Goal: Task Accomplishment & Management: Manage account settings

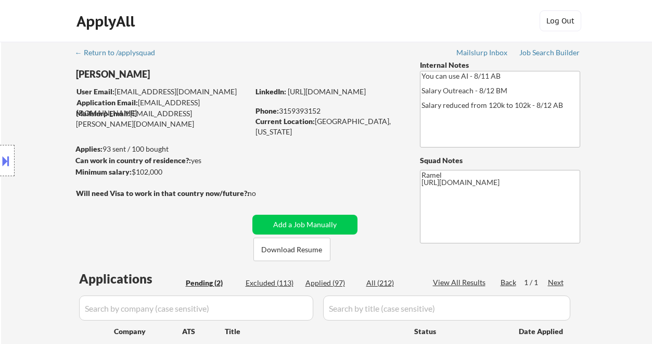
select select ""pending""
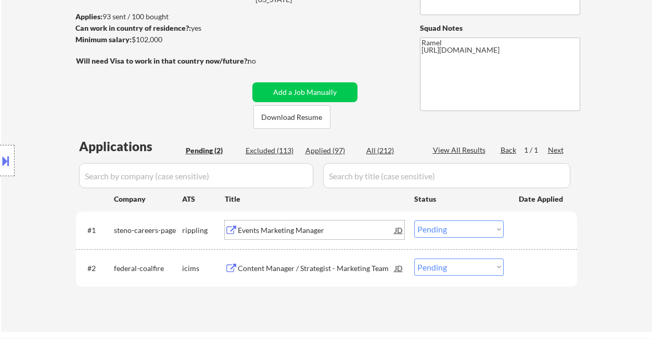
scroll to position [138, 0]
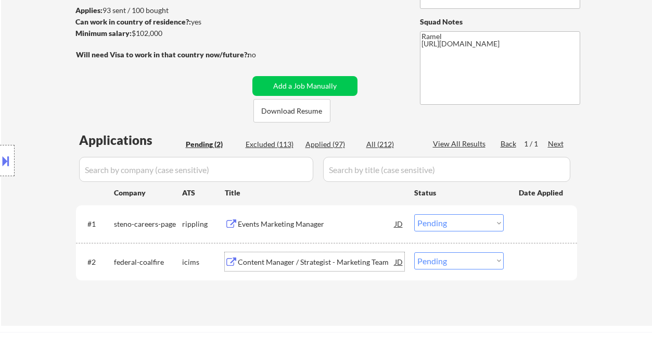
click at [282, 259] on div "Content Manager / Strategist - Marketing Team" at bounding box center [316, 262] width 157 height 10
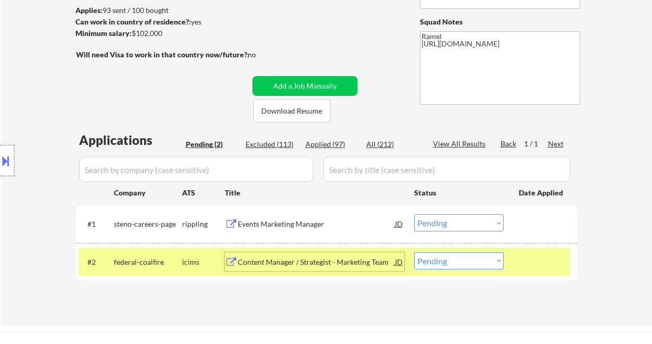
click at [449, 266] on select "Choose an option... Pending Applied Excluded (Questions) Excluded (Expired) Exc…" at bounding box center [459, 260] width 90 height 17
select select ""applied""
click at [414, 252] on select "Choose an option... Pending Applied Excluded (Questions) Excluded (Expired) Exc…" at bounding box center [459, 260] width 90 height 17
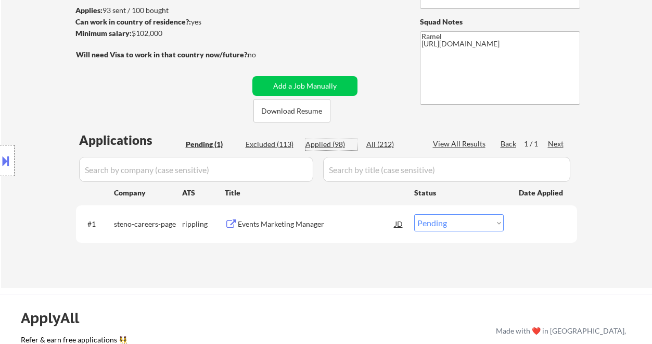
click at [335, 143] on div "Applied (98)" at bounding box center [332, 144] width 52 height 10
select select ""applied""
drag, startPoint x: 23, startPoint y: 80, endPoint x: 40, endPoint y: 57, distance: 29.0
click at [23, 80] on div "Location Inclusions: remote" at bounding box center [93, 160] width 186 height 193
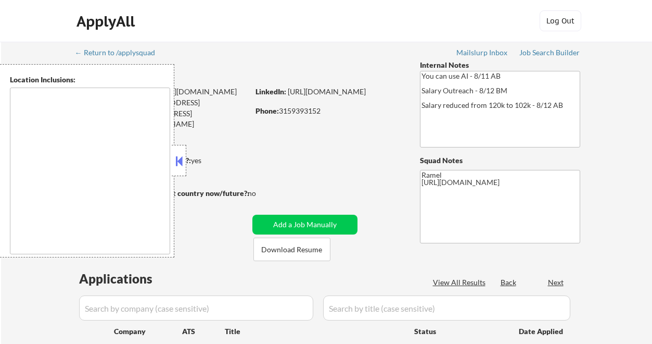
type textarea "remote"
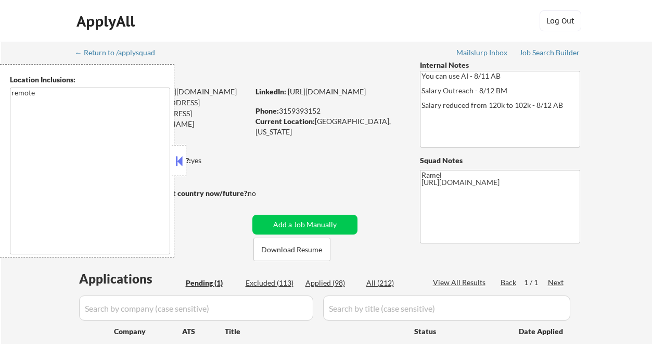
click at [338, 281] on div "Applied (98)" at bounding box center [332, 282] width 52 height 10
select select ""applied""
click at [175, 152] on div at bounding box center [179, 160] width 15 height 31
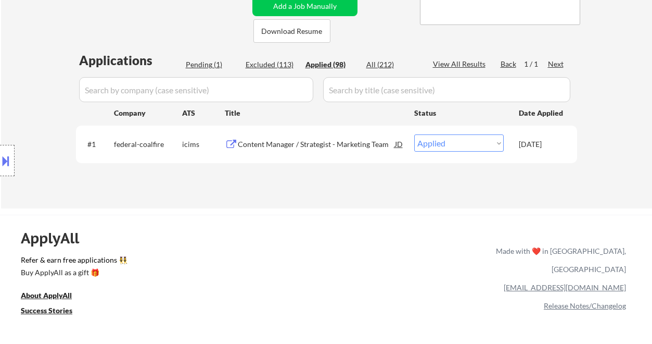
scroll to position [208, 0]
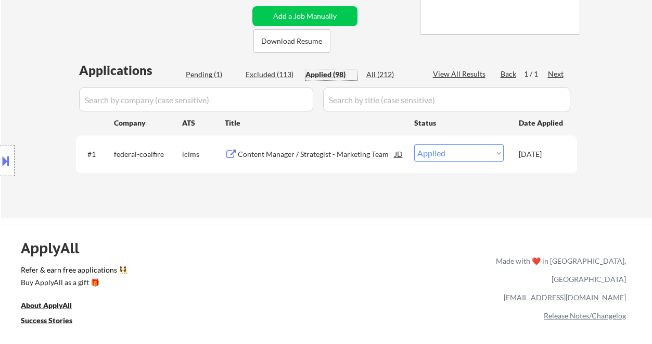
click at [334, 73] on div "Applied (98)" at bounding box center [332, 74] width 52 height 10
select select ""applied""
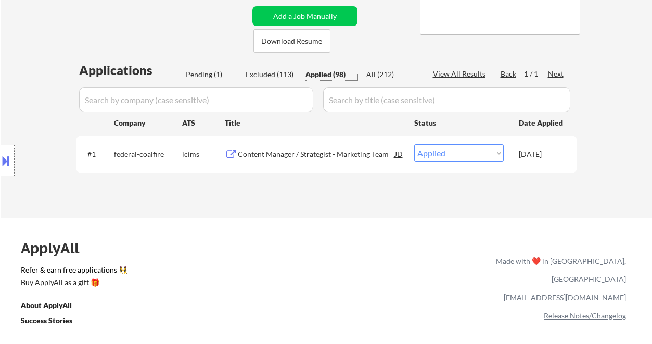
select select ""applied""
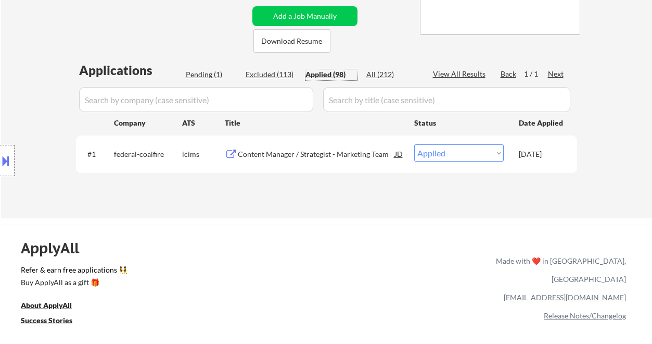
select select ""applied""
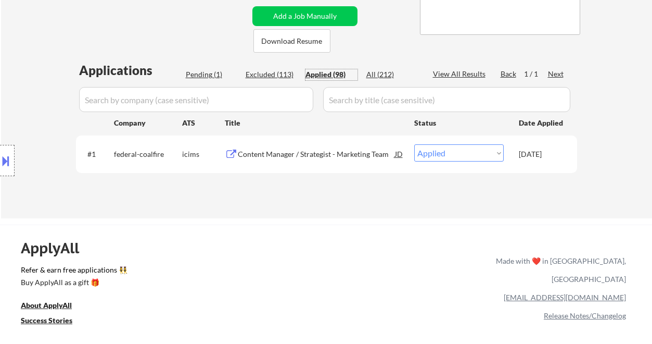
select select ""applied""
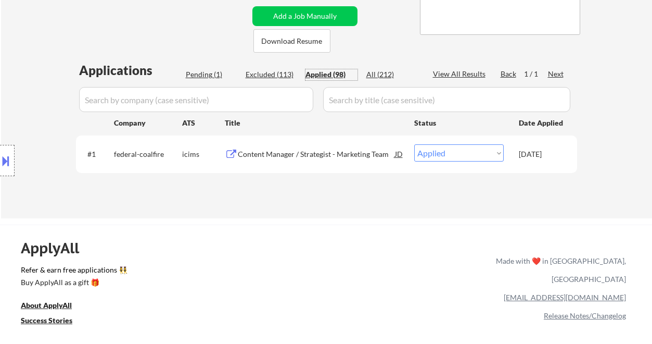
select select ""applied""
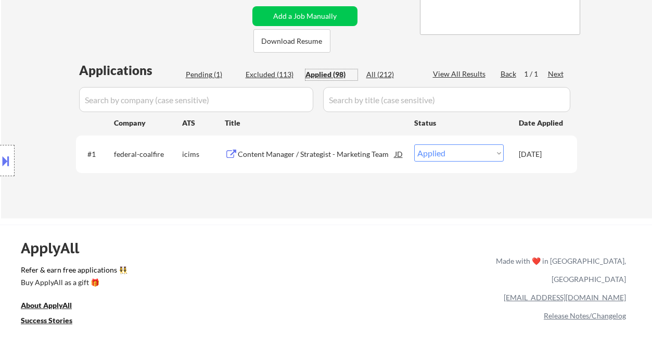
select select ""applied""
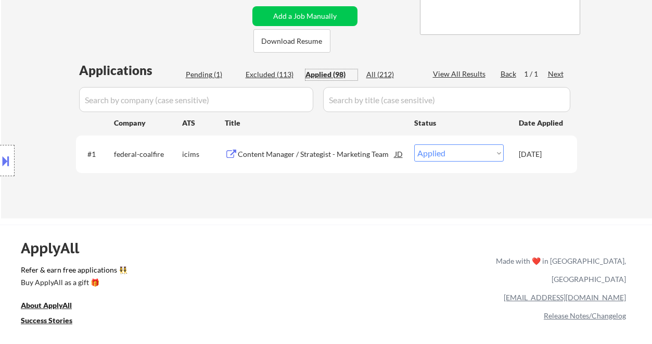
select select ""applied""
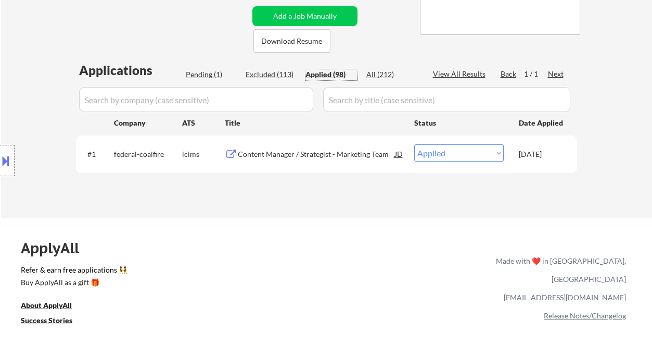
select select ""applied""
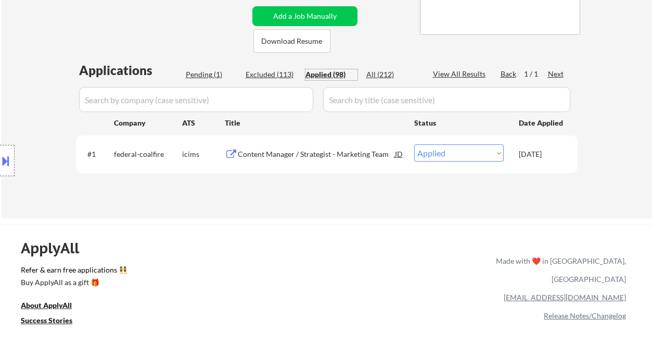
select select ""applied""
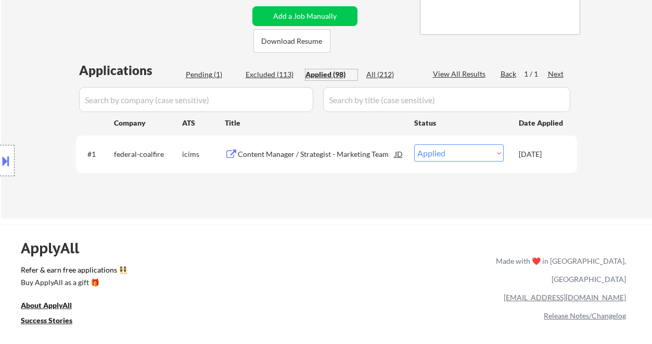
select select ""applied""
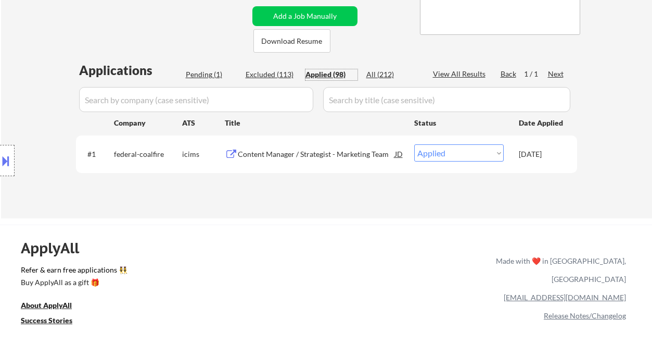
select select ""applied""
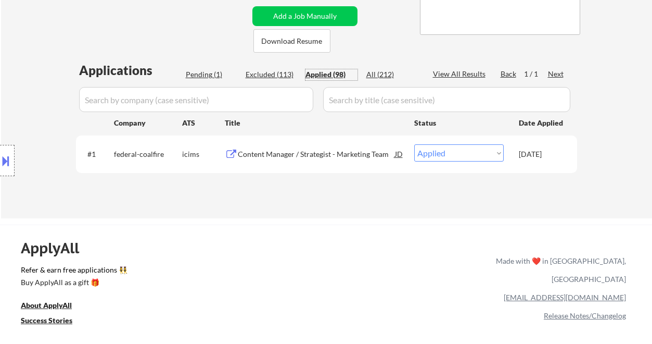
select select ""applied""
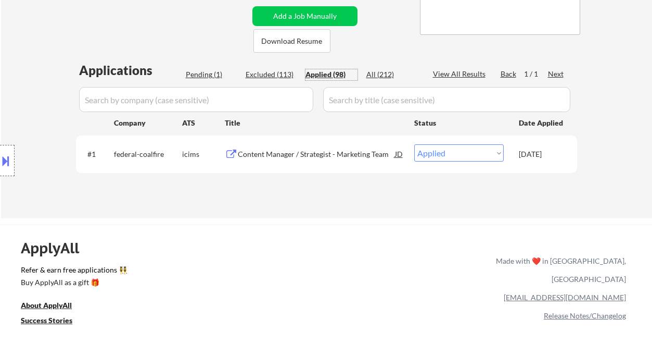
select select ""applied""
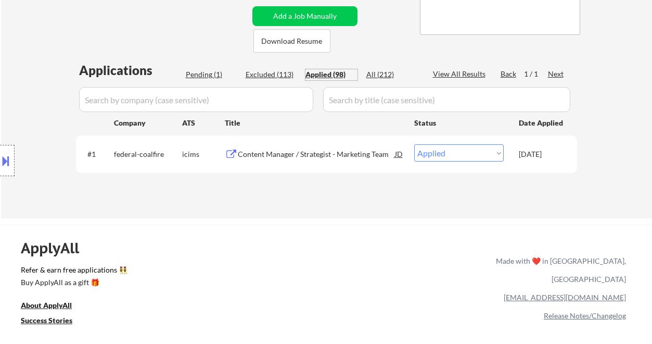
select select ""applied""
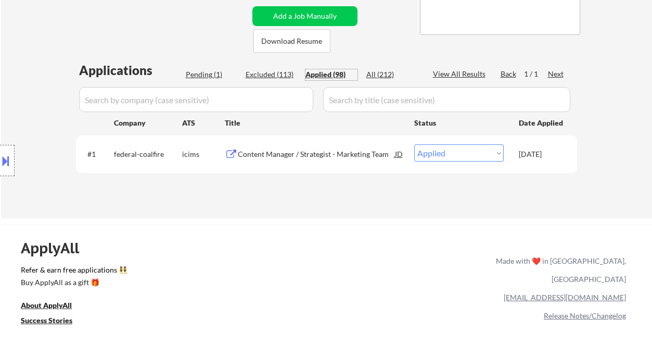
select select ""applied""
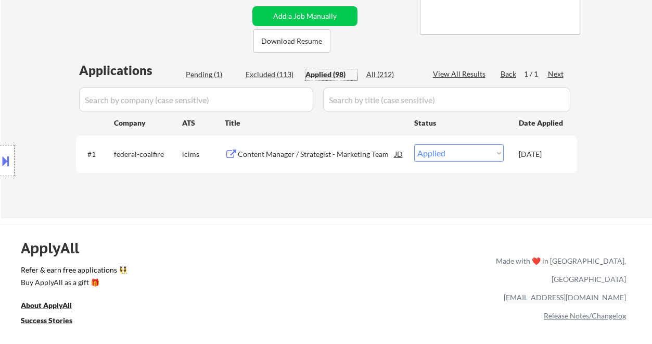
select select ""applied""
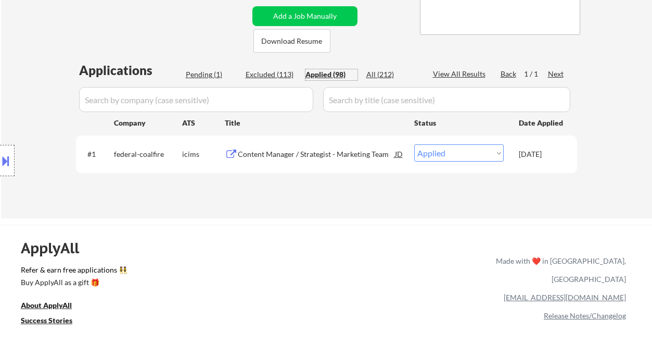
select select ""applied""
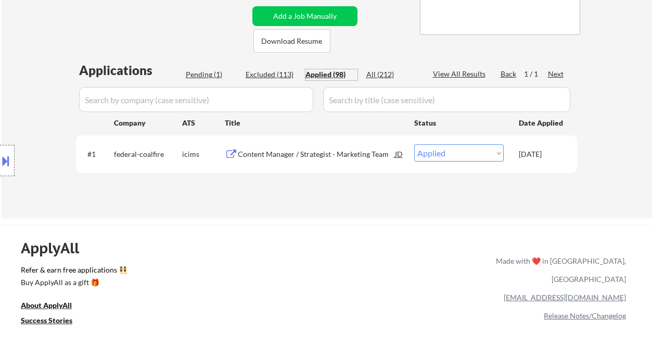
select select ""applied""
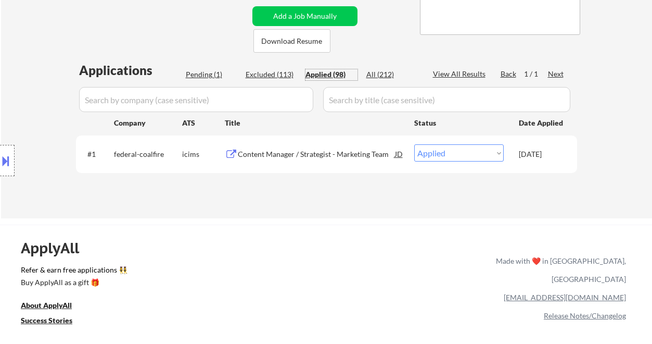
select select ""applied""
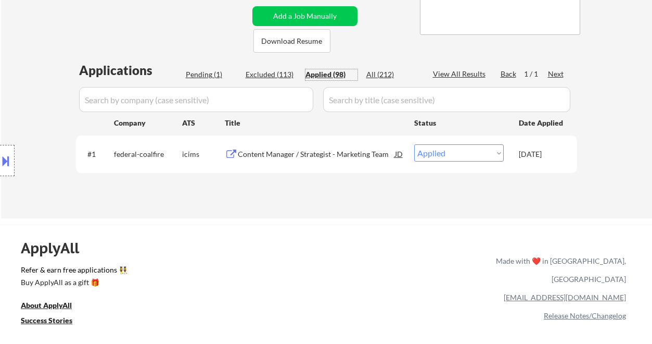
select select ""applied""
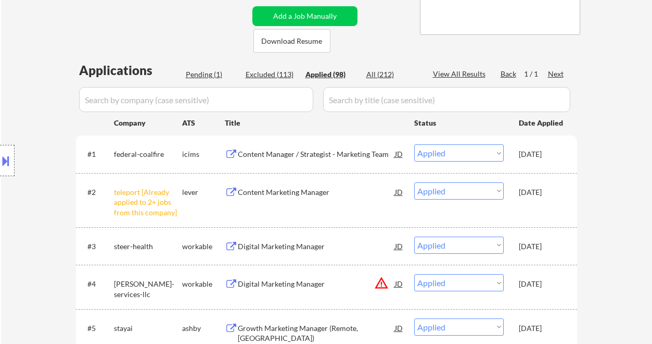
drag, startPoint x: 17, startPoint y: 50, endPoint x: 34, endPoint y: 41, distance: 19.6
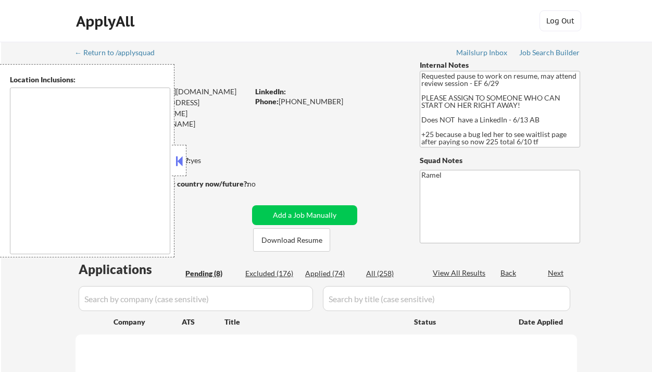
select select ""pending""
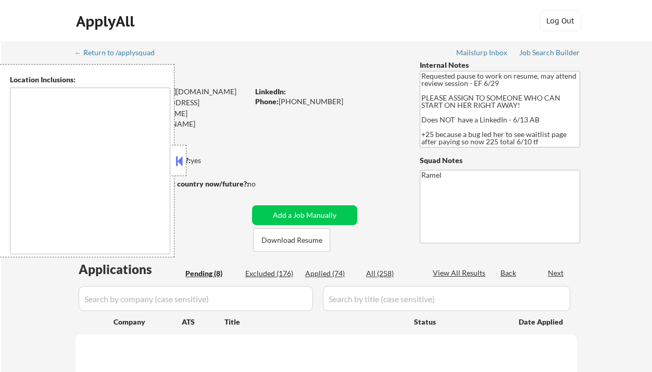
select select ""pending""
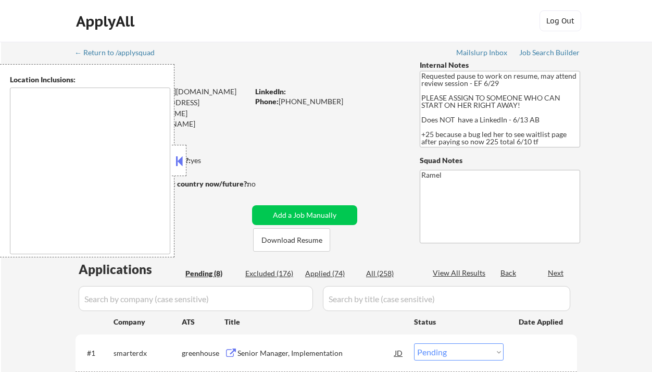
type textarea "[GEOGRAPHIC_DATA], [GEOGRAPHIC_DATA] [GEOGRAPHIC_DATA], [GEOGRAPHIC_DATA] [GEOG…"
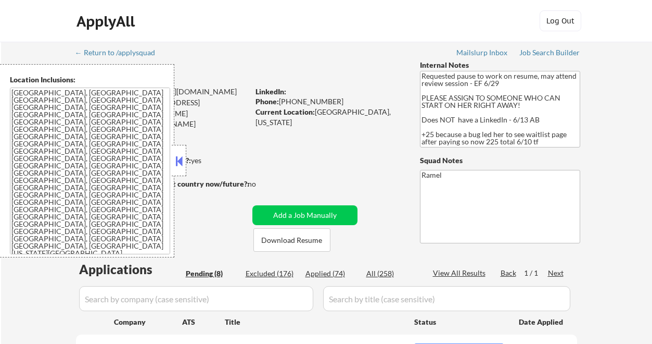
click at [182, 167] on button at bounding box center [178, 161] width 11 height 16
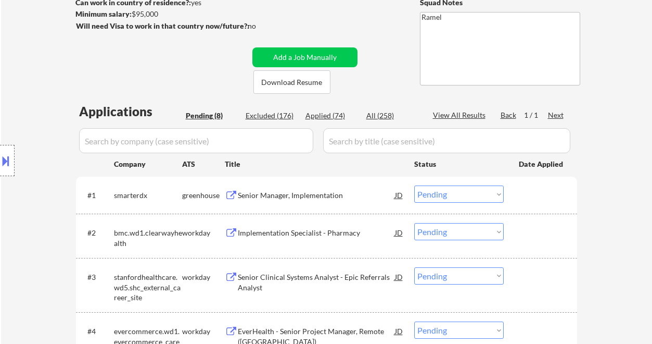
scroll to position [208, 0]
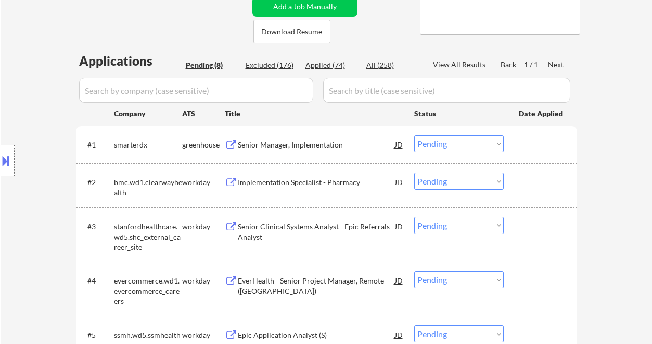
click at [295, 143] on div "Senior Manager, Implementation" at bounding box center [316, 144] width 157 height 10
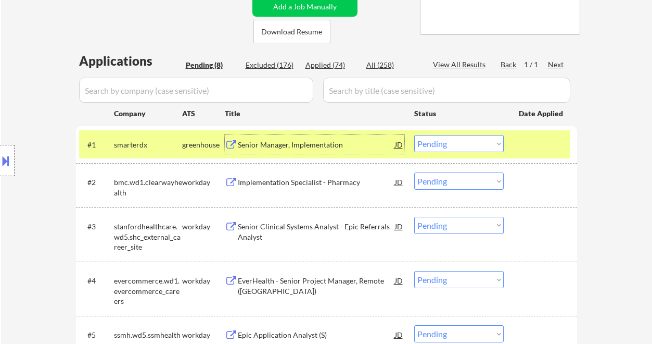
click at [452, 148] on div "#1 smarterdx greenhouse Senior Manager, Implementation JD Choose an option... P…" at bounding box center [324, 144] width 491 height 28
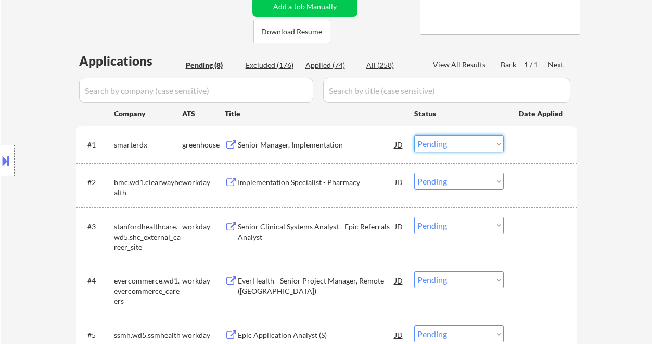
click at [459, 148] on select "Choose an option... Pending Applied Excluded (Questions) Excluded (Expired) Exc…" at bounding box center [459, 143] width 90 height 17
click at [414, 135] on select "Choose an option... Pending Applied Excluded (Questions) Excluded (Expired) Exc…" at bounding box center [459, 143] width 90 height 17
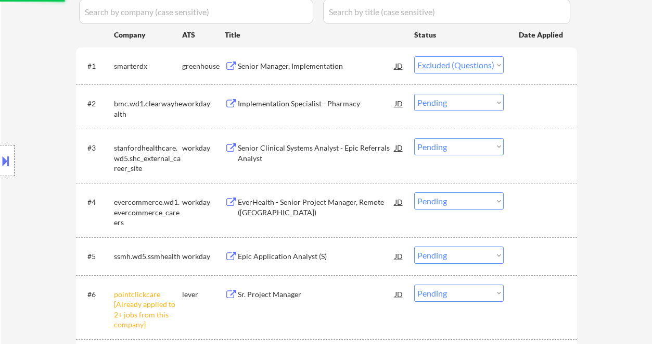
scroll to position [277, 0]
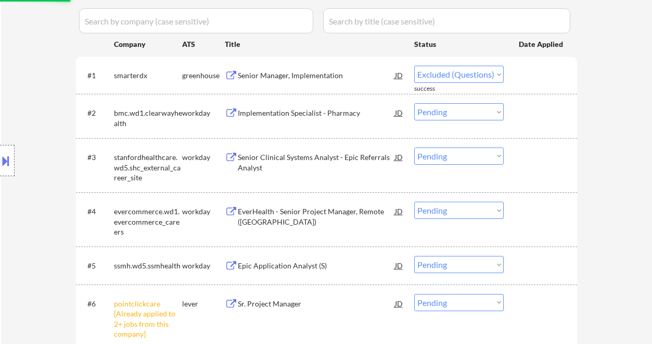
select select ""pending""
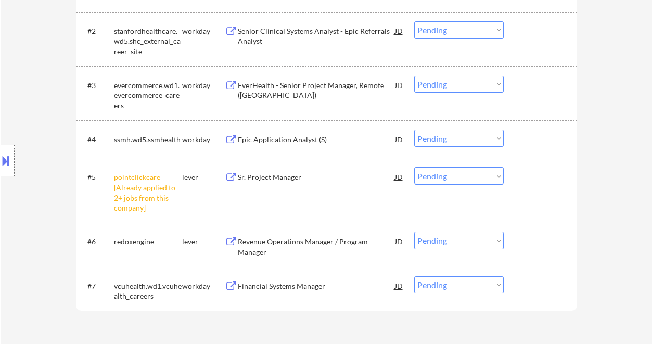
scroll to position [416, 0]
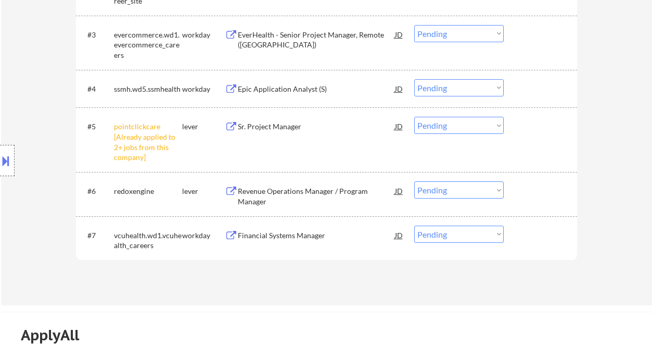
click at [436, 129] on select "Choose an option... Pending Applied Excluded (Questions) Excluded (Expired) Exc…" at bounding box center [459, 125] width 90 height 17
click at [414, 117] on select "Choose an option... Pending Applied Excluded (Questions) Excluded (Expired) Exc…" at bounding box center [459, 125] width 90 height 17
click at [302, 192] on div "Revenue Operations Manager / Program Manager" at bounding box center [316, 196] width 157 height 20
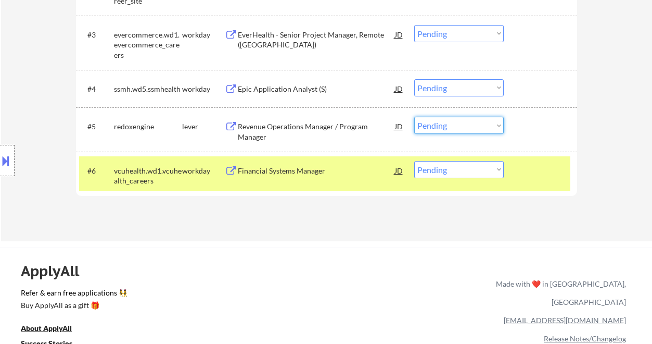
drag, startPoint x: 458, startPoint y: 124, endPoint x: 459, endPoint y: 132, distance: 7.9
click at [458, 124] on select "Choose an option... Pending Applied Excluded (Questions) Excluded (Expired) Exc…" at bounding box center [459, 125] width 90 height 17
click at [414, 117] on select "Choose an option... Pending Applied Excluded (Questions) Excluded (Expired) Exc…" at bounding box center [459, 125] width 90 height 17
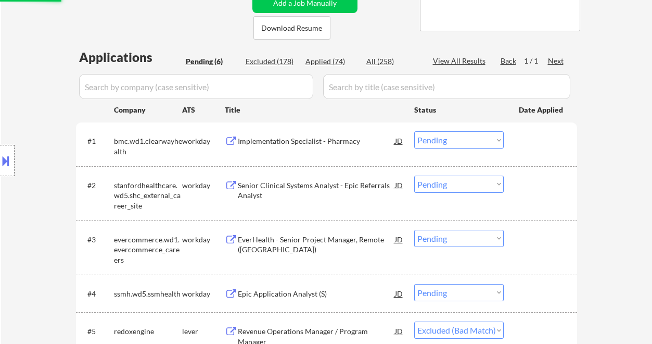
scroll to position [208, 0]
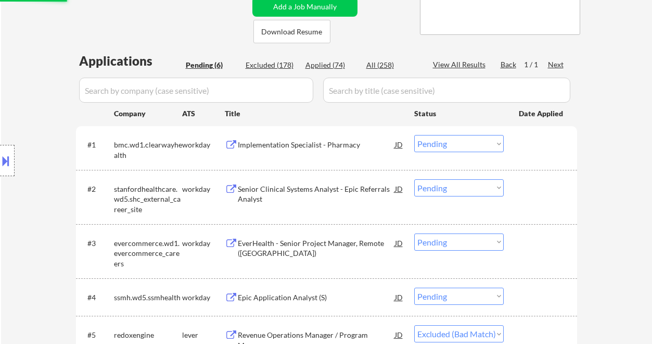
click at [307, 143] on div "Implementation Specialist - Pharmacy" at bounding box center [316, 144] width 157 height 10
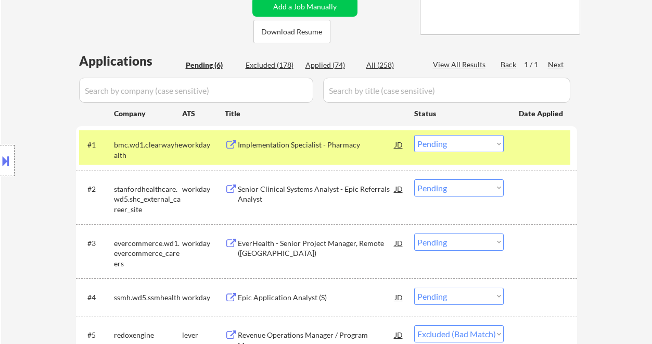
select select ""pending""
click at [470, 141] on select "Choose an option... Pending Applied Excluded (Questions) Excluded (Expired) Exc…" at bounding box center [459, 143] width 90 height 17
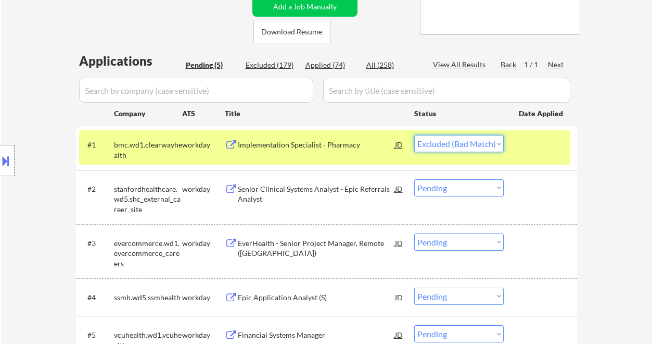
click at [414, 135] on select "Choose an option... Pending Applied Excluded (Questions) Excluded (Expired) Exc…" at bounding box center [459, 143] width 90 height 17
click at [329, 194] on div "Senior Clinical Systems Analyst - Epic Referrals Analyst" at bounding box center [316, 194] width 157 height 20
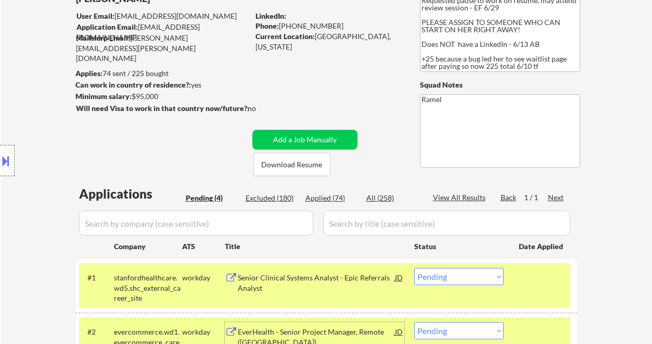
scroll to position [69, 0]
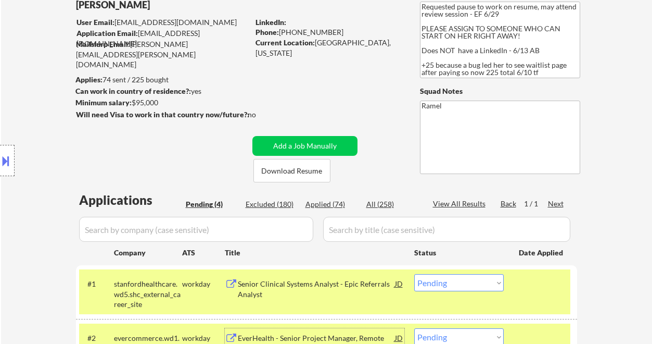
click at [310, 30] on div "Phone: +17139036468" at bounding box center [329, 32] width 147 height 10
copy div "17139036468"
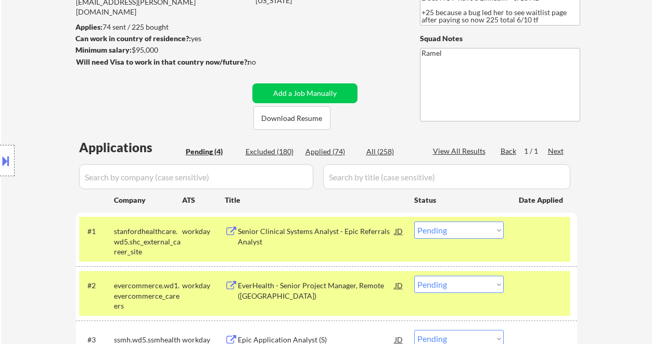
scroll to position [138, 0]
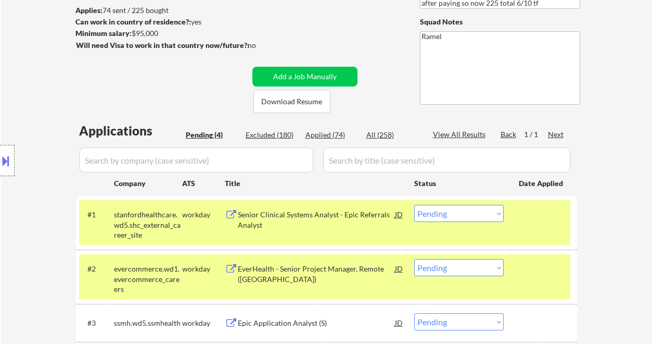
click at [445, 215] on select "Choose an option... Pending Applied Excluded (Questions) Excluded (Expired) Exc…" at bounding box center [459, 213] width 90 height 17
click at [414, 205] on select "Choose an option... Pending Applied Excluded (Questions) Excluded (Expired) Exc…" at bounding box center [459, 213] width 90 height 17
click at [313, 270] on div "EverHealth - Senior Project Manager, Remote (US)" at bounding box center [316, 273] width 157 height 20
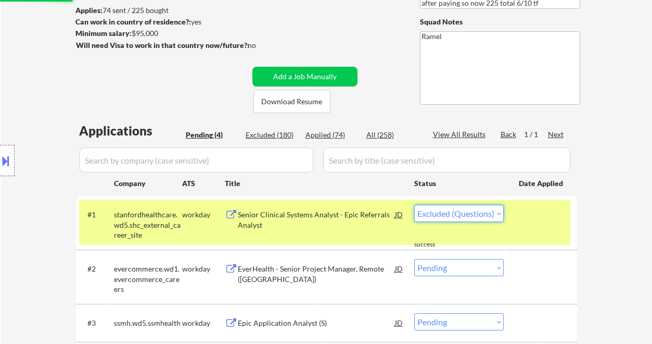
click at [461, 212] on select "Choose an option... Pending Applied Excluded (Questions) Excluded (Expired) Exc…" at bounding box center [459, 213] width 90 height 17
click at [624, 201] on div "← Return to /applysquad Mailslurp Inbox Job Search Builder Anita Obasuyi User E…" at bounding box center [326, 166] width 651 height 527
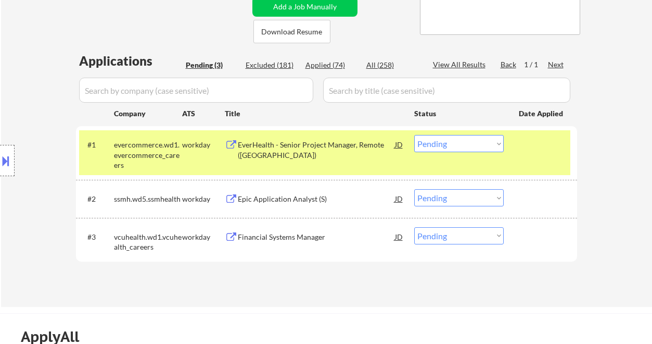
click at [449, 144] on select "Choose an option... Pending Applied Excluded (Questions) Excluded (Expired) Exc…" at bounding box center [459, 143] width 90 height 17
click at [414, 135] on select "Choose an option... Pending Applied Excluded (Questions) Excluded (Expired) Exc…" at bounding box center [459, 143] width 90 height 17
click at [295, 200] on div "Epic Application Analyst (S)" at bounding box center [316, 199] width 157 height 10
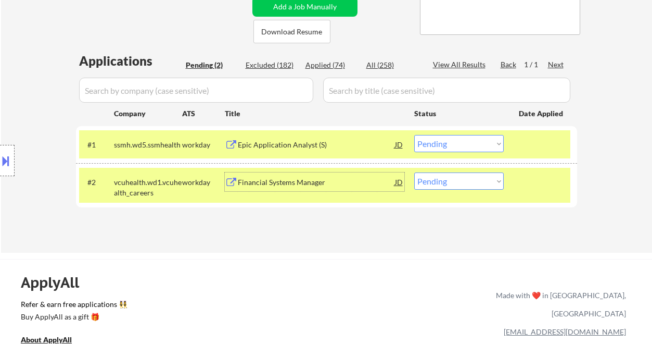
drag, startPoint x: 471, startPoint y: 141, endPoint x: 468, endPoint y: 151, distance: 10.9
click at [471, 141] on select "Choose an option... Pending Applied Excluded (Questions) Excluded (Expired) Exc…" at bounding box center [459, 143] width 90 height 17
click at [414, 135] on select "Choose an option... Pending Applied Excluded (Questions) Excluded (Expired) Exc…" at bounding box center [459, 143] width 90 height 17
click at [315, 185] on div "Financial Systems Manager" at bounding box center [316, 182] width 157 height 10
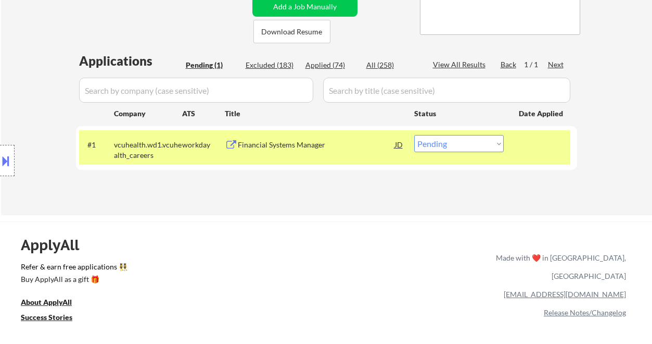
click at [451, 141] on select "Choose an option... Pending Applied Excluded (Questions) Excluded (Expired) Exc…" at bounding box center [459, 143] width 90 height 17
select select ""excluded__bad_match_""
click at [414, 135] on select "Choose an option... Pending Applied Excluded (Questions) Excluded (Expired) Exc…" at bounding box center [459, 143] width 90 height 17
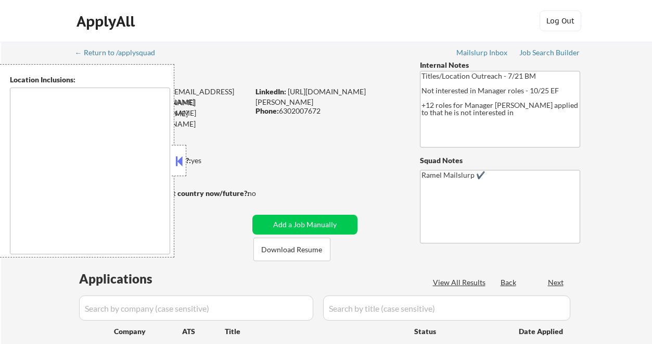
select select ""pending""
type textarea "Chicago, IL Evanston, IL Oak Park, IL Cicero, IL Berwyn, IL Skokie, IL Elmwood …"
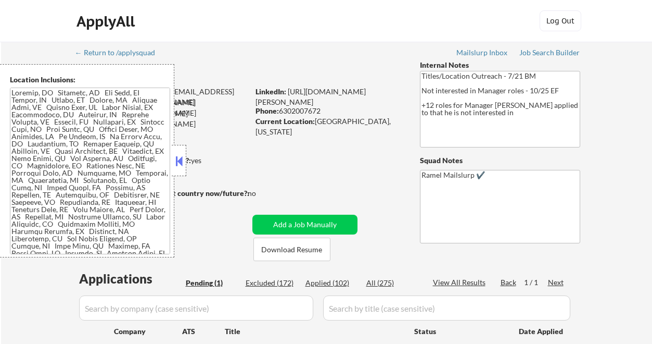
click at [181, 164] on button at bounding box center [178, 161] width 11 height 16
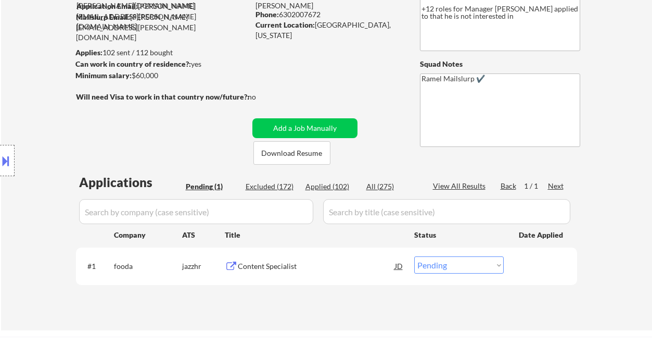
scroll to position [138, 0]
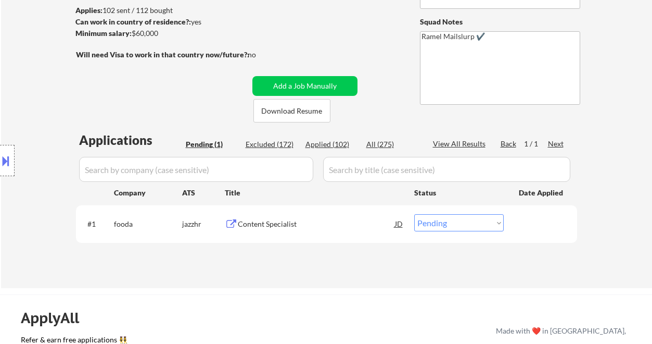
click at [309, 227] on div "Content Specialist" at bounding box center [316, 224] width 157 height 10
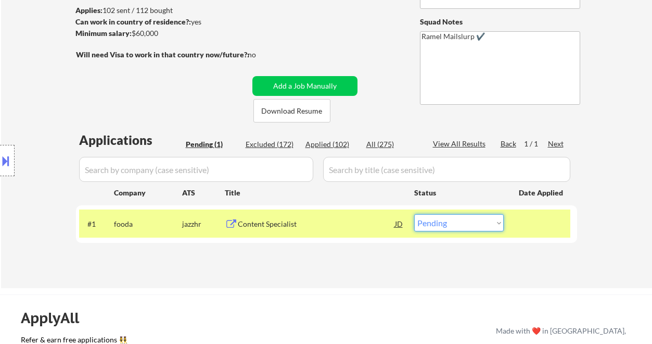
click at [475, 228] on select "Choose an option... Pending Applied Excluded (Questions) Excluded (Expired) Exc…" at bounding box center [459, 222] width 90 height 17
select select ""excluded__bad_match_""
click at [414, 214] on select "Choose an option... Pending Applied Excluded (Questions) Excluded (Expired) Exc…" at bounding box center [459, 222] width 90 height 17
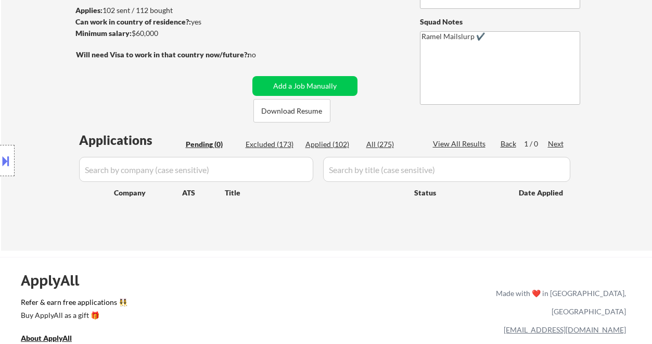
drag, startPoint x: 32, startPoint y: 79, endPoint x: 53, endPoint y: 58, distance: 29.4
click at [32, 79] on div "Location Inclusions:" at bounding box center [93, 160] width 186 height 193
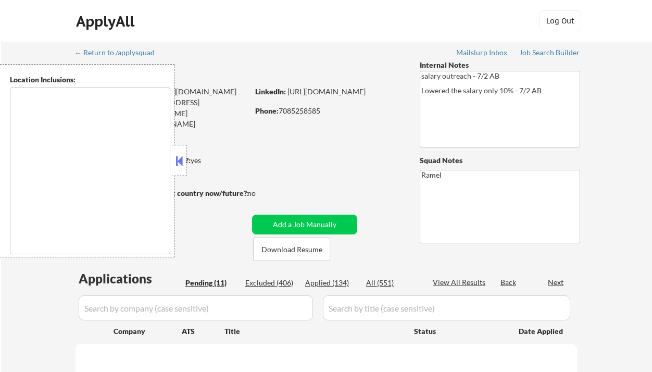
select select ""pending""
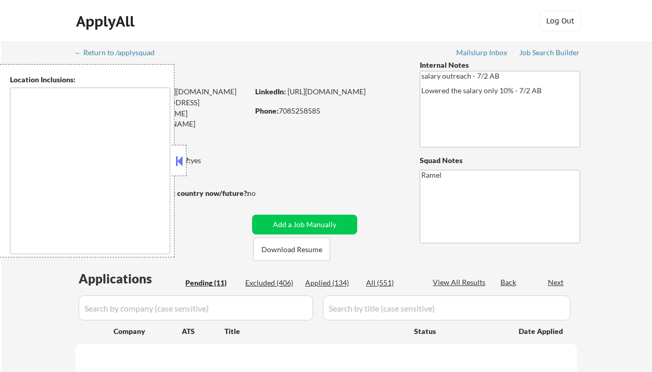
select select ""pending""
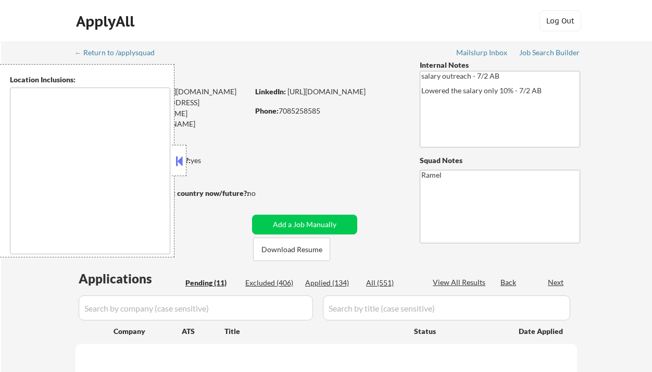
select select ""pending""
type textarea "[GEOGRAPHIC_DATA], [GEOGRAPHIC_DATA], [GEOGRAPHIC_DATA] [GEOGRAPHIC_DATA], [GEO…"
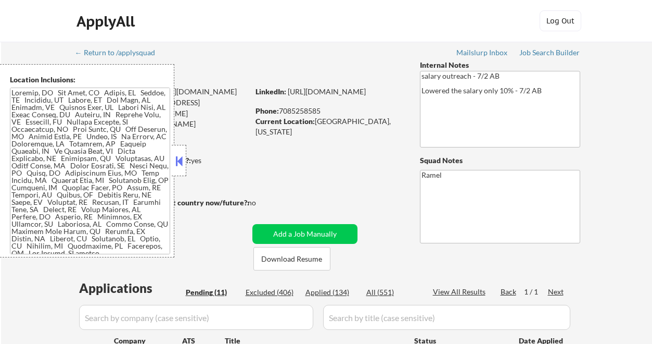
click at [181, 158] on button at bounding box center [178, 161] width 11 height 16
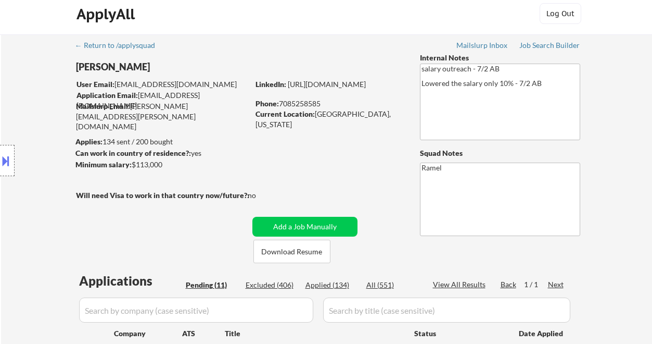
scroll to position [138, 0]
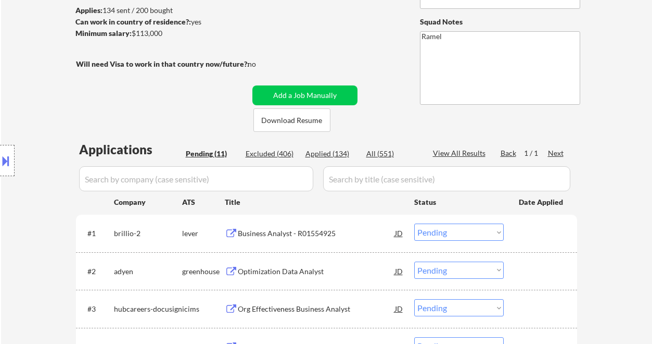
click at [293, 231] on div "Business Analyst - R01554925" at bounding box center [316, 233] width 157 height 10
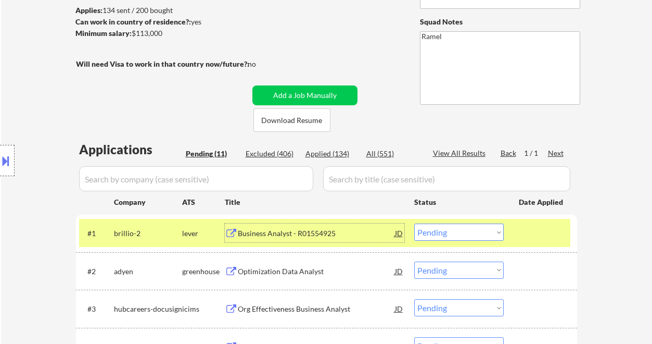
scroll to position [277, 0]
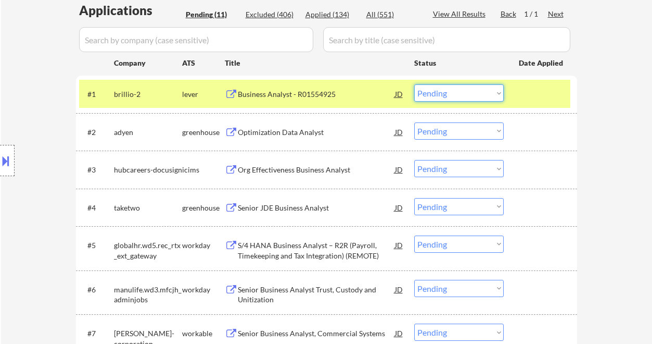
click at [448, 90] on select "Choose an option... Pending Applied Excluded (Questions) Excluded (Expired) Exc…" at bounding box center [459, 92] width 90 height 17
click at [414, 84] on select "Choose an option... Pending Applied Excluded (Questions) Excluded (Expired) Exc…" at bounding box center [459, 92] width 90 height 17
click at [296, 133] on div "Optimization Data Analyst" at bounding box center [316, 132] width 157 height 10
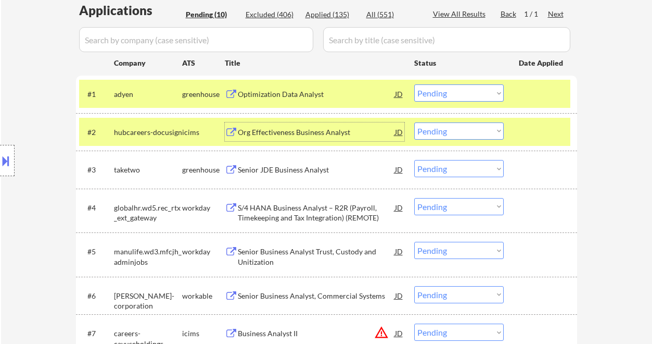
drag, startPoint x: 458, startPoint y: 91, endPoint x: 458, endPoint y: 101, distance: 10.4
click at [458, 91] on select "Choose an option... Pending Applied Excluded (Questions) Excluded (Expired) Exc…" at bounding box center [459, 92] width 90 height 17
click at [414, 84] on select "Choose an option... Pending Applied Excluded (Questions) Excluded (Expired) Exc…" at bounding box center [459, 92] width 90 height 17
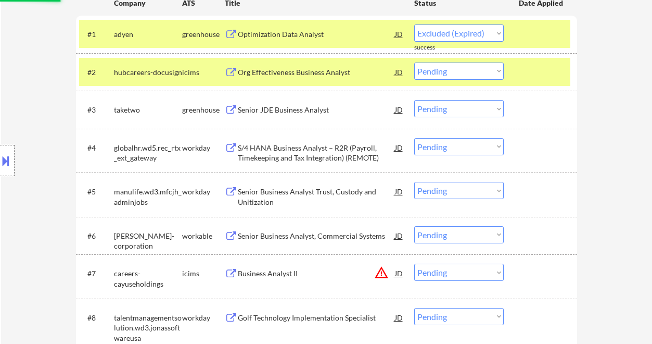
scroll to position [347, 0]
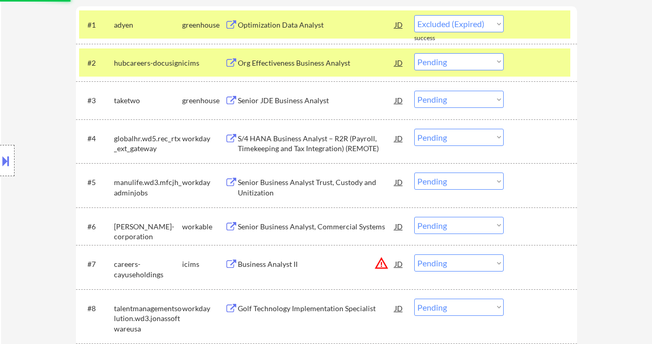
select select ""pending""
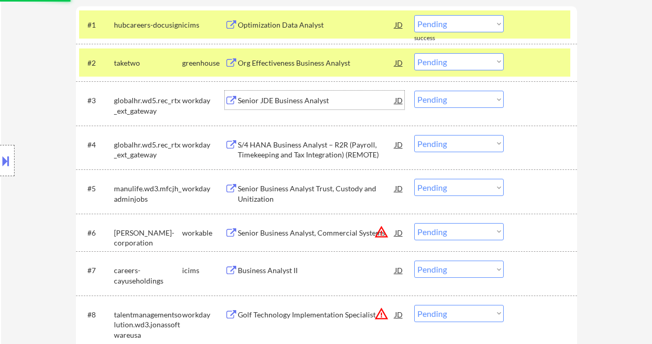
click at [282, 99] on div "Senior JDE Business Analyst" at bounding box center [316, 100] width 157 height 10
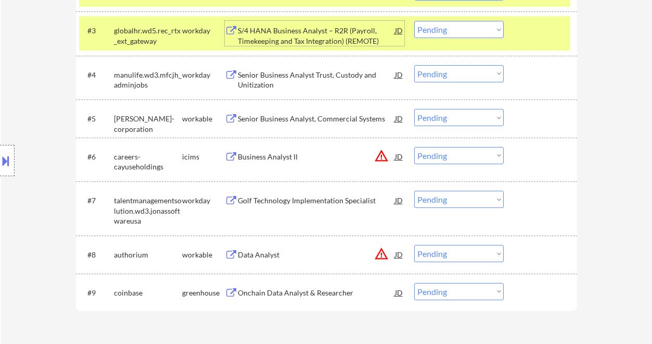
scroll to position [486, 0]
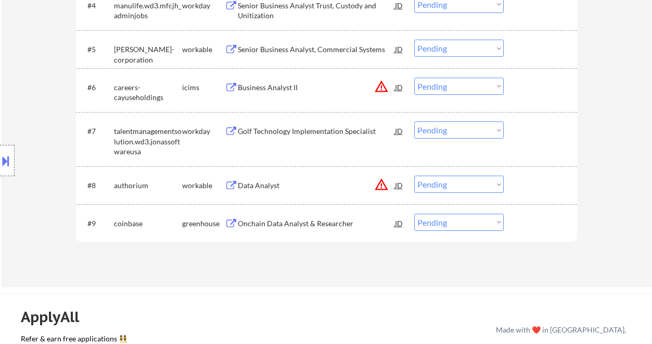
click at [289, 223] on div "Onchain Data Analyst & Researcher" at bounding box center [316, 223] width 157 height 10
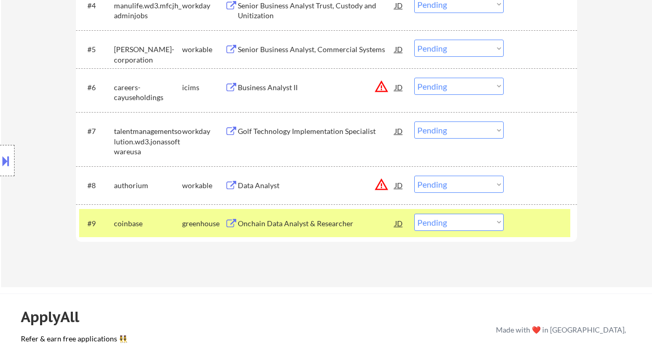
scroll to position [275, 0]
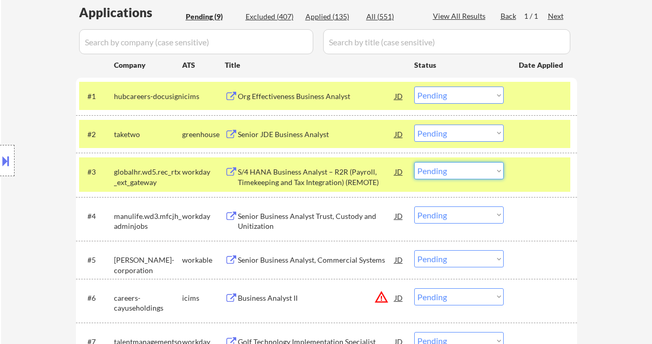
click at [466, 162] on select "Choose an option... Pending Applied Excluded (Questions) Excluded (Expired) Exc…" at bounding box center [459, 170] width 90 height 17
click at [414, 162] on select "Choose an option... Pending Applied Excluded (Questions) Excluded (Expired) Exc…" at bounding box center [459, 170] width 90 height 17
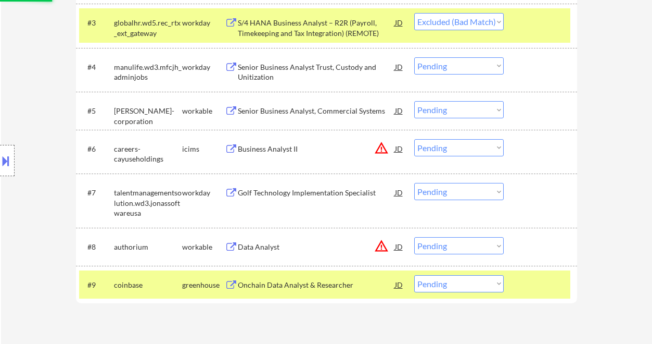
scroll to position [484, 0]
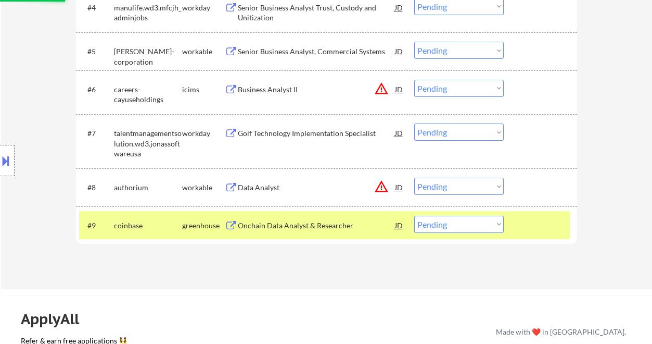
select select ""pending""
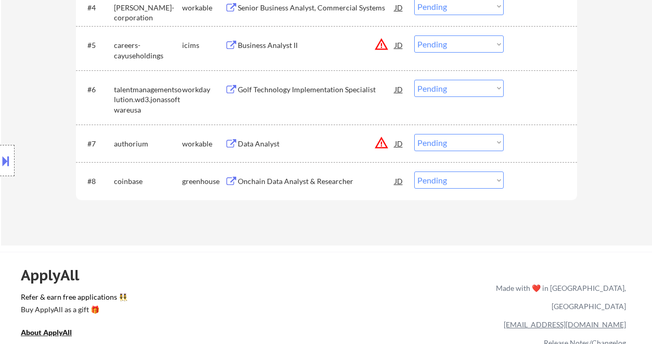
click at [430, 188] on div "#8 coinbase greenhouse Onchain Data Analyst & Researcher JD warning_amber Choos…" at bounding box center [324, 181] width 491 height 28
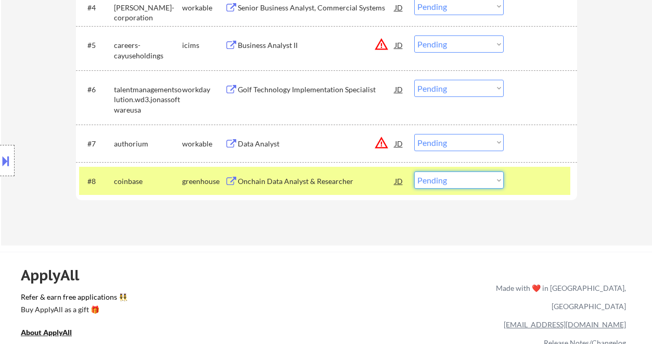
click at [460, 180] on select "Choose an option... Pending Applied Excluded (Questions) Excluded (Expired) Exc…" at bounding box center [459, 179] width 90 height 17
select select ""excluded__bad_match_""
click at [414, 171] on select "Choose an option... Pending Applied Excluded (Questions) Excluded (Expired) Exc…" at bounding box center [459, 179] width 90 height 17
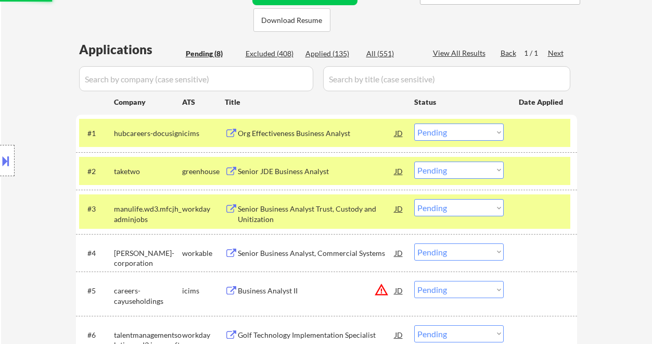
scroll to position [206, 0]
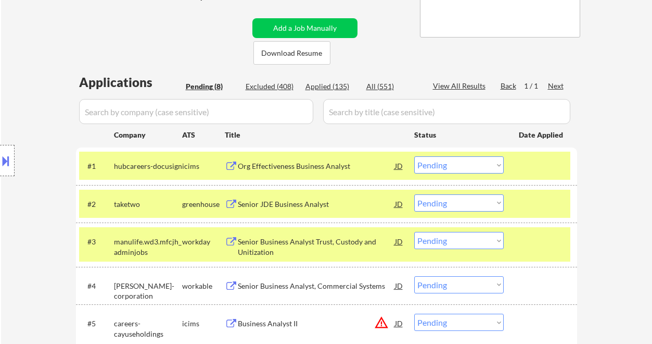
click at [290, 208] on div "Senior JDE Business Analyst" at bounding box center [316, 204] width 157 height 10
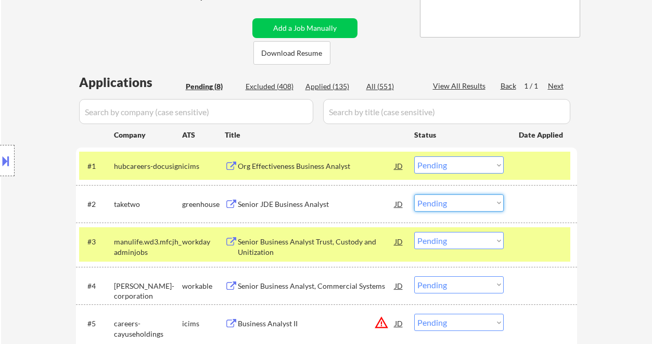
click at [452, 206] on select "Choose an option... Pending Applied Excluded (Questions) Excluded (Expired) Exc…" at bounding box center [459, 202] width 90 height 17
click at [487, 193] on div "#2 taketwo greenhouse Senior JDE Business Analyst JD Choose an option... Pendin…" at bounding box center [324, 203] width 491 height 28
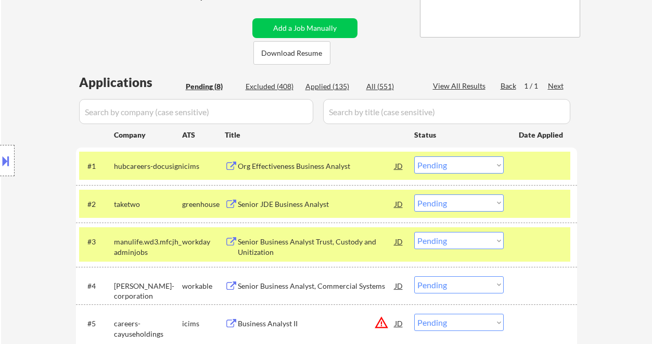
drag, startPoint x: 484, startPoint y: 204, endPoint x: 480, endPoint y: 210, distance: 7.5
click at [484, 204] on select "Choose an option... Pending Applied Excluded (Questions) Excluded (Expired) Exc…" at bounding box center [459, 202] width 90 height 17
click at [414, 194] on select "Choose an option... Pending Applied Excluded (Questions) Excluded (Expired) Exc…" at bounding box center [459, 202] width 90 height 17
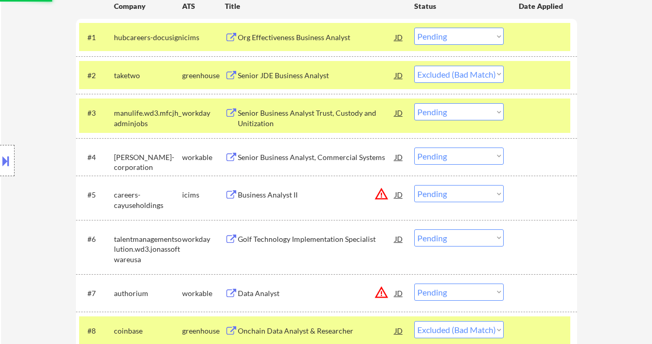
scroll to position [345, 0]
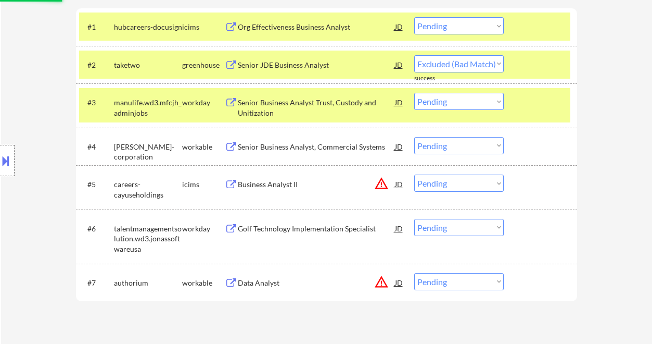
click at [298, 103] on div "Senior Business Analyst Trust, Custody and Unitization" at bounding box center [316, 107] width 157 height 20
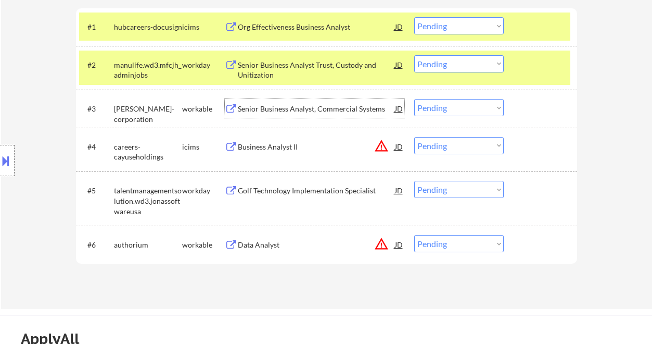
click at [291, 114] on div "Senior Business Analyst, Commercial Systems" at bounding box center [316, 108] width 157 height 19
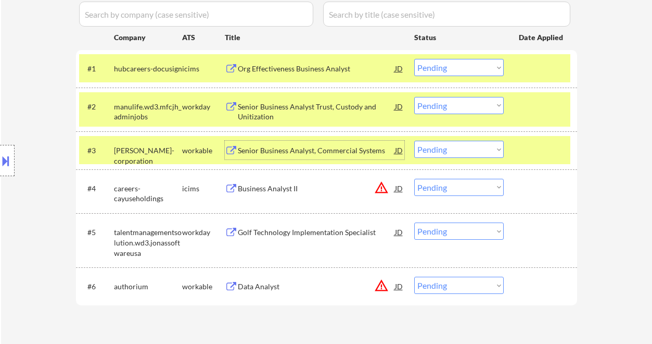
scroll to position [275, 0]
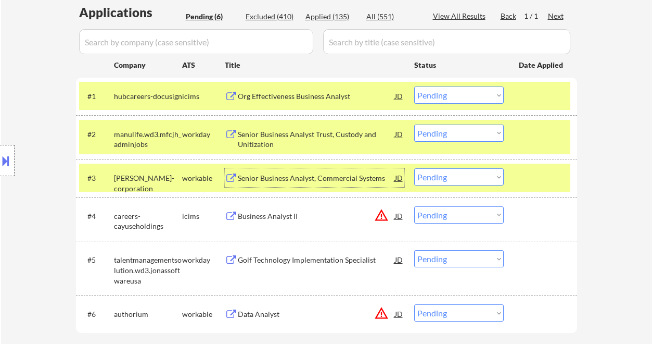
click at [287, 141] on div "Senior Business Analyst Trust, Custody and Unitization" at bounding box center [316, 139] width 157 height 20
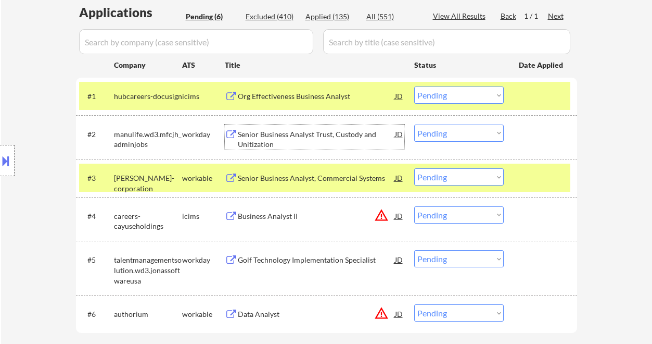
drag, startPoint x: 440, startPoint y: 132, endPoint x: 442, endPoint y: 141, distance: 9.2
click at [440, 132] on select "Choose an option... Pending Applied Excluded (Questions) Excluded (Expired) Exc…" at bounding box center [459, 132] width 90 height 17
click at [414, 124] on select "Choose an option... Pending Applied Excluded (Questions) Excluded (Expired) Exc…" at bounding box center [459, 132] width 90 height 17
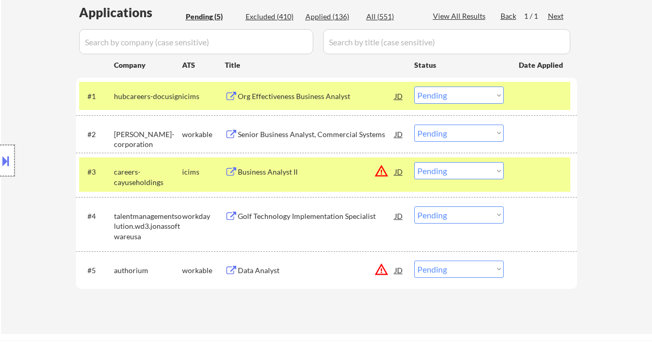
click at [14, 160] on div at bounding box center [7, 160] width 15 height 31
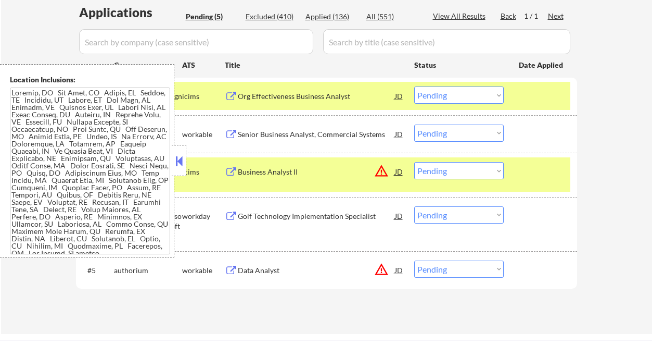
click at [176, 159] on button at bounding box center [178, 161] width 11 height 16
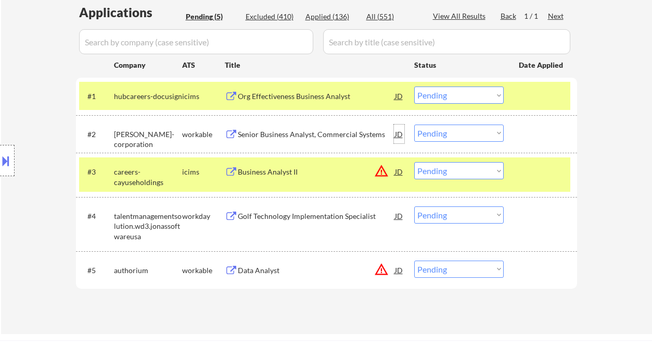
click at [402, 134] on div "JD" at bounding box center [399, 133] width 10 height 19
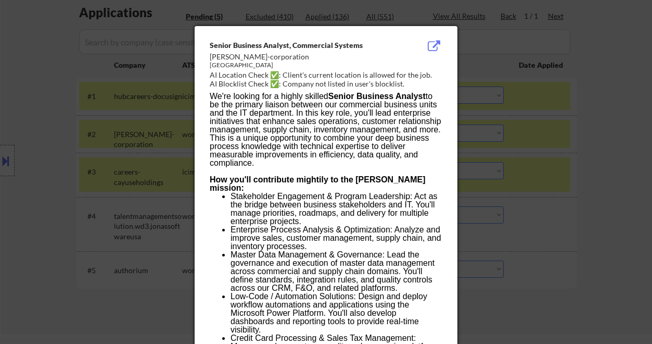
click at [601, 186] on div at bounding box center [326, 172] width 652 height 344
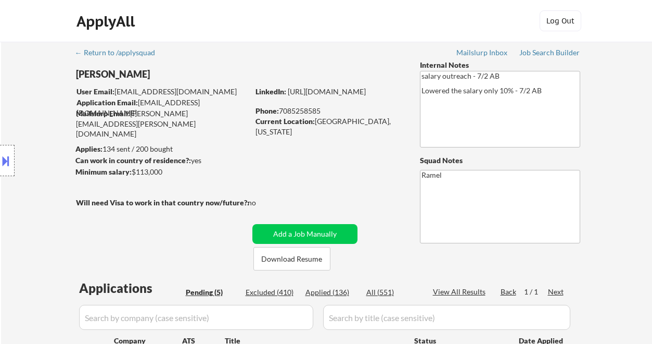
scroll to position [208, 0]
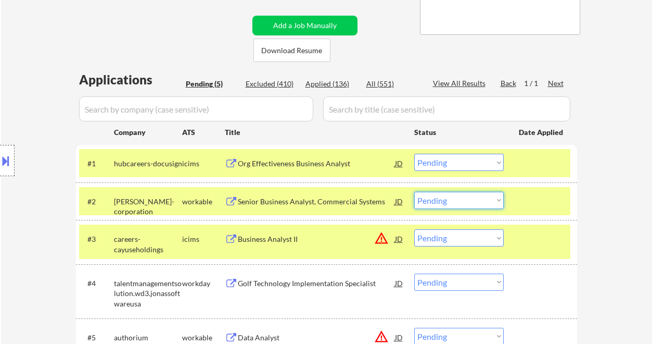
drag, startPoint x: 452, startPoint y: 203, endPoint x: 455, endPoint y: 208, distance: 6.1
click at [452, 203] on select "Choose an option... Pending Applied Excluded (Questions) Excluded (Expired) Exc…" at bounding box center [459, 200] width 90 height 17
click at [414, 192] on select "Choose an option... Pending Applied Excluded (Questions) Excluded (Expired) Exc…" at bounding box center [459, 200] width 90 height 17
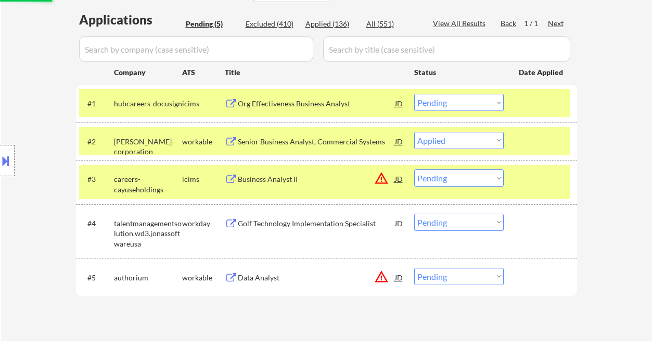
scroll to position [277, 0]
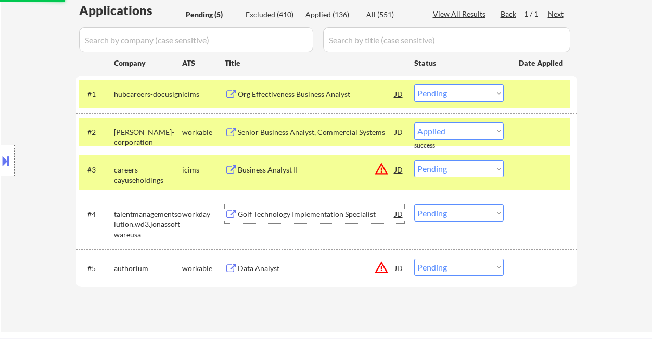
click at [307, 216] on div "Golf Technology Implementation Specialist" at bounding box center [316, 214] width 157 height 10
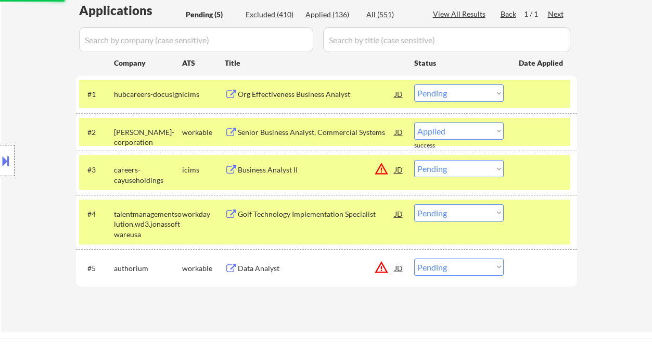
select select ""pending""
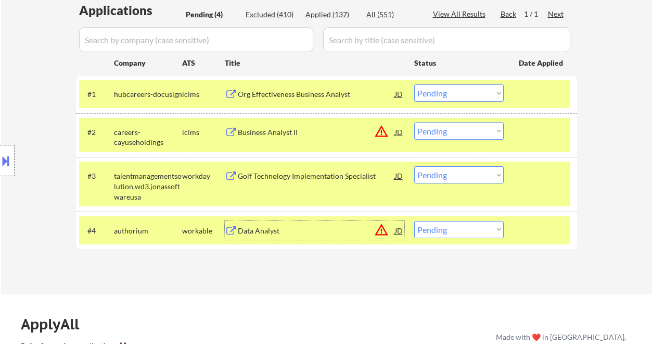
drag, startPoint x: 453, startPoint y: 170, endPoint x: 463, endPoint y: 183, distance: 16.3
click at [453, 170] on select "Choose an option... Pending Applied Excluded (Questions) Excluded (Expired) Exc…" at bounding box center [459, 174] width 90 height 17
click at [414, 166] on select "Choose an option... Pending Applied Excluded (Questions) Excluded (Expired) Exc…" at bounding box center [459, 174] width 90 height 17
click at [273, 92] on div "Org Effectiveness Business Analyst" at bounding box center [316, 94] width 157 height 10
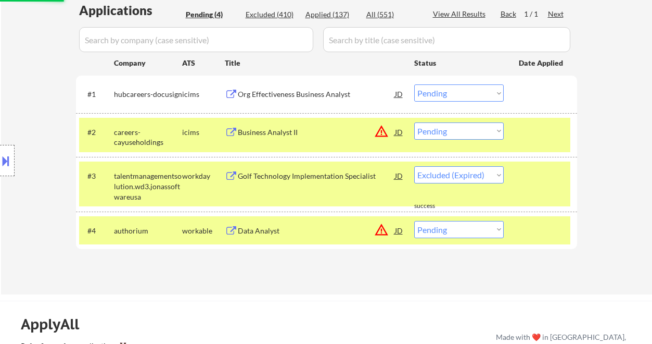
select select ""pending""
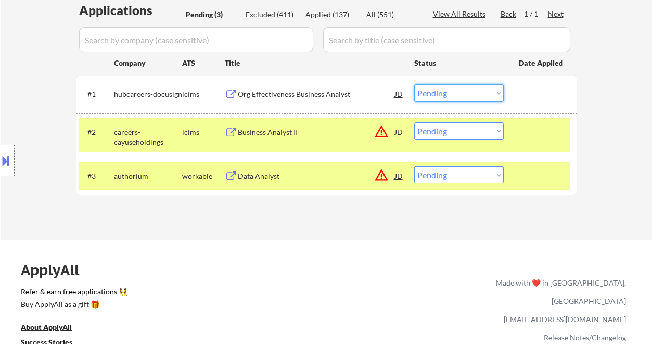
click at [443, 91] on select "Choose an option... Pending Applied Excluded (Questions) Excluded (Expired) Exc…" at bounding box center [459, 92] width 90 height 17
click at [414, 84] on select "Choose an option... Pending Applied Excluded (Questions) Excluded (Expired) Exc…" at bounding box center [459, 92] width 90 height 17
click at [281, 176] on div "Data Analyst" at bounding box center [316, 176] width 157 height 10
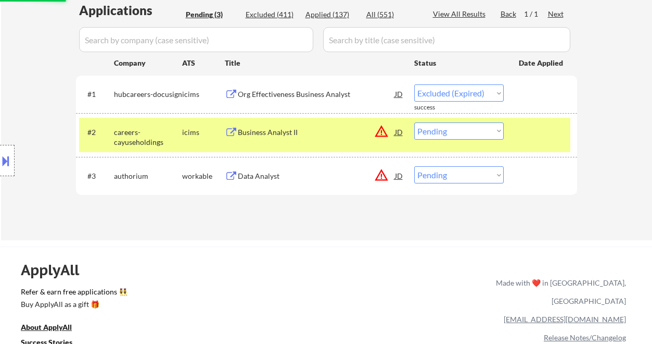
select select ""pending""
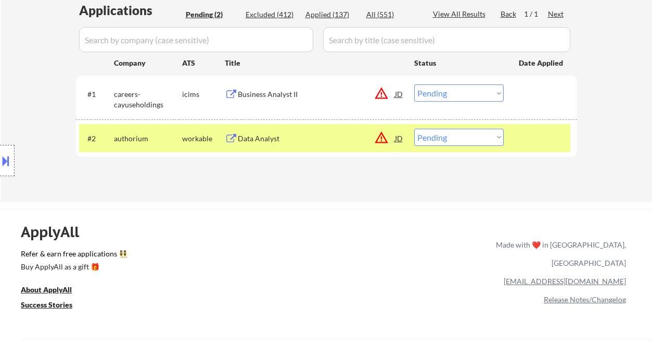
drag, startPoint x: 447, startPoint y: 139, endPoint x: 449, endPoint y: 145, distance: 5.6
click at [447, 139] on select "Choose an option... Pending Applied Excluded (Questions) Excluded (Expired) Exc…" at bounding box center [459, 137] width 90 height 17
select select ""excluded__salary_""
click at [414, 129] on select "Choose an option... Pending Applied Excluded (Questions) Excluded (Expired) Exc…" at bounding box center [459, 137] width 90 height 17
click at [266, 94] on div "Business Analyst II" at bounding box center [316, 94] width 157 height 10
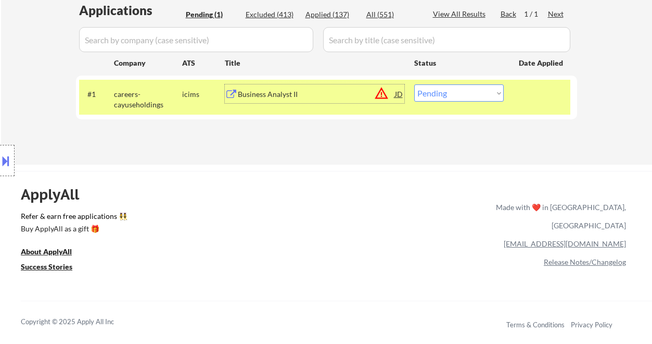
drag, startPoint x: 466, startPoint y: 95, endPoint x: 468, endPoint y: 101, distance: 6.3
click at [465, 95] on select "Choose an option... Pending Applied Excluded (Questions) Excluded (Expired) Exc…" at bounding box center [459, 92] width 90 height 17
select select ""excluded__location_""
click at [414, 84] on select "Choose an option... Pending Applied Excluded (Questions) Excluded (Expired) Exc…" at bounding box center [459, 92] width 90 height 17
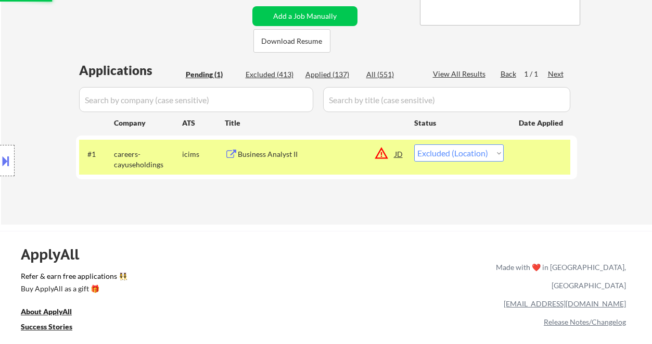
scroll to position [208, 0]
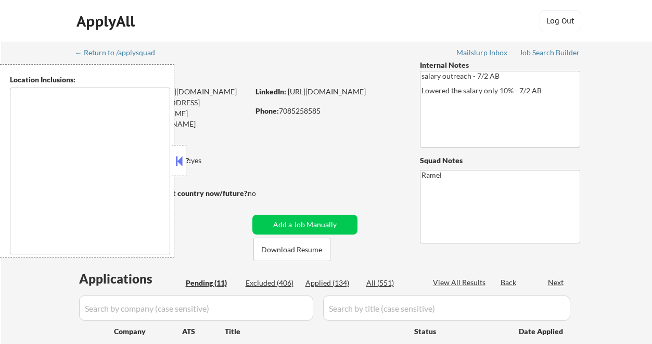
select select ""pending""
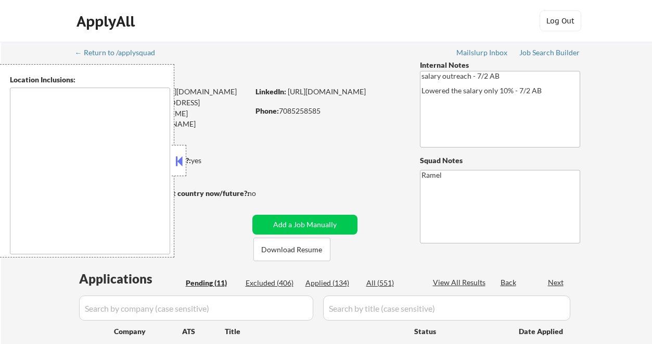
select select ""pending""
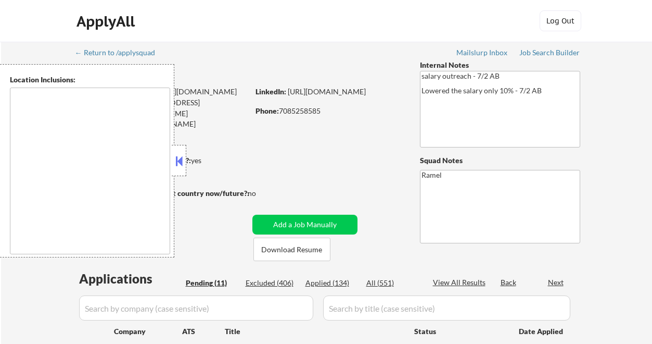
select select ""pending""
type textarea "[GEOGRAPHIC_DATA], [GEOGRAPHIC_DATA], [GEOGRAPHIC_DATA] [GEOGRAPHIC_DATA], [GEO…"
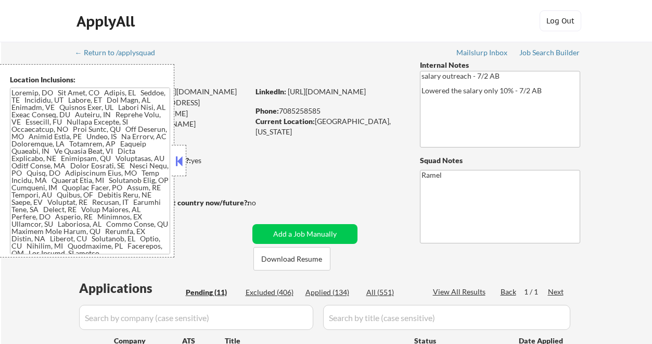
click at [20, 28] on div "ApplyAll Log In Sign Up Log Out" at bounding box center [326, 21] width 652 height 42
click at [181, 167] on button at bounding box center [178, 161] width 11 height 16
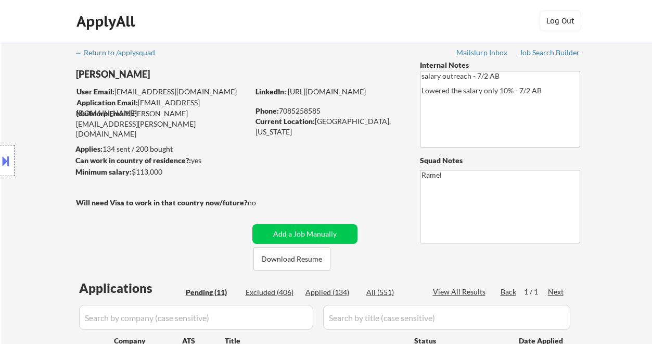
scroll to position [208, 0]
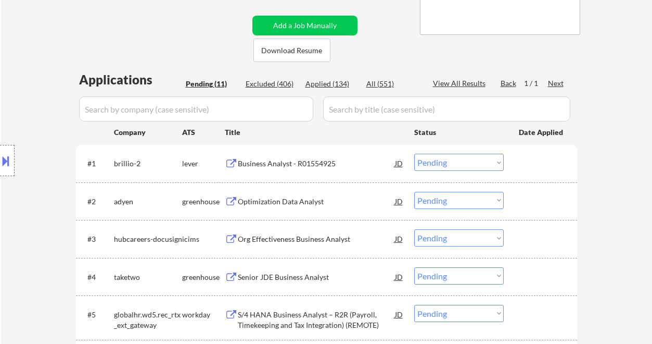
click at [334, 87] on div "Applied (134)" at bounding box center [332, 84] width 52 height 10
select select ""applied""
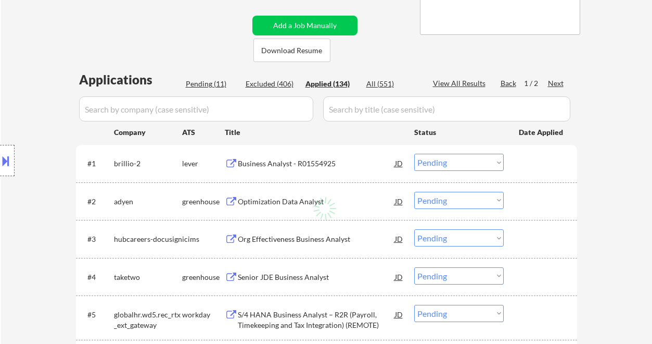
select select ""applied""
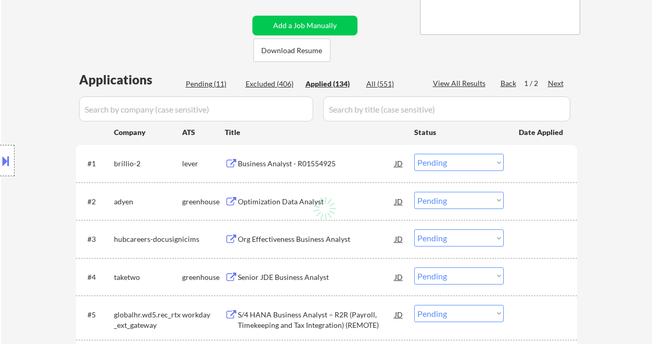
select select ""applied""
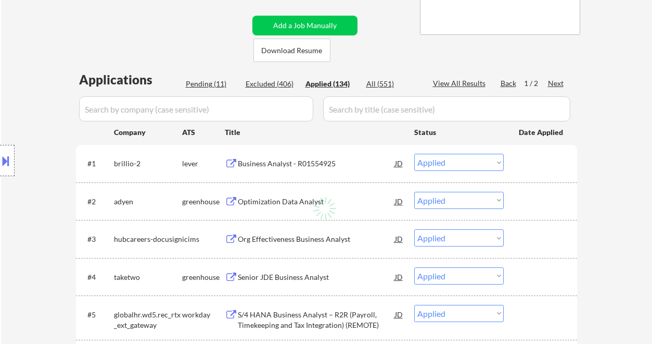
select select ""applied""
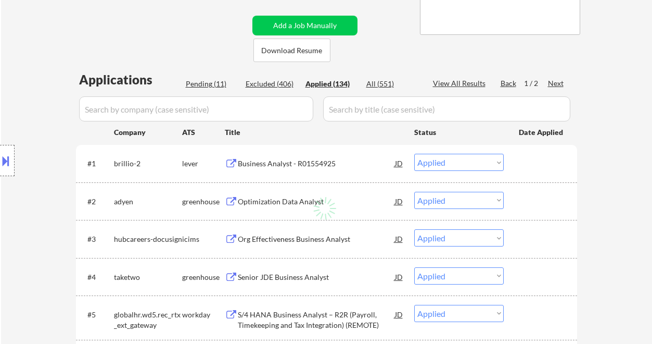
select select ""applied""
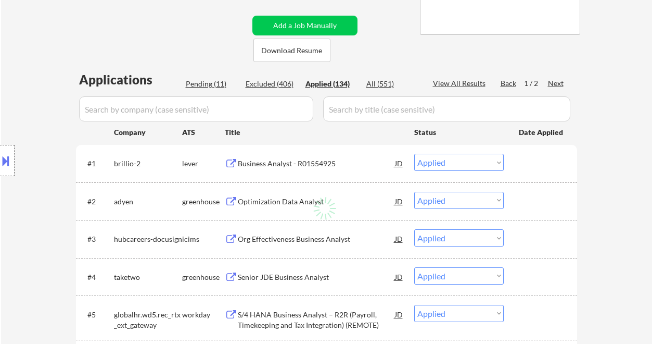
select select ""applied""
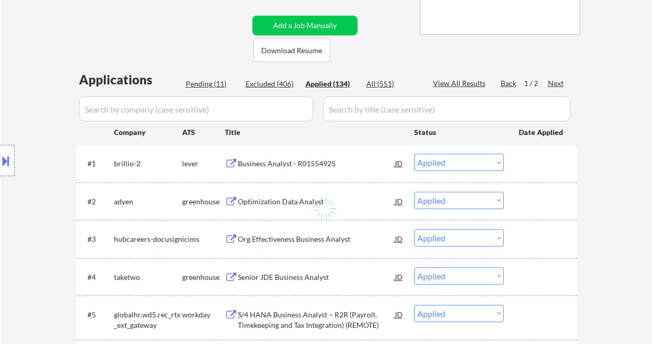
select select ""applied""
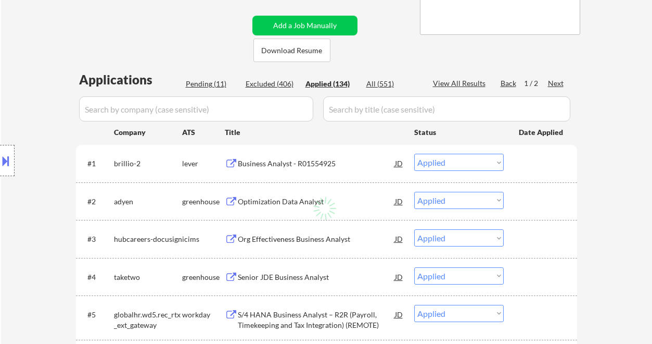
select select ""applied""
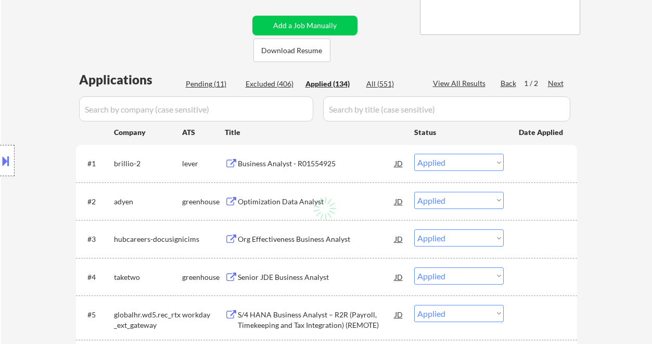
select select ""applied""
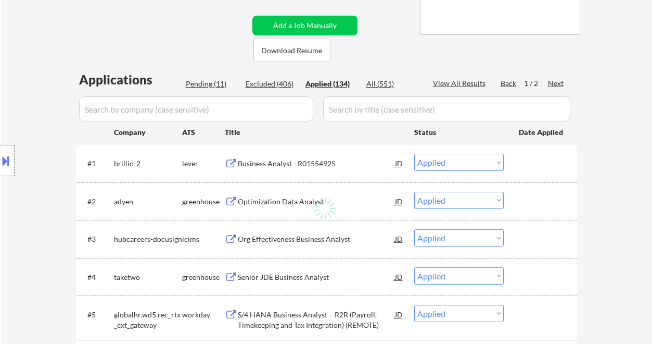
select select ""applied""
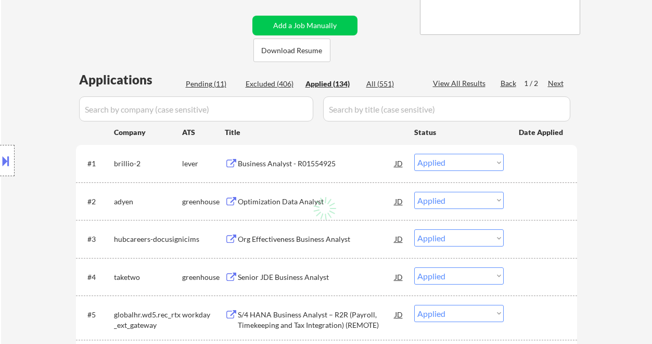
select select ""applied""
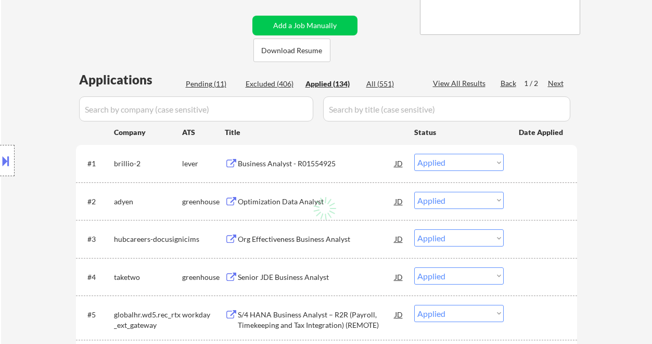
select select ""applied""
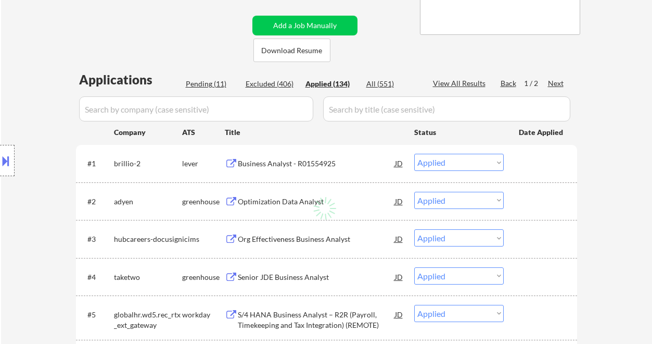
select select ""applied""
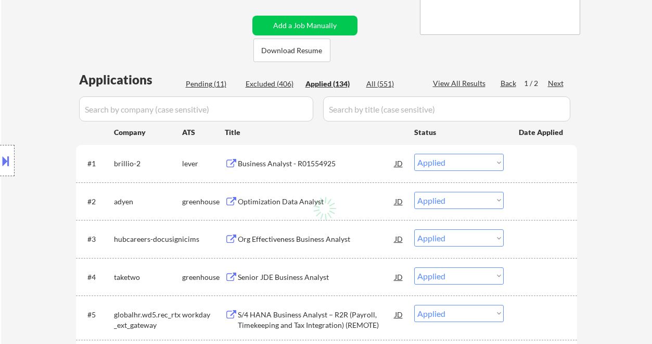
select select ""applied""
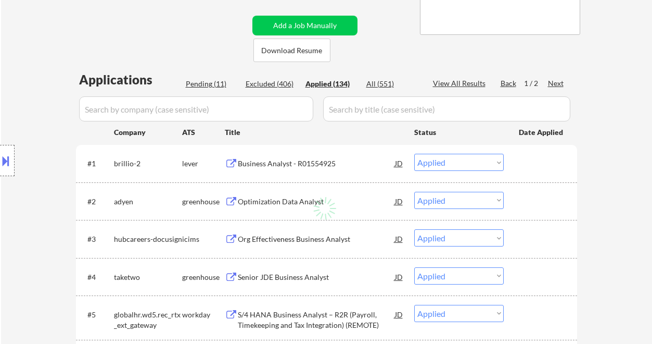
select select ""applied""
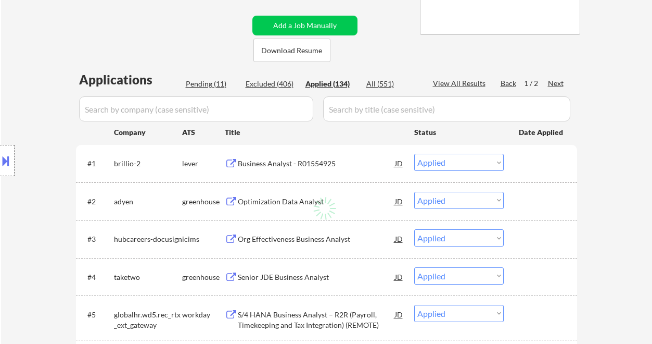
select select ""applied""
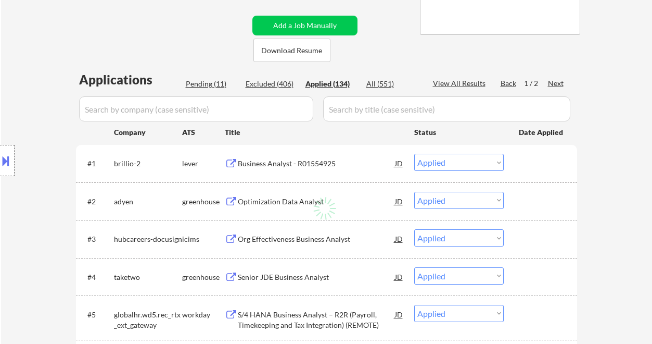
select select ""applied""
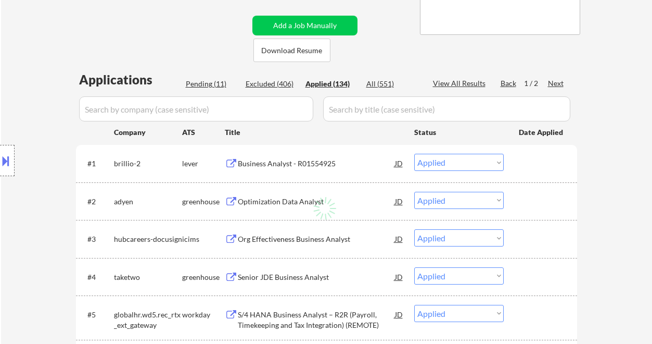
select select ""applied""
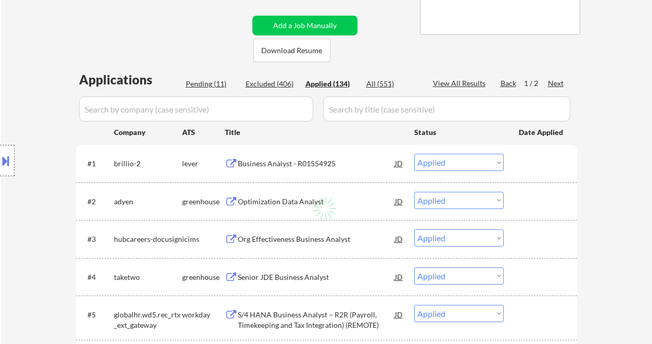
select select ""applied""
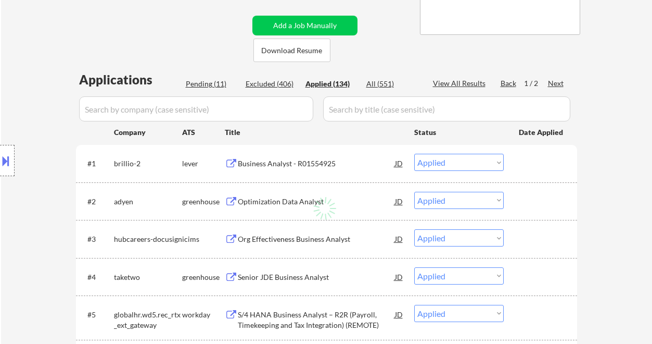
select select ""applied""
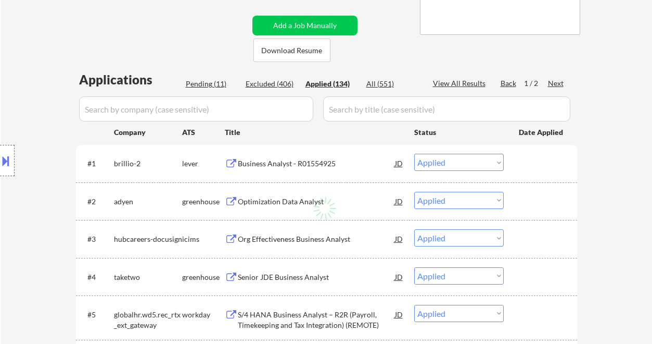
select select ""applied""
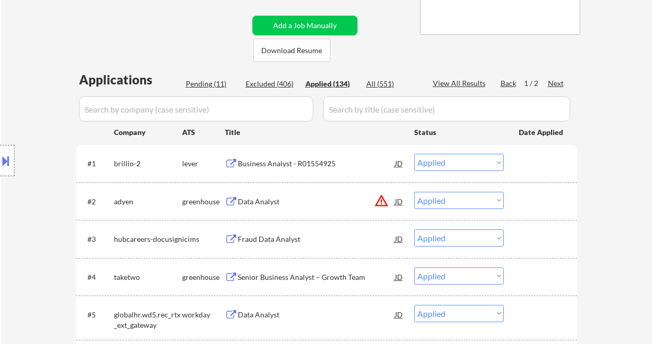
click at [466, 81] on div "View All Results" at bounding box center [461, 83] width 56 height 10
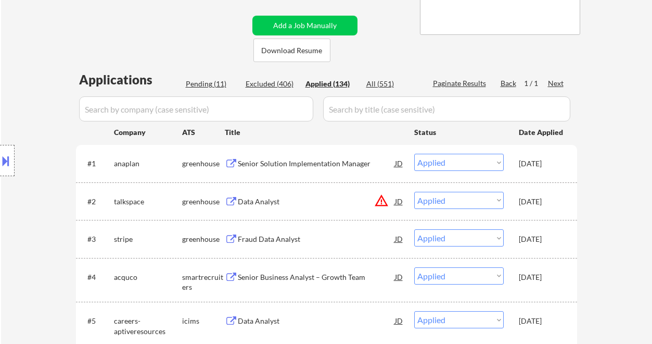
select select ""applied""
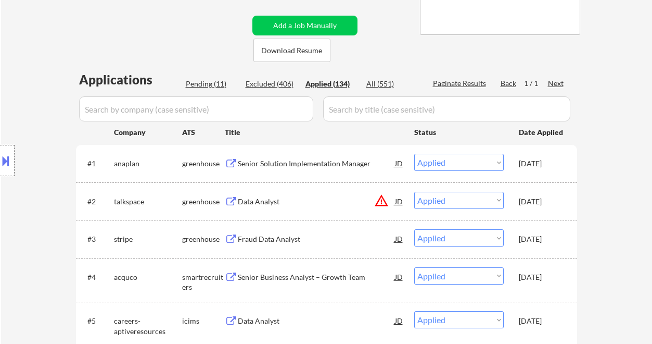
select select ""applied""
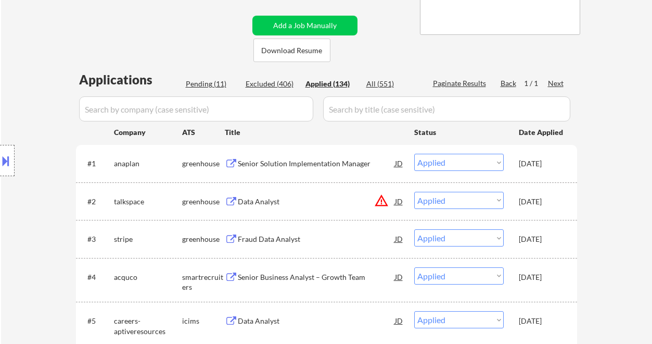
select select ""applied""
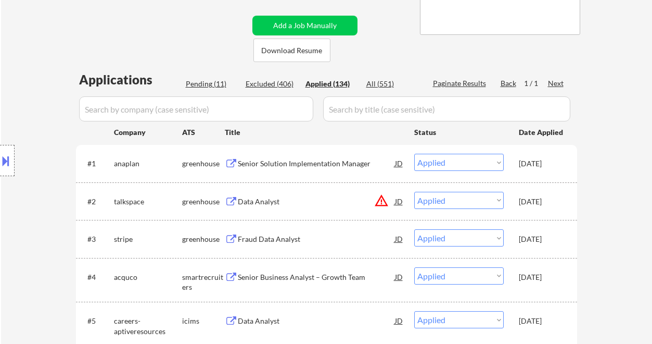
select select ""applied""
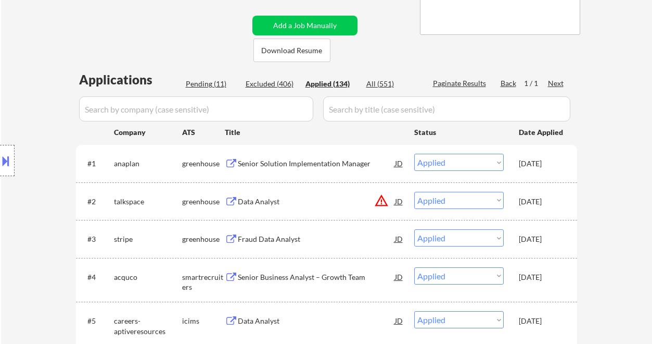
select select ""applied""
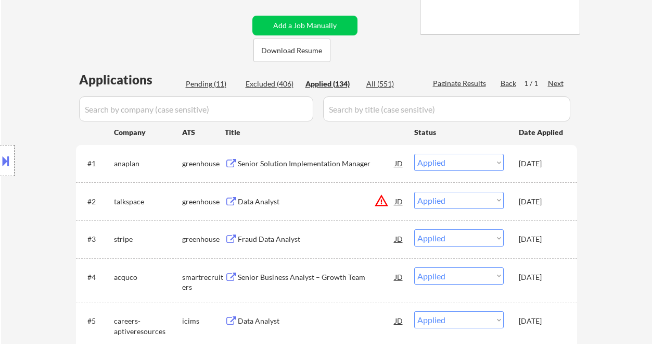
select select ""applied""
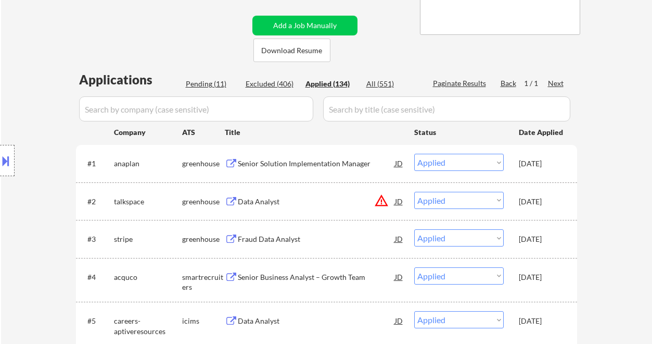
select select ""applied""
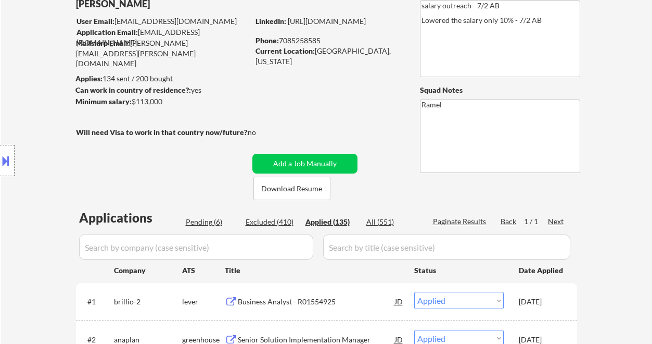
scroll to position [69, 0]
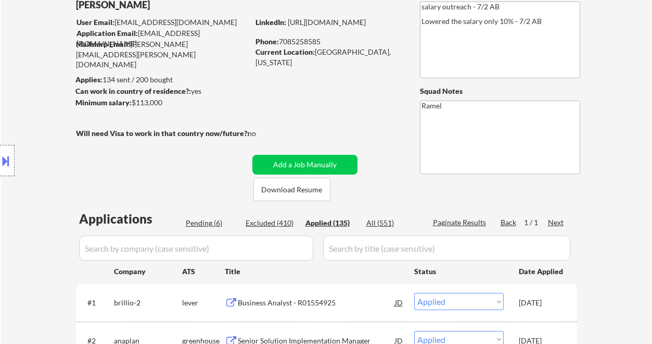
click at [308, 41] on div "Phone: 7085258585" at bounding box center [329, 41] width 147 height 10
copy div "7085258585"
select select ""applied""
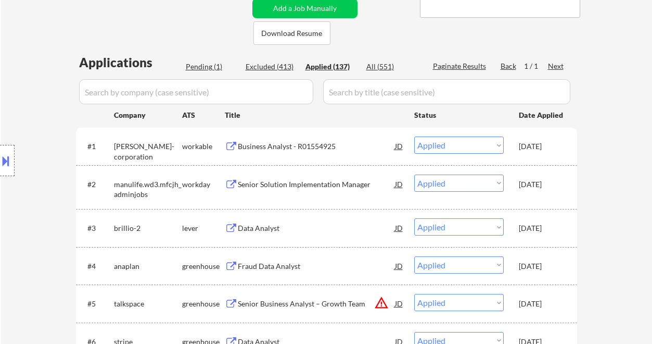
scroll to position [277, 0]
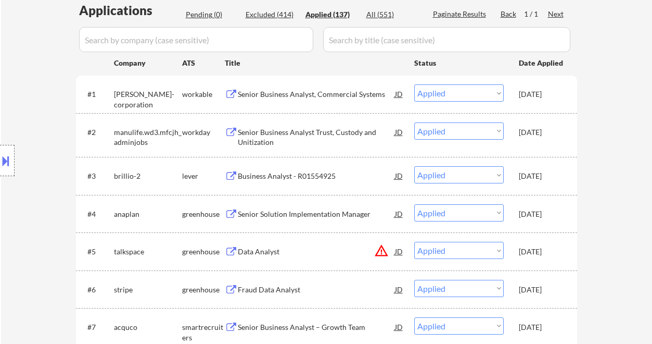
drag, startPoint x: 17, startPoint y: 43, endPoint x: 48, endPoint y: 29, distance: 34.5
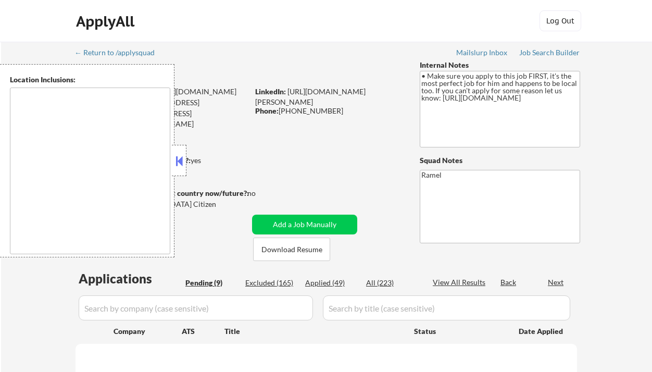
select select ""pending""
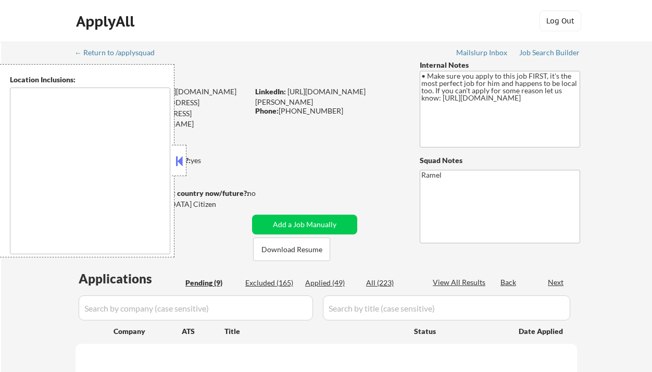
select select ""pending""
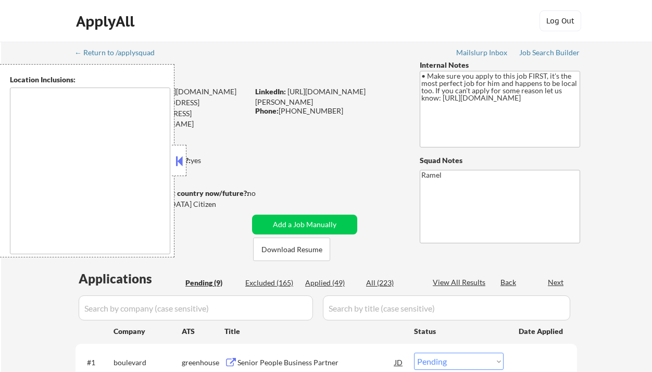
type textarea "[GEOGRAPHIC_DATA], [GEOGRAPHIC_DATA], [GEOGRAPHIC_DATA] [GEOGRAPHIC_DATA], [GEO…"
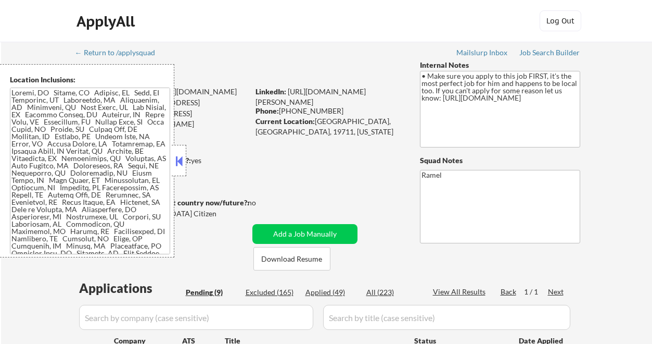
click at [178, 157] on button at bounding box center [178, 161] width 11 height 16
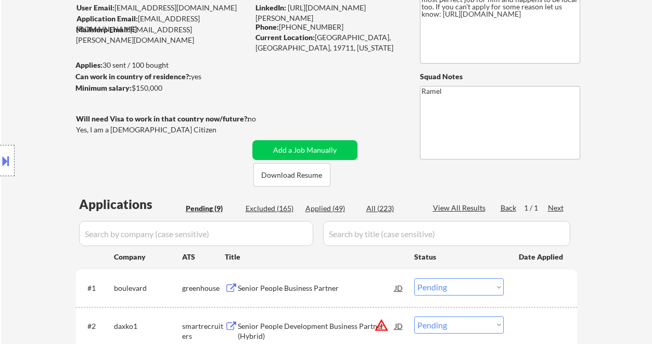
scroll to position [69, 0]
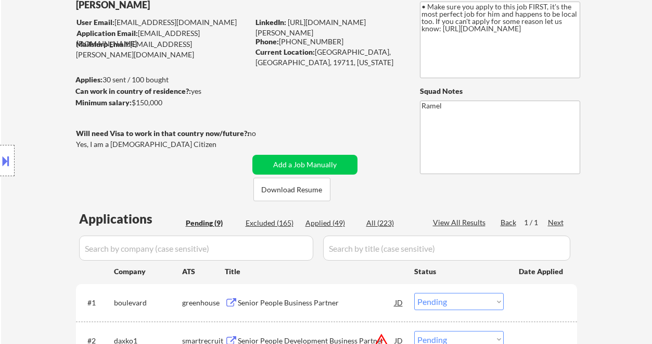
drag, startPoint x: 23, startPoint y: 110, endPoint x: 57, endPoint y: 93, distance: 37.9
click at [30, 106] on div "Location Inclusions:" at bounding box center [93, 160] width 186 height 193
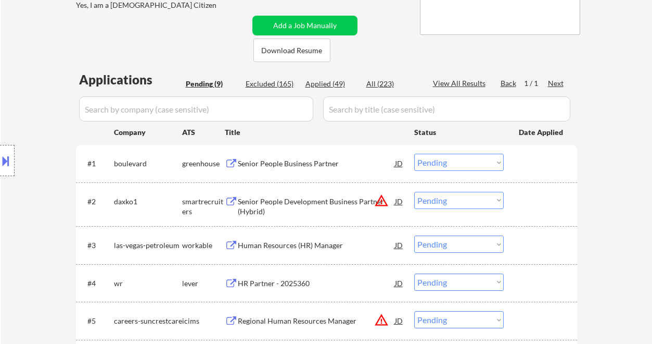
click at [287, 165] on div "Senior People Business Partner" at bounding box center [316, 163] width 157 height 10
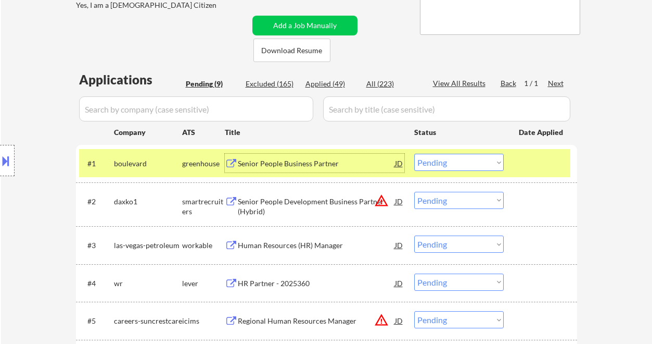
drag, startPoint x: 469, startPoint y: 157, endPoint x: 470, endPoint y: 164, distance: 7.9
click at [469, 157] on select "Choose an option... Pending Applied Excluded (Questions) Excluded (Expired) Exc…" at bounding box center [459, 162] width 90 height 17
click at [414, 154] on select "Choose an option... Pending Applied Excluded (Questions) Excluded (Expired) Exc…" at bounding box center [459, 162] width 90 height 17
click at [10, 158] on button at bounding box center [5, 160] width 11 height 17
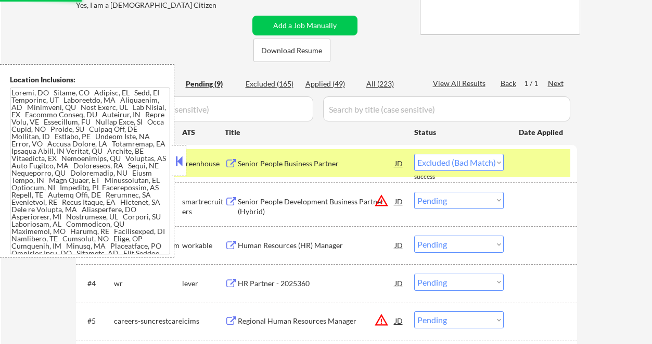
click at [179, 168] on button at bounding box center [178, 161] width 11 height 16
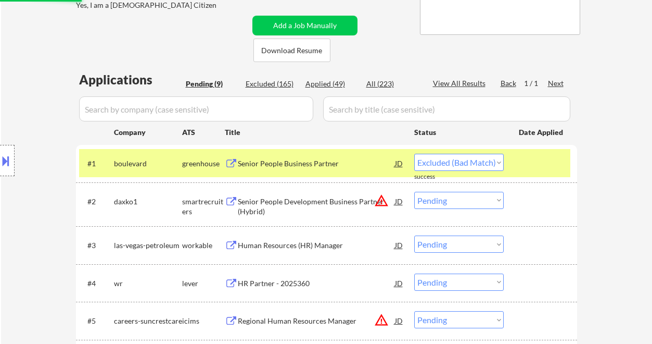
click at [335, 213] on div "Senior People Development Business Partner (Hybrid)" at bounding box center [316, 206] width 157 height 20
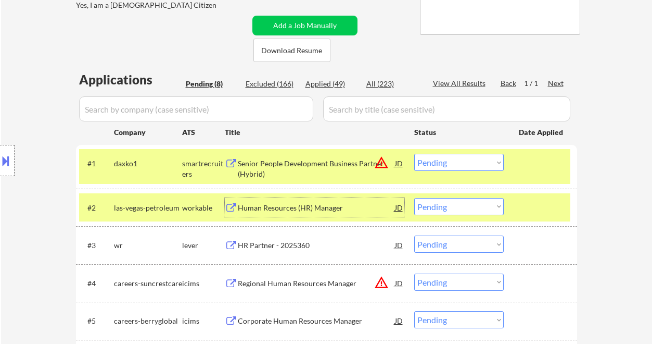
click at [449, 164] on select "Choose an option... Pending Applied Excluded (Questions) Excluded (Expired) Exc…" at bounding box center [459, 162] width 90 height 17
click at [456, 162] on select "Choose an option... Pending Applied Excluded (Questions) Excluded (Expired) Exc…" at bounding box center [459, 162] width 90 height 17
click at [414, 154] on select "Choose an option... Pending Applied Excluded (Questions) Excluded (Expired) Exc…" at bounding box center [459, 162] width 90 height 17
click at [316, 208] on div "Human Resources (HR) Manager" at bounding box center [316, 207] width 157 height 10
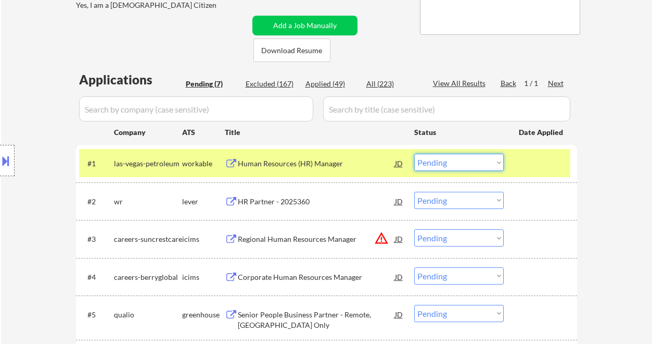
drag, startPoint x: 455, startPoint y: 159, endPoint x: 456, endPoint y: 170, distance: 11.5
click at [455, 159] on select "Choose an option... Pending Applied Excluded (Questions) Excluded (Expired) Exc…" at bounding box center [459, 162] width 90 height 17
click at [414, 154] on select "Choose an option... Pending Applied Excluded (Questions) Excluded (Expired) Exc…" at bounding box center [459, 162] width 90 height 17
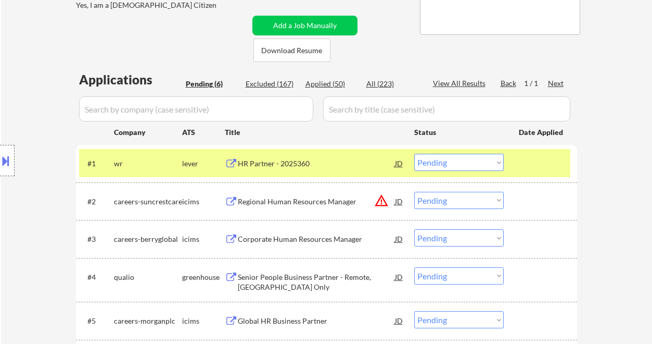
click at [252, 167] on div "HR Partner - 2025360" at bounding box center [316, 163] width 157 height 10
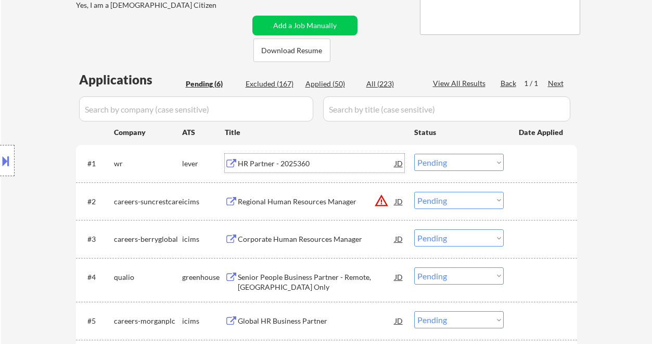
drag, startPoint x: 477, startPoint y: 155, endPoint x: 480, endPoint y: 170, distance: 15.8
click at [477, 155] on select "Choose an option... Pending Applied Excluded (Questions) Excluded (Expired) Exc…" at bounding box center [459, 162] width 90 height 17
click at [414, 154] on select "Choose an option... Pending Applied Excluded (Questions) Excluded (Expired) Exc…" at bounding box center [459, 162] width 90 height 17
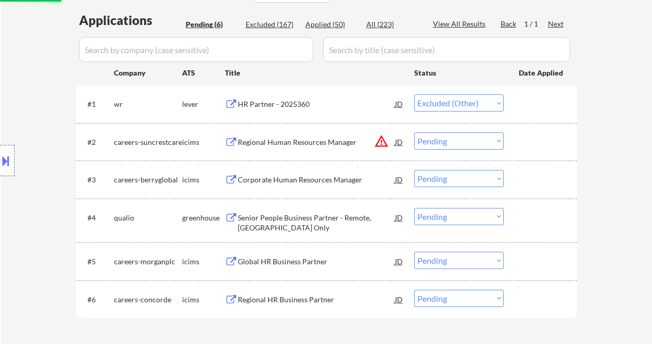
scroll to position [277, 0]
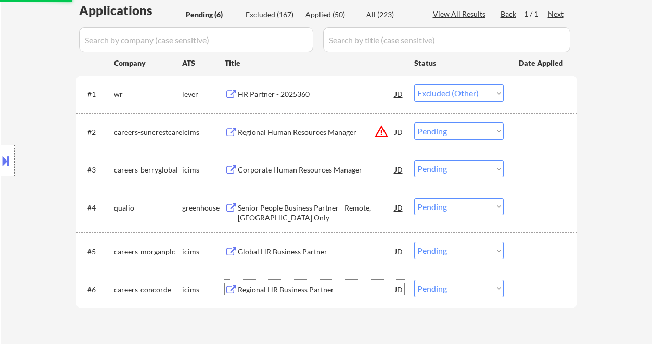
click at [283, 288] on div "Regional HR Business Partner" at bounding box center [316, 289] width 157 height 10
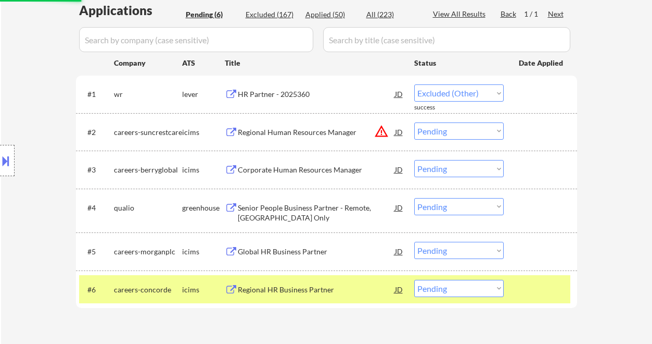
select select ""pending""
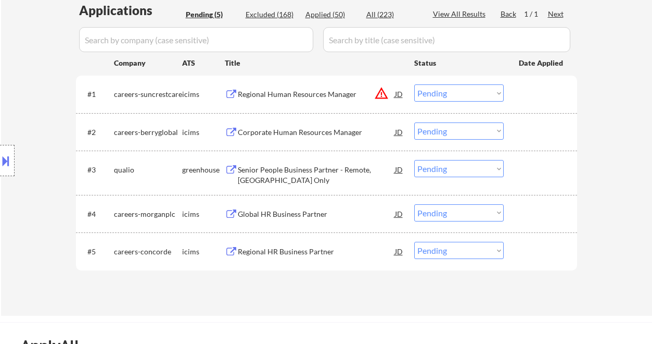
click at [287, 174] on div "Senior People Business Partner - Remote, East Coast Only" at bounding box center [316, 174] width 157 height 20
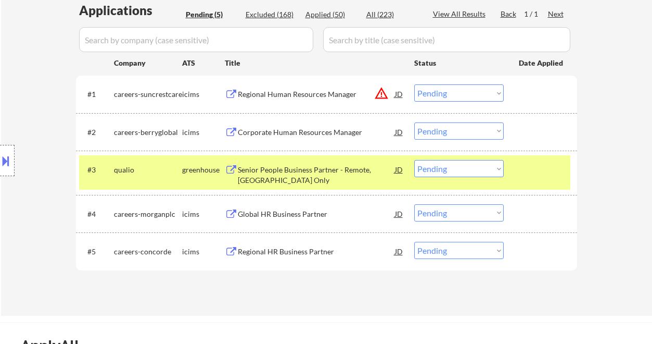
click at [433, 255] on select "Choose an option... Pending Applied Excluded (Questions) Excluded (Expired) Exc…" at bounding box center [459, 249] width 90 height 17
select select ""applied""
click at [414, 241] on select "Choose an option... Pending Applied Excluded (Questions) Excluded (Expired) Exc…" at bounding box center [459, 249] width 90 height 17
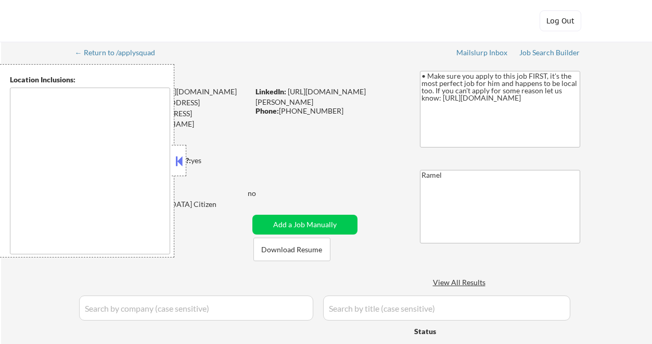
select select ""pending""
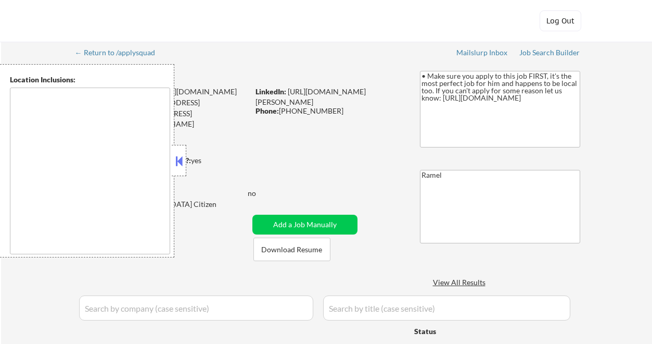
select select ""pending""
type textarea "[GEOGRAPHIC_DATA], [GEOGRAPHIC_DATA], [GEOGRAPHIC_DATA] [GEOGRAPHIC_DATA], [GEO…"
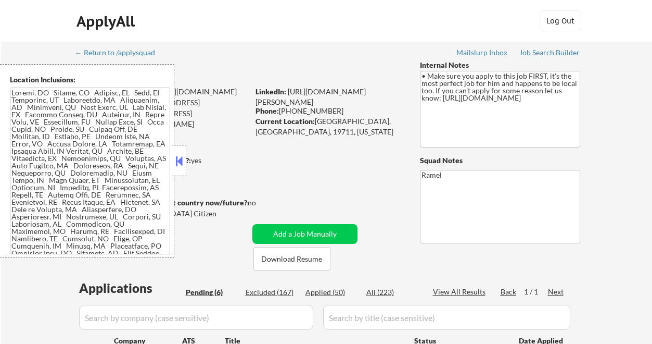
select select ""pending""
click at [177, 160] on button at bounding box center [178, 161] width 11 height 16
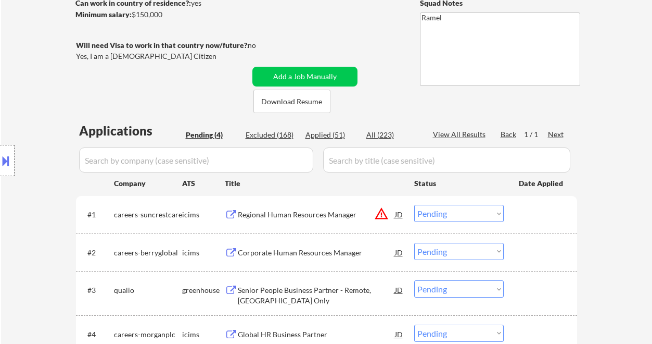
scroll to position [277, 0]
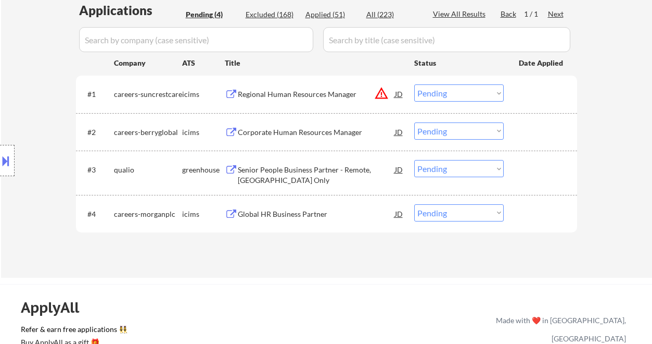
click at [284, 170] on div "Senior People Business Partner - Remote, [GEOGRAPHIC_DATA] Only" at bounding box center [316, 174] width 157 height 20
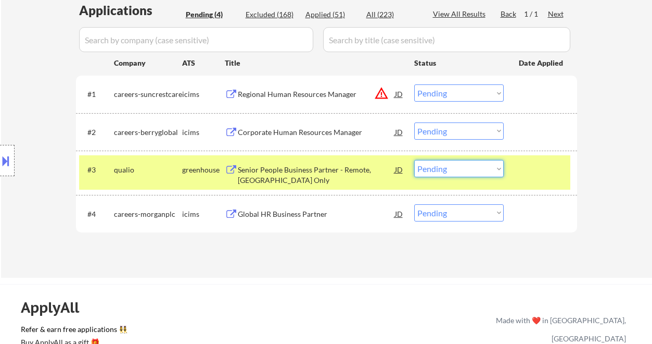
drag, startPoint x: 442, startPoint y: 166, endPoint x: 452, endPoint y: 176, distance: 14.0
click at [442, 166] on select "Choose an option... Pending Applied Excluded (Questions) Excluded (Expired) Exc…" at bounding box center [459, 168] width 90 height 17
click at [414, 160] on select "Choose an option... Pending Applied Excluded (Questions) Excluded (Expired) Exc…" at bounding box center [459, 168] width 90 height 17
click at [292, 134] on div "Corporate Human Resources Manager" at bounding box center [316, 132] width 157 height 10
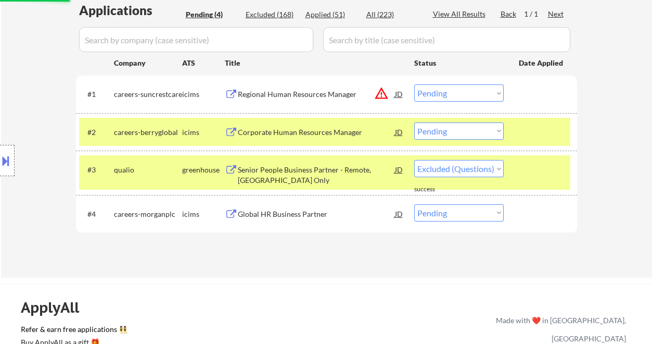
select select ""pending""
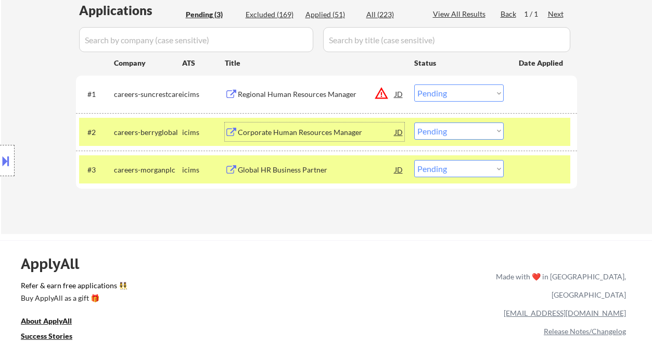
drag, startPoint x: 436, startPoint y: 126, endPoint x: 443, endPoint y: 131, distance: 8.4
click at [436, 126] on select "Choose an option... Pending Applied Excluded (Questions) Excluded (Expired) Exc…" at bounding box center [459, 130] width 90 height 17
click at [414, 122] on select "Choose an option... Pending Applied Excluded (Questions) Excluded (Expired) Exc…" at bounding box center [459, 130] width 90 height 17
click at [288, 174] on div "Global HR Business Partner" at bounding box center [316, 169] width 157 height 10
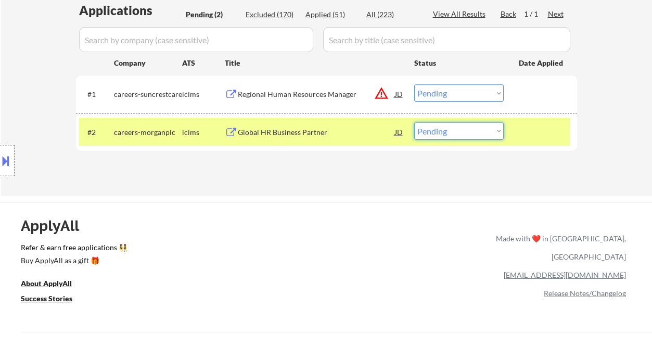
drag, startPoint x: 471, startPoint y: 124, endPoint x: 470, endPoint y: 137, distance: 12.5
click at [471, 124] on select "Choose an option... Pending Applied Excluded (Questions) Excluded (Expired) Exc…" at bounding box center [459, 130] width 90 height 17
select select ""excluded__other_""
click at [414, 122] on select "Choose an option... Pending Applied Excluded (Questions) Excluded (Expired) Exc…" at bounding box center [459, 130] width 90 height 17
drag, startPoint x: 446, startPoint y: 91, endPoint x: 458, endPoint y: 101, distance: 16.3
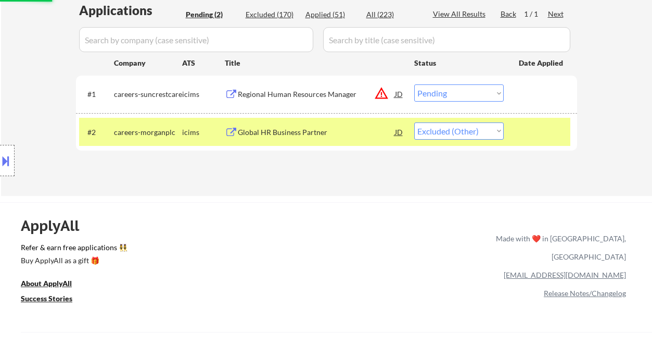
click at [446, 91] on select "Choose an option... Pending Applied Excluded (Questions) Excluded (Expired) Exc…" at bounding box center [459, 92] width 90 height 17
select select ""excluded__location_""
click at [414, 84] on select "Choose an option... Pending Applied Excluded (Questions) Excluded (Expired) Exc…" at bounding box center [459, 92] width 90 height 17
click at [284, 17] on div "Excluded (170)" at bounding box center [272, 14] width 52 height 10
select select ""excluded__salary_""
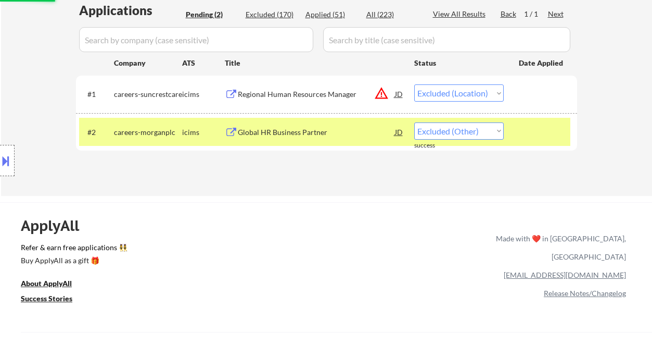
select select ""excluded""
select select ""excluded__location_""
select select ""excluded""
select select ""excluded__expired_""
select select ""excluded__other_""
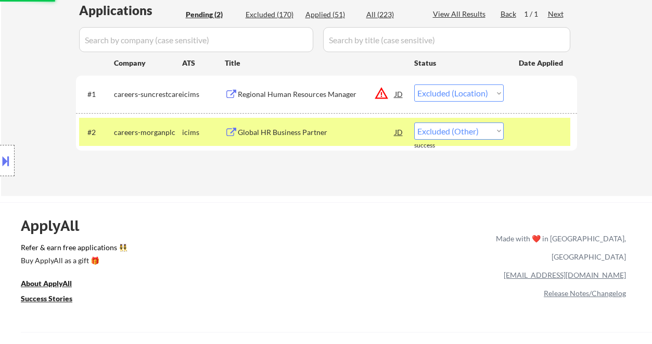
select select ""excluded__location_""
select select ""excluded__expired_""
select select ""excluded__bad_match_""
select select ""excluded__expired_""
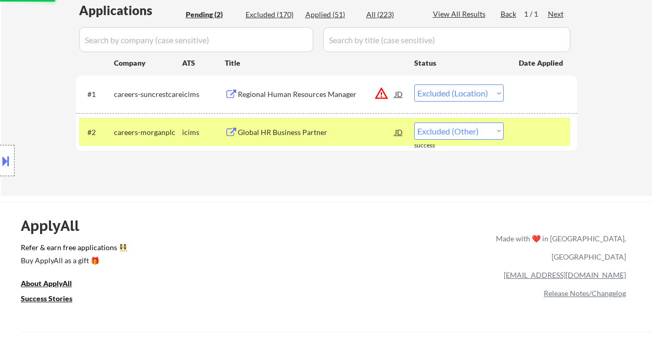
select select ""excluded__expired_""
select select ""excluded__salary_""
select select ""excluded__expired_""
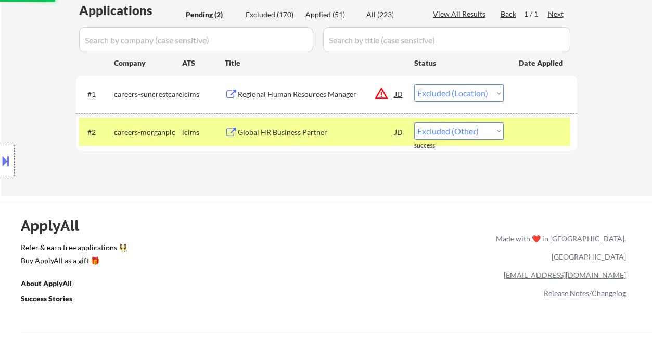
select select ""excluded__salary_""
select select ""excluded__location_""
select select ""excluded__expired_""
select select ""excluded__bad_match_""
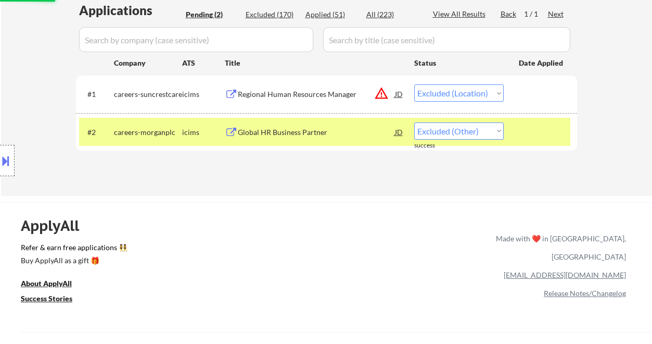
select select ""excluded__expired_""
select select ""excluded__bad_match_""
select select ""excluded__salary_""
select select ""excluded__expired_""
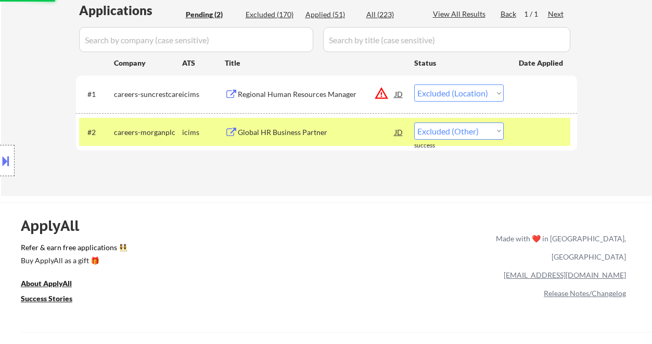
select select ""excluded__salary_""
select select ""excluded__location_""
select select ""excluded__salary_""
select select ""excluded__location_""
select select ""excluded__salary_""
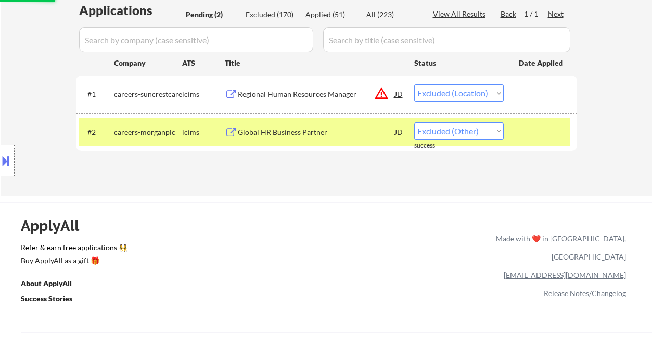
select select ""excluded__expired_""
select select ""excluded__location_""
select select ""excluded__expired_""
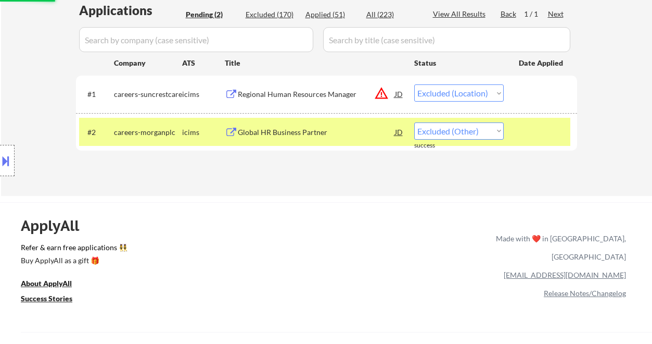
select select ""excluded__expired_""
select select ""excluded__bad_match_""
select select ""excluded__expired_""
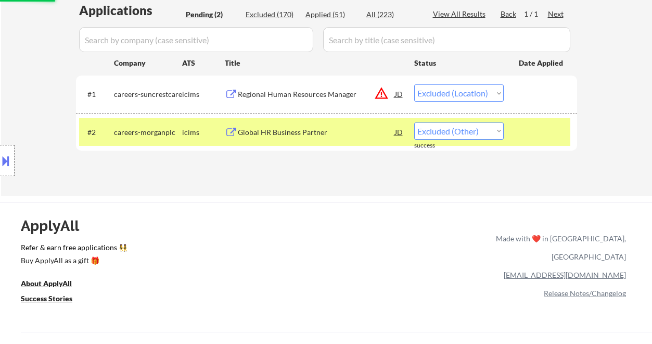
select select ""excluded__expired_""
select select ""excluded""
select select ""excluded__expired_""
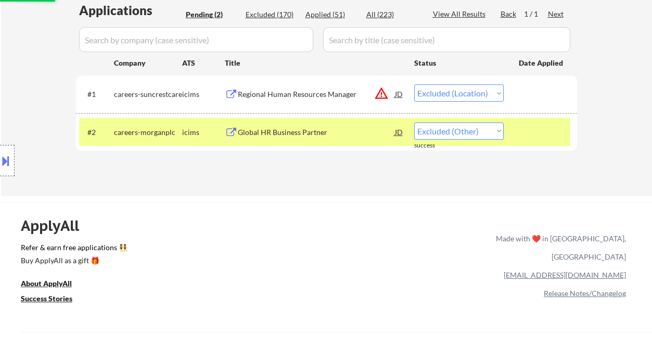
select select ""excluded__expired_""
select select ""excluded__other_""
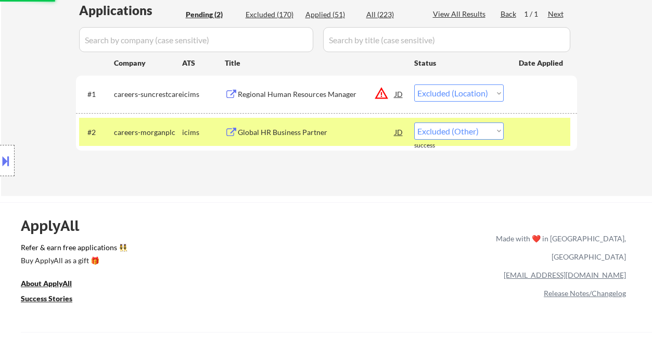
select select ""excluded__expired_""
select select ""excluded__bad_match_""
select select ""excluded__expired_""
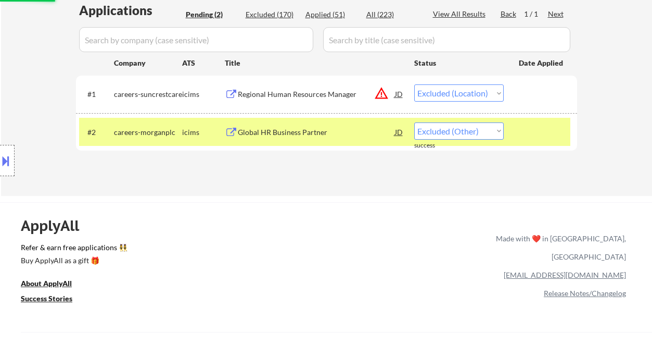
select select ""excluded""
select select ""excluded__salary_""
select select ""excluded__bad_match_""
select select ""excluded""
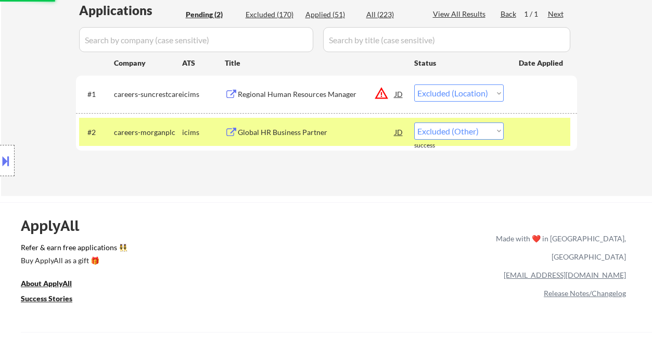
select select ""excluded__other_""
select select ""excluded__expired_""
select select ""excluded__bad_match_""
select select ""excluded""
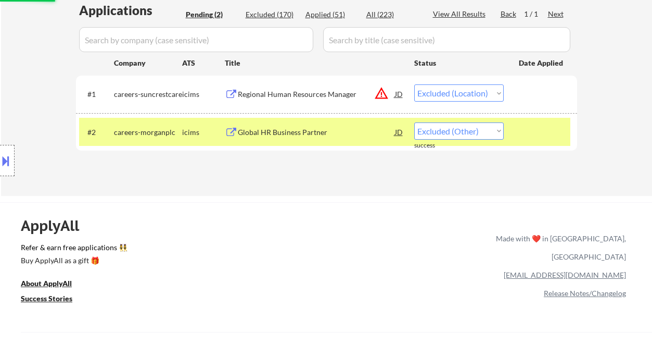
select select ""excluded__expired_""
select select ""excluded__location_""
select select ""excluded__expired_""
select select ""excluded__salary_""
select select ""excluded__location_""
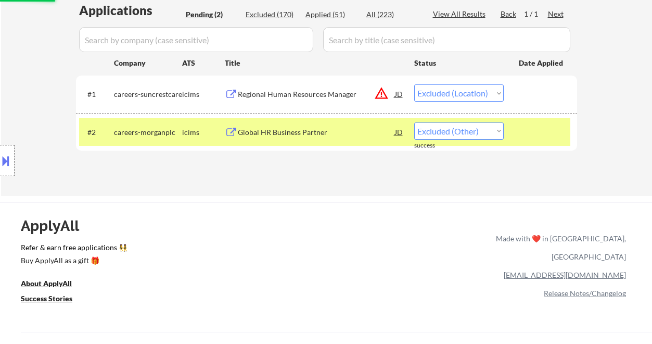
select select ""excluded__salary_""
select select ""excluded""
select select ""excluded__location_""
select select ""excluded__expired_""
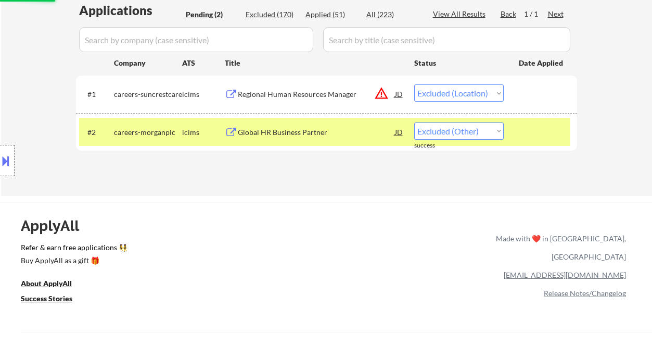
select select ""excluded__expired_""
select select ""excluded__salary_""
select select ""excluded__bad_match_""
select select ""excluded""
select select ""excluded__expired_""
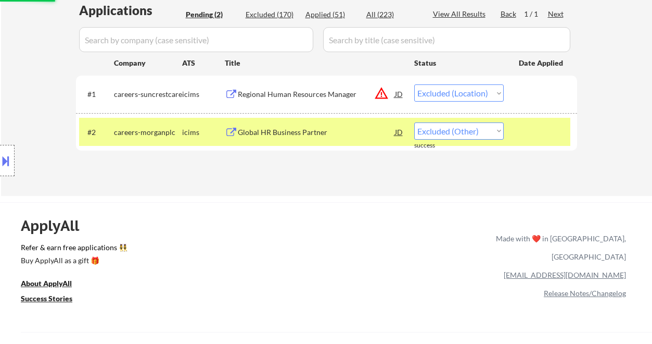
select select ""excluded__expired_""
select select ""excluded__bad_match_""
select select ""excluded""
select select ""excluded__location_""
select select ""excluded__expired_""
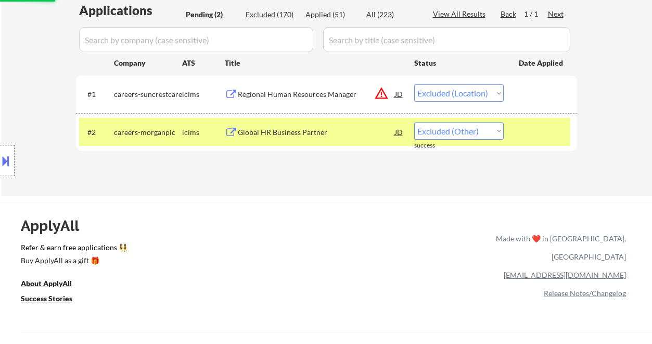
select select ""excluded__expired_""
select select ""excluded__salary_""
select select ""excluded__expired_""
select select ""excluded__other_""
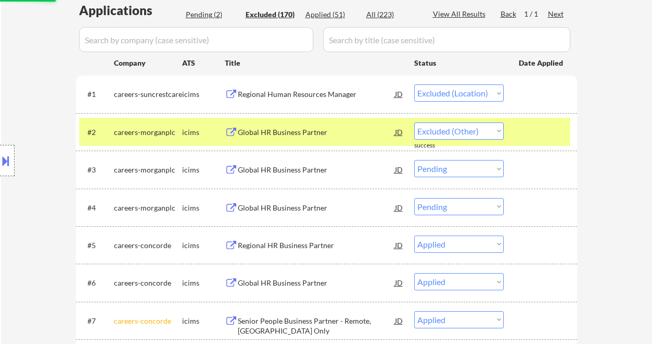
select select ""excluded""
select select ""excluded__expired_""
select select ""excluded__bad_match_""
select select ""excluded""
select select ""excluded__bad_match_""
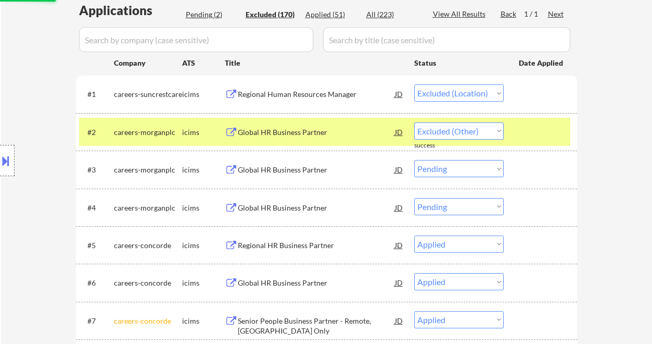
select select ""excluded__bad_match_""
select select ""excluded__other_""
select select ""excluded__bad_match_""
select select ""excluded__other_""
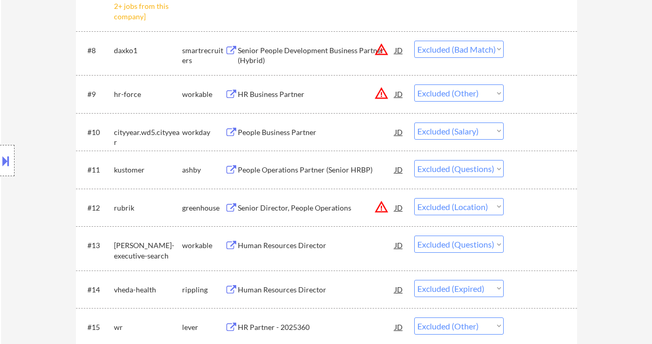
scroll to position [833, 0]
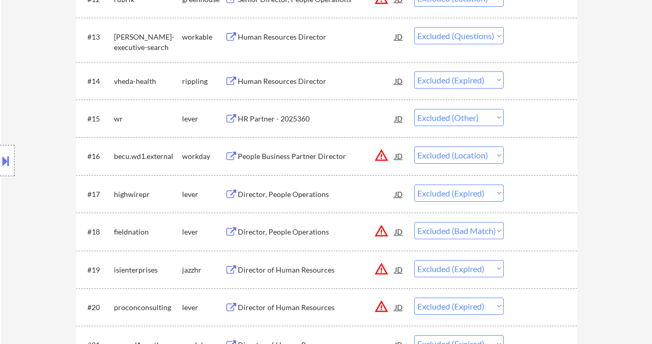
click at [24, 99] on div "Location Inclusions:" at bounding box center [93, 160] width 186 height 193
click at [16, 101] on div "Location Inclusions:" at bounding box center [93, 160] width 186 height 193
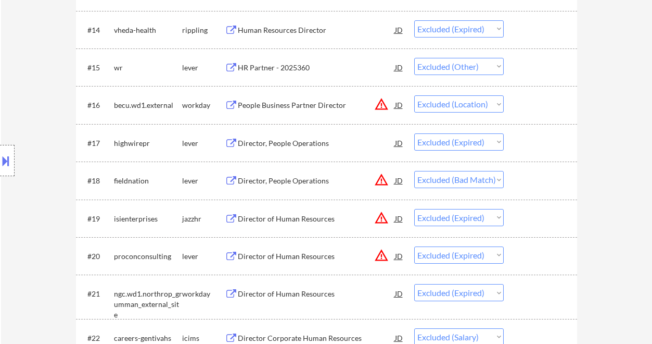
scroll to position [902, 0]
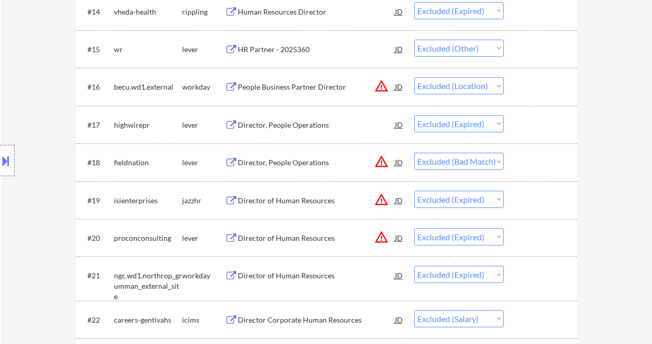
click at [290, 161] on div "Director, People Operations" at bounding box center [316, 162] width 157 height 10
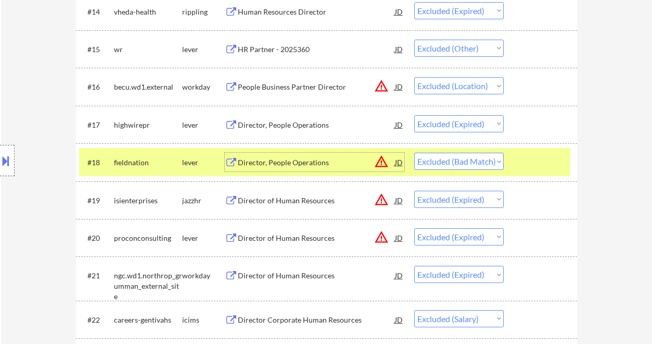
click at [7, 157] on button at bounding box center [5, 160] width 11 height 17
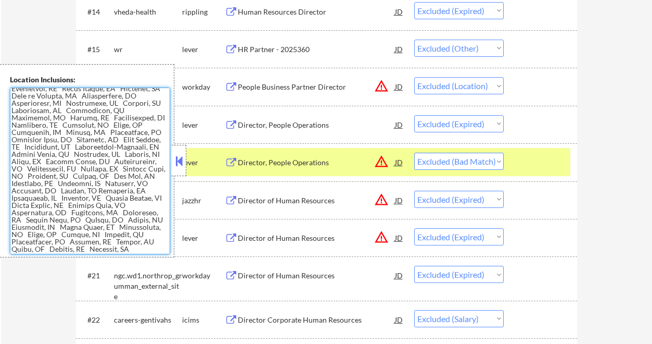
scroll to position [126, 0]
click at [186, 166] on div "lever" at bounding box center [203, 162] width 43 height 10
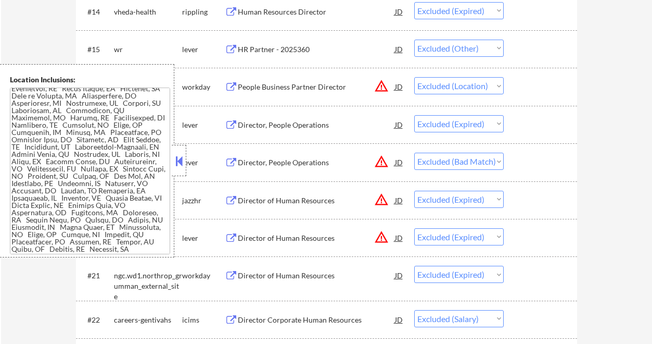
scroll to position [1041, 0]
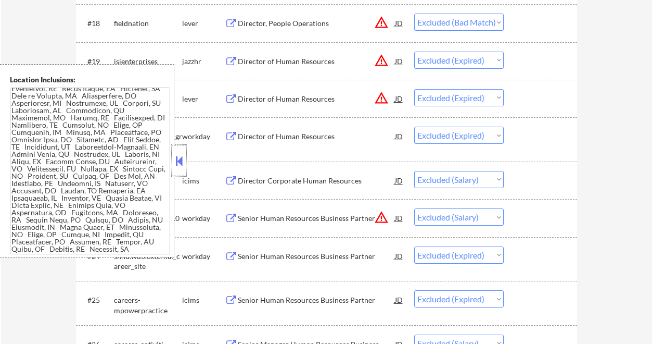
click at [172, 161] on div at bounding box center [179, 160] width 15 height 31
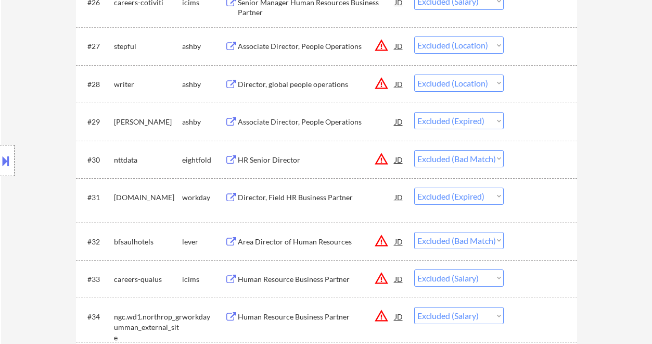
scroll to position [1388, 0]
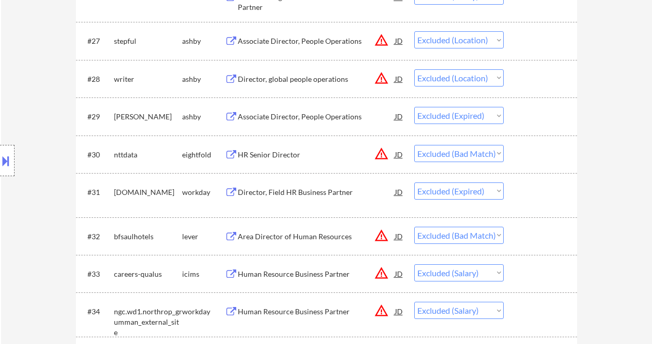
click at [397, 156] on div "JD" at bounding box center [399, 154] width 10 height 19
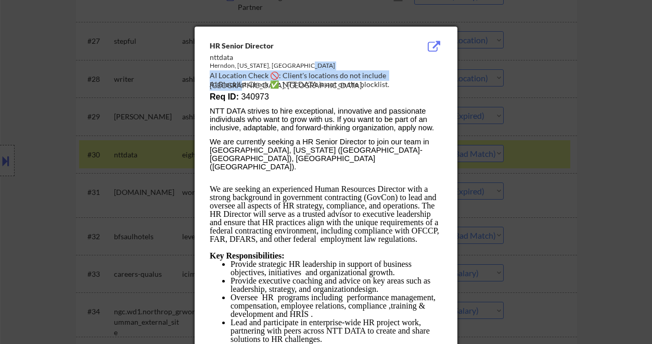
drag, startPoint x: 385, startPoint y: 72, endPoint x: 411, endPoint y: 74, distance: 25.6
click at [411, 74] on div "HR Senior Director nttdata Herndon, Virginia, United States AI Location Check 🚫…" at bounding box center [328, 66] width 237 height 50
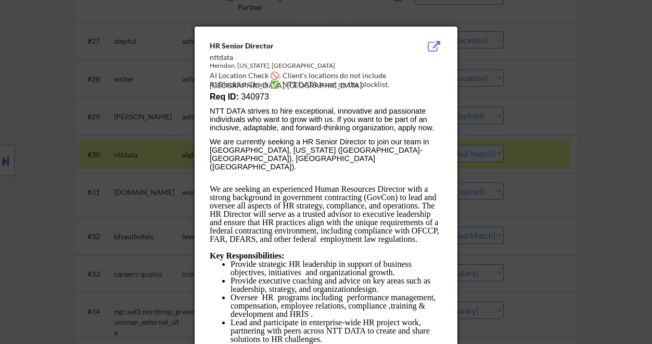
drag, startPoint x: 415, startPoint y: 83, endPoint x: 424, endPoint y: 78, distance: 9.6
click at [415, 83] on div "AI Blocklist Check ✅: NTT DATA is not on the blocklist." at bounding box center [328, 84] width 237 height 10
drag, startPoint x: 424, startPoint y: 76, endPoint x: 385, endPoint y: 73, distance: 38.6
click at [386, 72] on div "AI Location Check 🚫: Client's locations do not include Herndon, VA." at bounding box center [328, 80] width 237 height 20
copy div "erndon, VA."
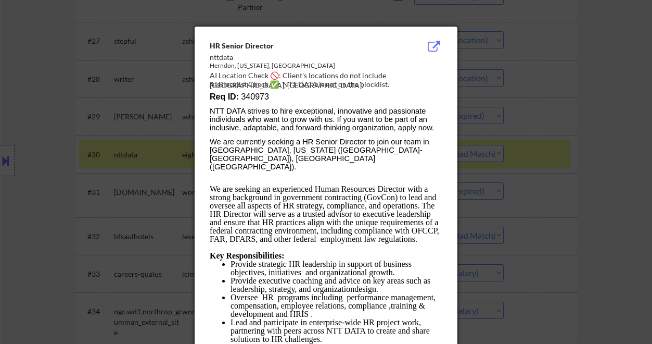
click at [12, 165] on div at bounding box center [326, 172] width 652 height 344
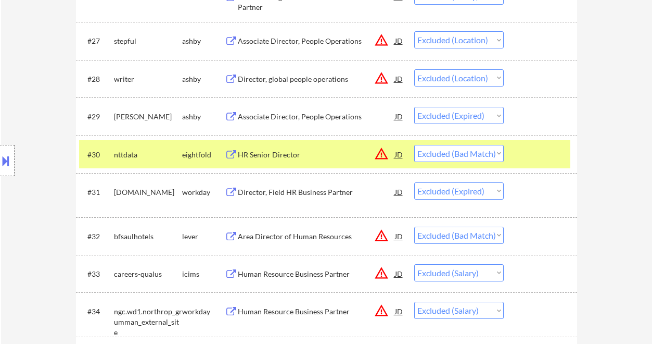
click at [8, 161] on button at bounding box center [5, 160] width 11 height 17
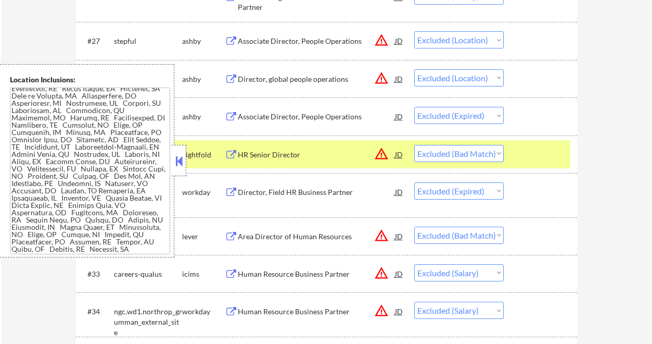
click at [181, 161] on button at bounding box center [178, 161] width 11 height 16
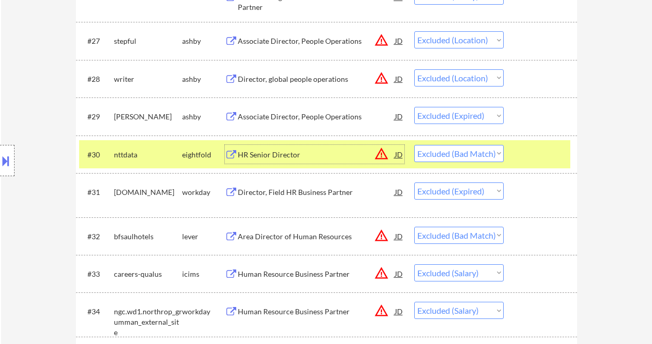
click at [306, 154] on div "HR Senior Director" at bounding box center [316, 154] width 157 height 10
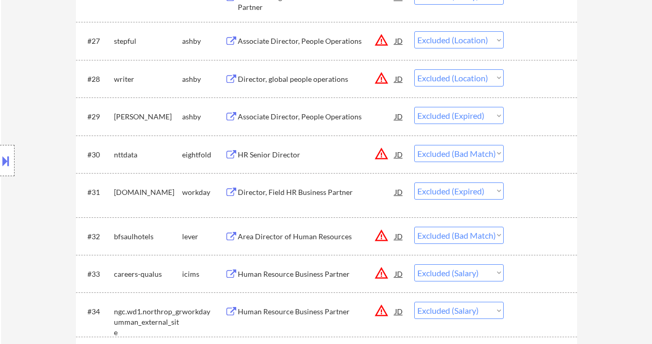
scroll to position [893, 0]
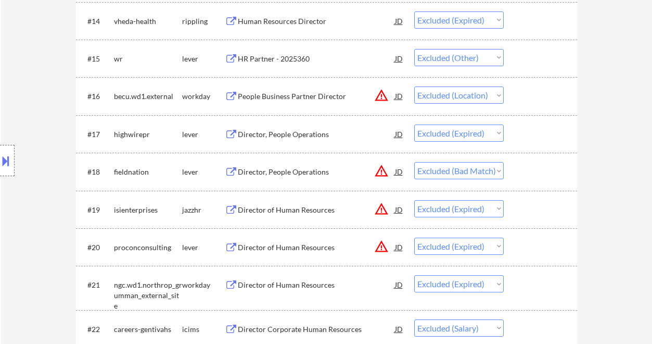
click at [455, 171] on select "Choose an option... Pending Applied Excluded (Questions) Excluded (Expired) Exc…" at bounding box center [459, 170] width 90 height 17
click at [414, 162] on select "Choose an option... Pending Applied Excluded (Questions) Excluded (Expired) Exc…" at bounding box center [459, 170] width 90 height 17
select select ""excluded__expired_""
select select ""excluded__salary_""
select select ""excluded__expired_""
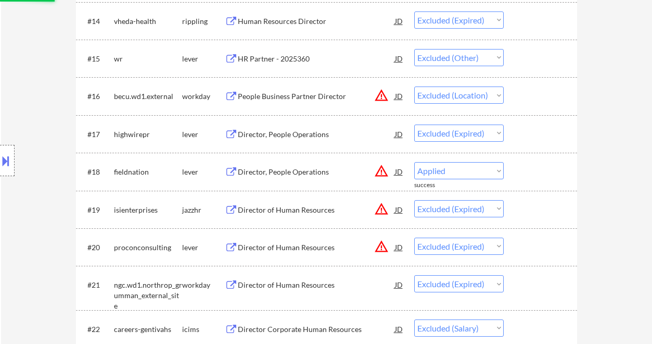
select select ""excluded__salary_""
select select ""excluded__location_""
select select ""excluded__expired_""
select select ""excluded__bad_match_""
select select ""excluded__expired_""
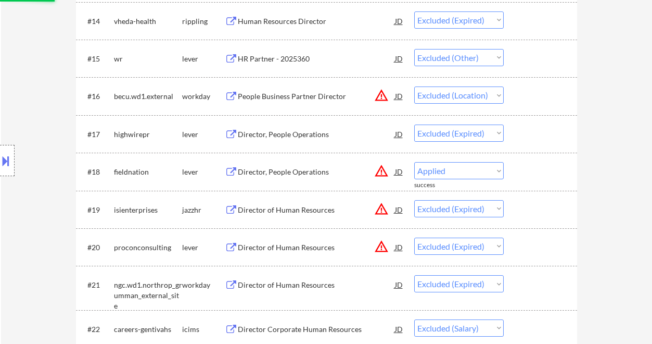
select select ""excluded__bad_match_""
select select ""excluded__salary_""
select select ""excluded__expired_""
select select ""excluded__salary_""
select select ""excluded__location_""
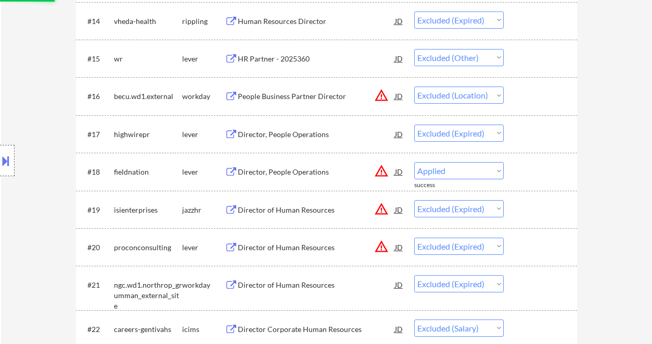
select select ""excluded__salary_""
select select ""excluded__location_""
select select ""excluded__salary_""
select select ""excluded__expired_""
select select ""excluded__location_""
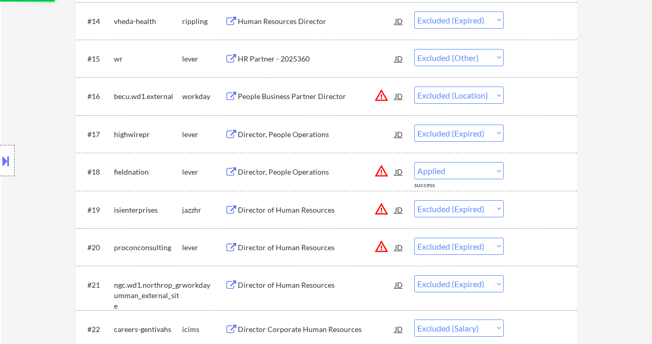
select select ""excluded__expired_""
select select ""excluded__bad_match_""
select select ""excluded__expired_""
select select ""excluded""
select select ""excluded__expired_""
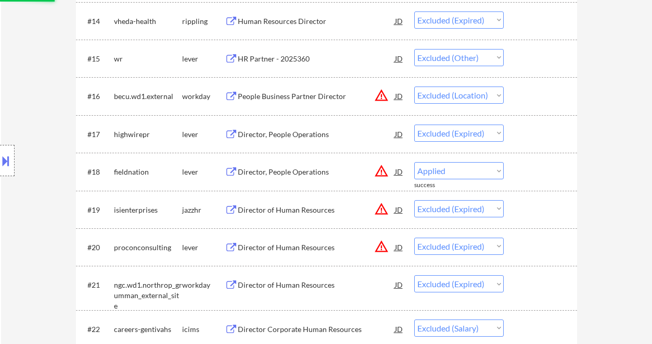
select select ""excluded__other_""
select select ""excluded__expired_""
select select ""excluded__bad_match_""
select select ""excluded__expired_""
select select ""excluded""
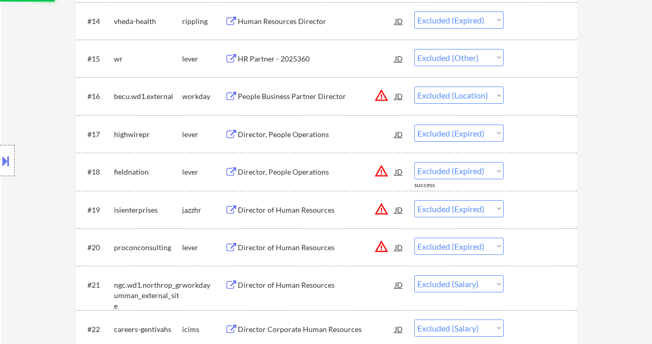
select select ""excluded__salary_""
select select ""excluded__bad_match_""
select select ""excluded""
select select ""excluded__other_""
select select ""excluded__expired_""
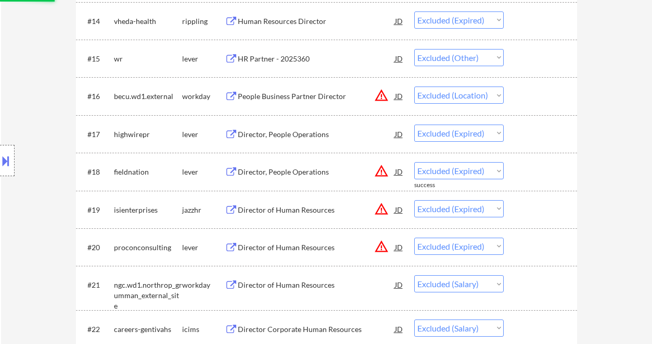
select select ""excluded__bad_match_""
select select ""excluded""
select select ""excluded__expired_""
select select ""excluded__location_""
select select ""excluded__expired_""
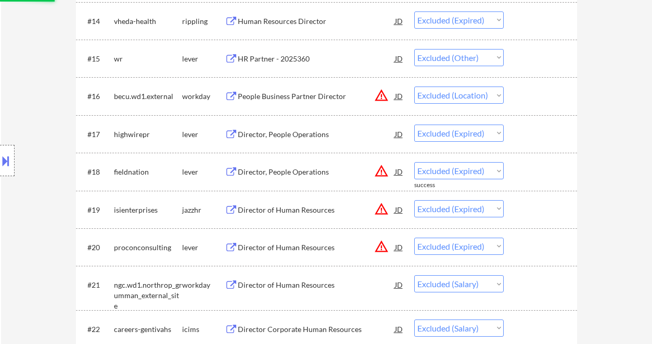
select select ""excluded__salary_""
select select ""excluded__location_""
select select ""excluded__salary_""
select select ""excluded""
select select ""excluded__location_""
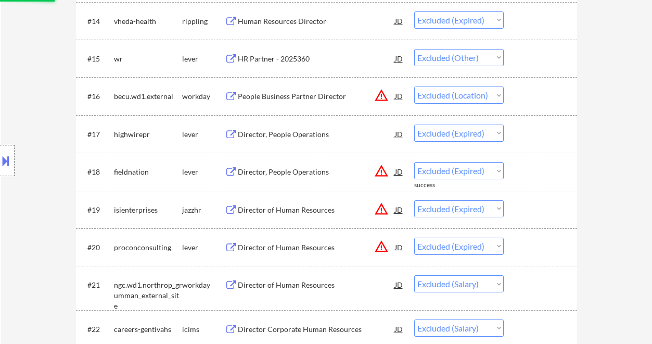
select select ""excluded__expired_""
select select ""excluded__salary_""
select select ""excluded__bad_match_""
select select ""excluded""
select select ""excluded__expired_""
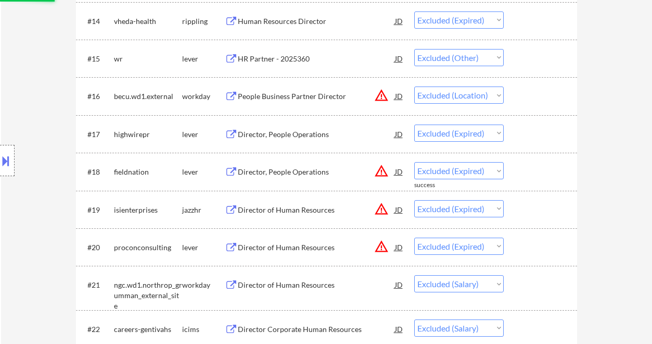
select select ""excluded__bad_match_""
select select ""excluded""
select select ""excluded__location_""
select select ""excluded__expired_""
select select ""excluded__salary_""
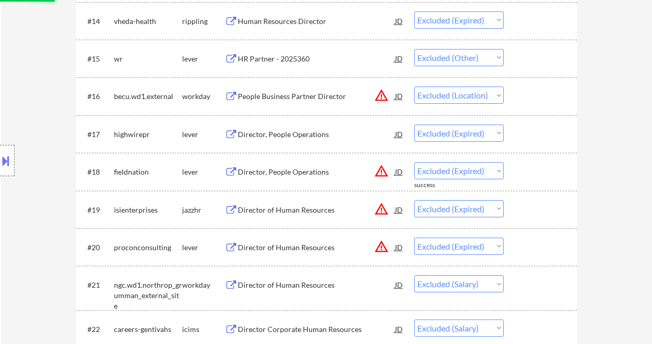
select select ""excluded__expired_""
select select ""excluded__other_""
select select ""excluded__salary_""
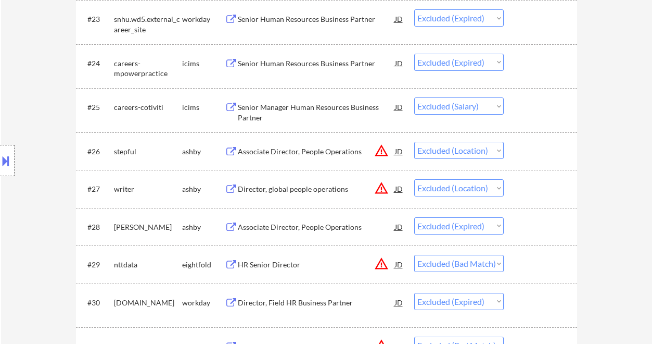
scroll to position [1448, 0]
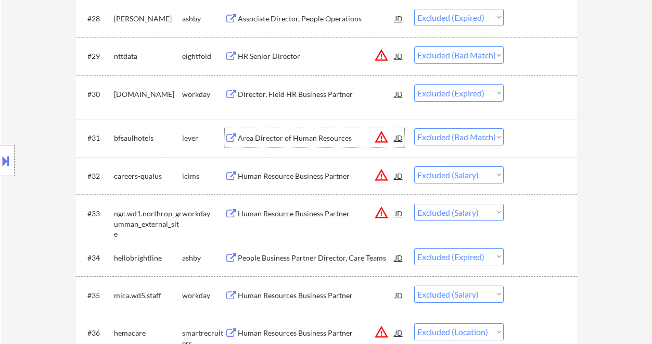
click at [278, 143] on div "Area Director of Human Resources" at bounding box center [316, 138] width 157 height 10
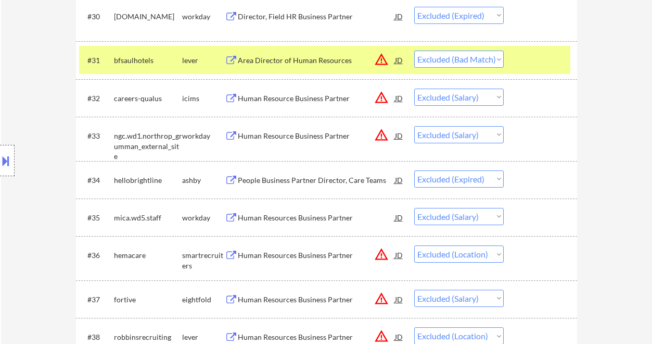
scroll to position [1517, 0]
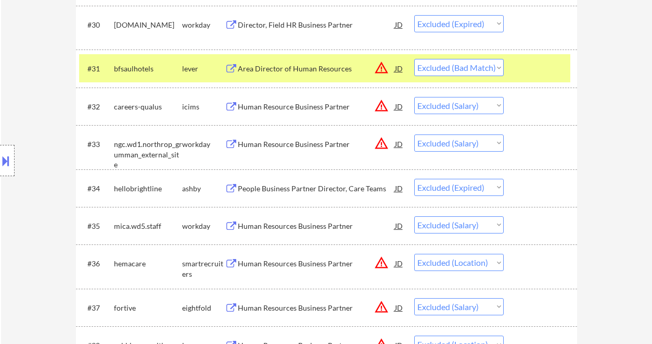
drag, startPoint x: 457, startPoint y: 67, endPoint x: 467, endPoint y: 75, distance: 12.5
click at [457, 67] on select "Choose an option... Pending Applied Excluded (Questions) Excluded (Expired) Exc…" at bounding box center [459, 67] width 90 height 17
select select ""excluded__expired_""
click at [414, 59] on select "Choose an option... Pending Applied Excluded (Questions) Excluded (Expired) Exc…" at bounding box center [459, 67] width 90 height 17
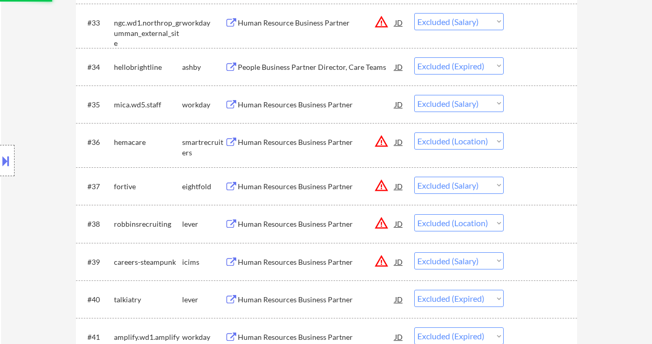
scroll to position [1656, 0]
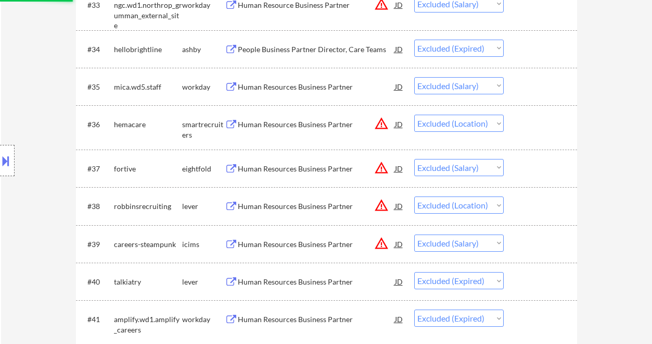
click at [401, 124] on div "JD" at bounding box center [399, 124] width 10 height 19
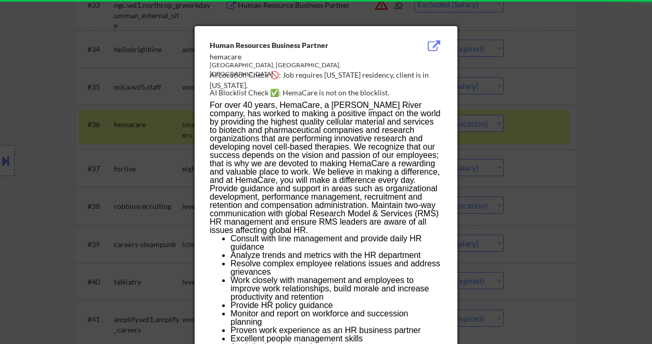
click at [616, 169] on div at bounding box center [326, 172] width 652 height 344
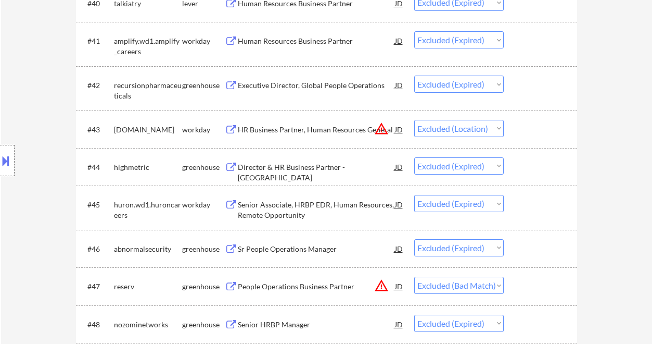
scroll to position [2003, 0]
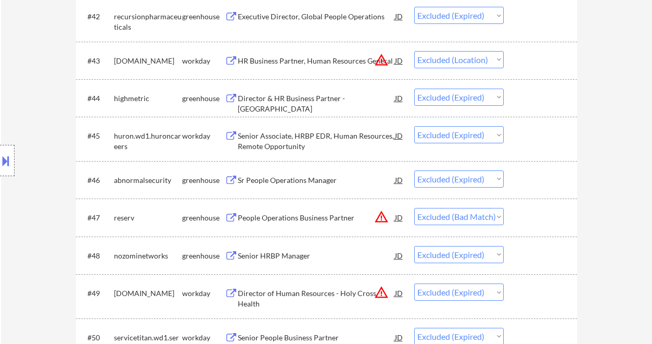
click at [328, 219] on div "People Operations Business Partner" at bounding box center [316, 217] width 157 height 10
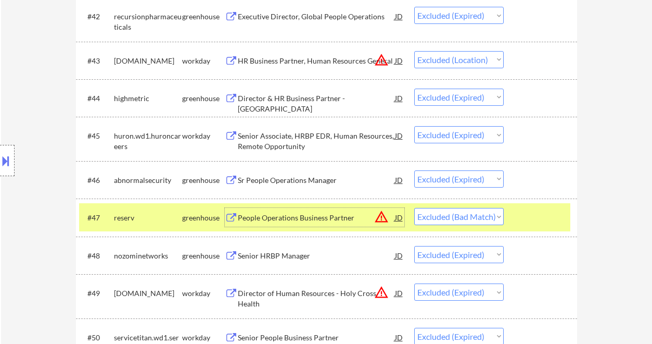
drag, startPoint x: 454, startPoint y: 215, endPoint x: 456, endPoint y: 224, distance: 9.1
click at [454, 215] on select "Choose an option... Pending Applied Excluded (Questions) Excluded (Expired) Exc…" at bounding box center [459, 216] width 90 height 17
click at [414, 208] on select "Choose an option... Pending Applied Excluded (Questions) Excluded (Expired) Exc…" at bounding box center [459, 216] width 90 height 17
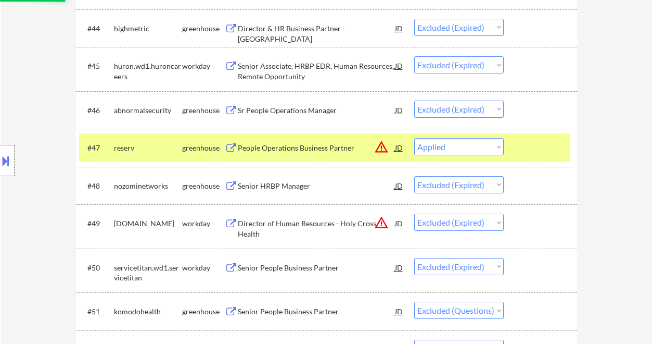
scroll to position [2211, 0]
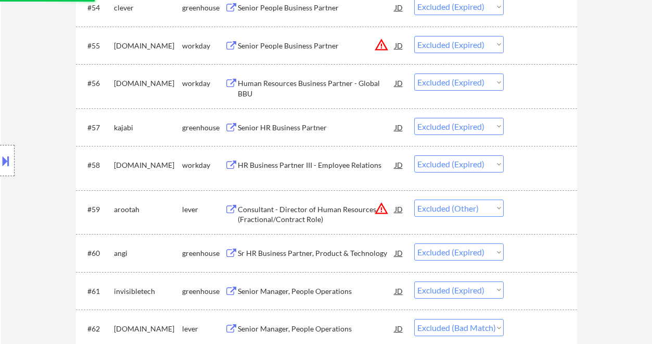
select select ""excluded__expired_""
select select ""excluded""
select select ""excluded__expired_""
select select ""excluded__other_""
select select ""excluded__expired_""
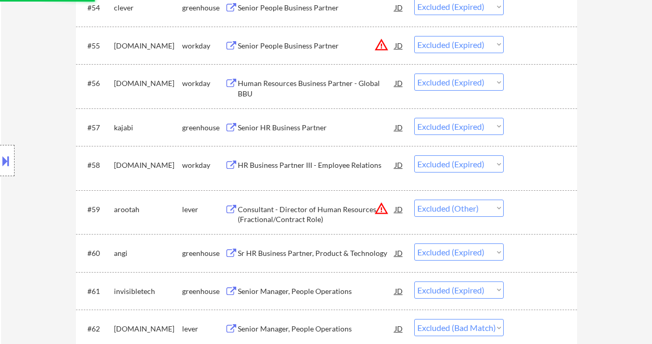
select select ""excluded__bad_match_""
select select ""excluded__expired_""
select select ""excluded""
select select ""excluded__salary_""
select select ""excluded__bad_match_""
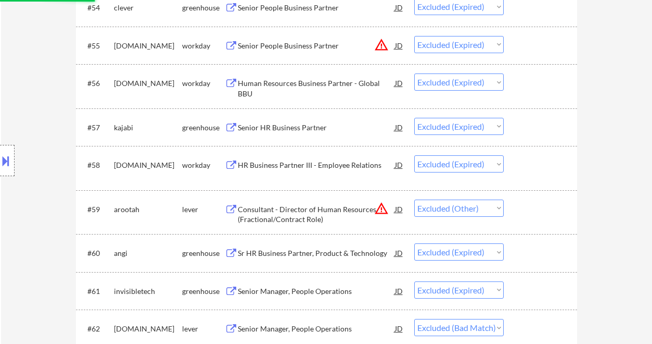
select select ""excluded""
select select ""excluded__other_""
select select ""excluded__expired_""
select select ""excluded__bad_match_""
select select ""excluded""
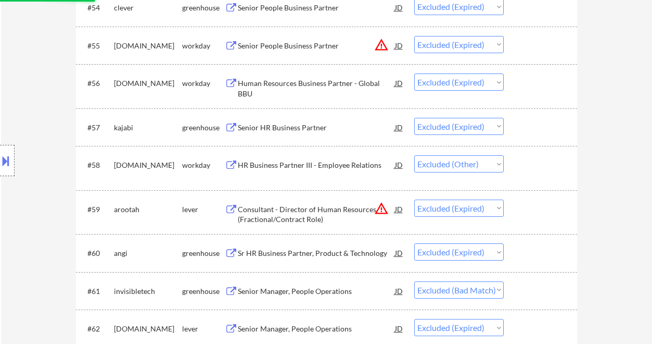
select select ""excluded__expired_""
select select ""excluded__location_""
select select ""excluded__expired_""
select select ""excluded__salary_""
select select ""excluded__location_""
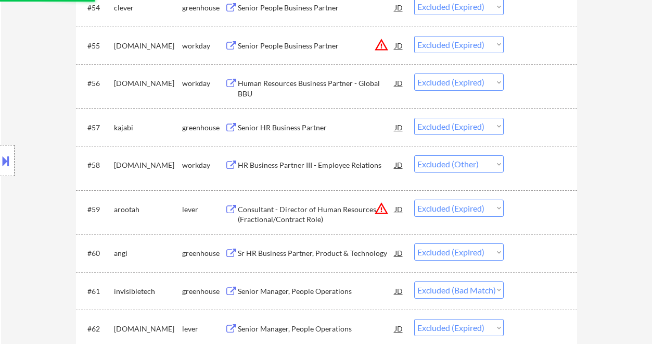
select select ""excluded__salary_""
select select ""excluded""
select select ""excluded__location_""
select select ""excluded__expired_""
select select ""excluded__salary_""
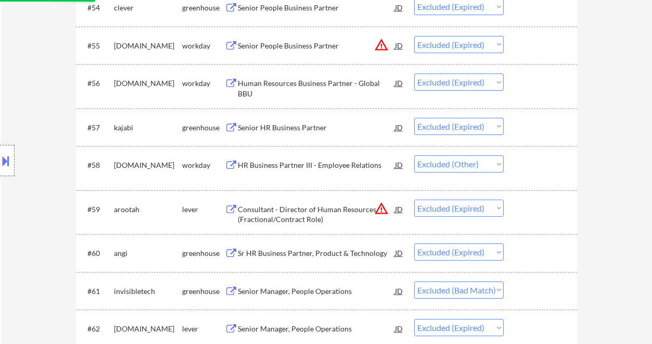
select select ""excluded__bad_match_""
select select ""excluded""
select select ""excluded__expired_""
select select ""excluded__bad_match_""
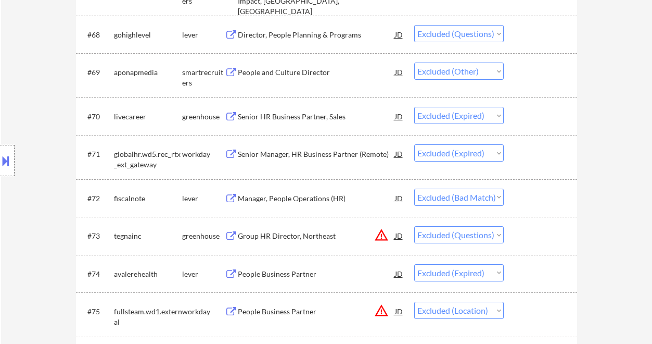
scroll to position [3044, 0]
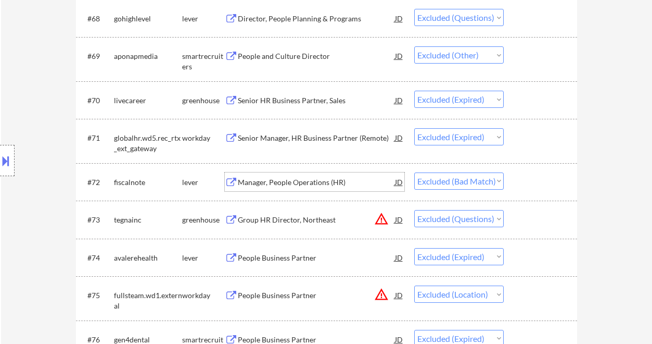
click at [290, 185] on div "Manager, People Operations (HR)" at bounding box center [316, 182] width 157 height 10
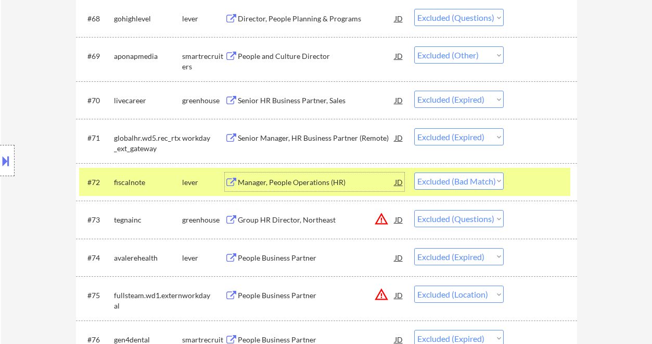
drag, startPoint x: 465, startPoint y: 179, endPoint x: 469, endPoint y: 188, distance: 10.3
click at [465, 179] on select "Choose an option... Pending Applied Excluded (Questions) Excluded (Expired) Exc…" at bounding box center [459, 180] width 90 height 17
click at [414, 172] on select "Choose an option... Pending Applied Excluded (Questions) Excluded (Expired) Exc…" at bounding box center [459, 180] width 90 height 17
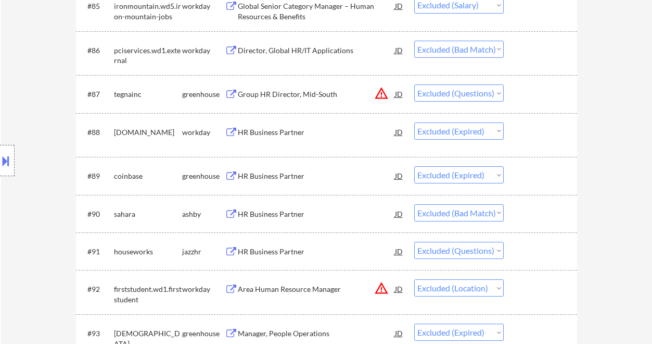
scroll to position [3738, 0]
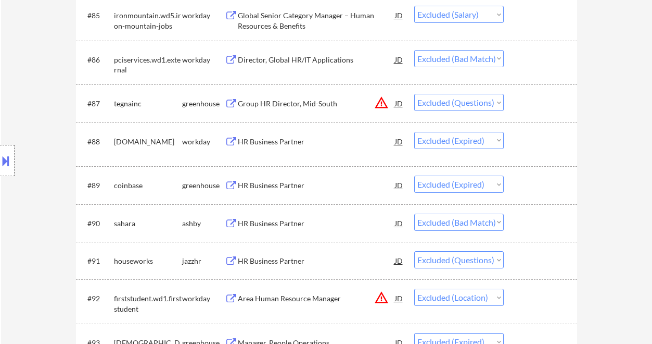
click at [294, 221] on div "HR Business Partner" at bounding box center [316, 223] width 157 height 10
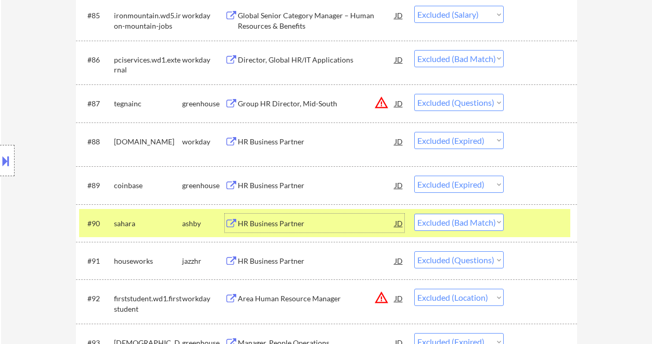
click at [471, 229] on select "Choose an option... Pending Applied Excluded (Questions) Excluded (Expired) Exc…" at bounding box center [459, 221] width 90 height 17
click at [414, 213] on select "Choose an option... Pending Applied Excluded (Questions) Excluded (Expired) Exc…" at bounding box center [459, 221] width 90 height 17
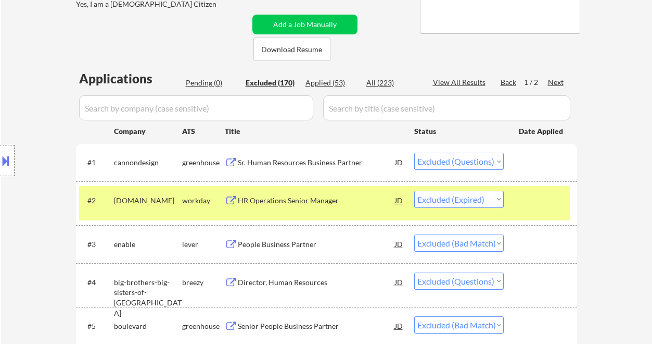
scroll to position [198, 0]
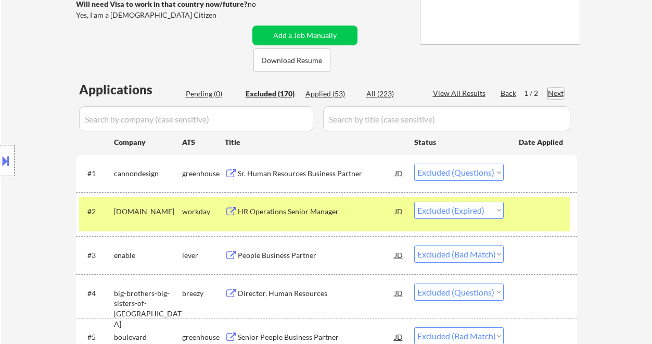
click at [556, 92] on div "Next" at bounding box center [556, 93] width 17 height 10
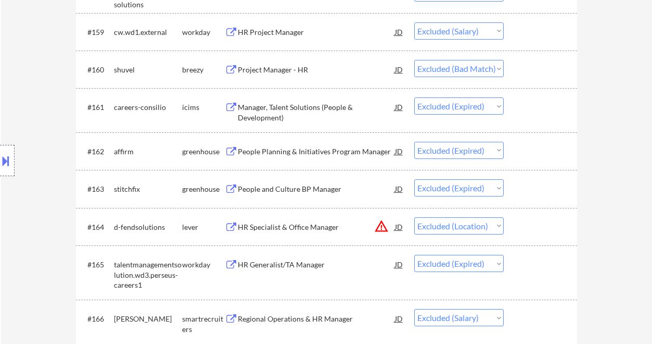
scroll to position [2697, 0]
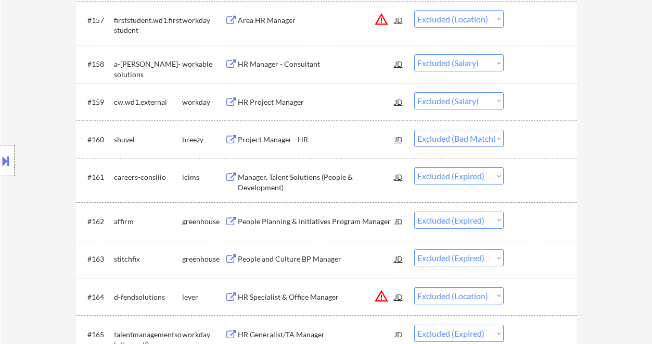
click at [293, 141] on div "Project Manager - HR" at bounding box center [316, 139] width 157 height 10
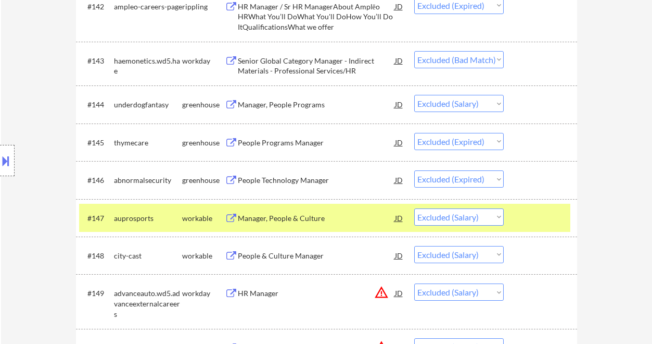
scroll to position [2072, 0]
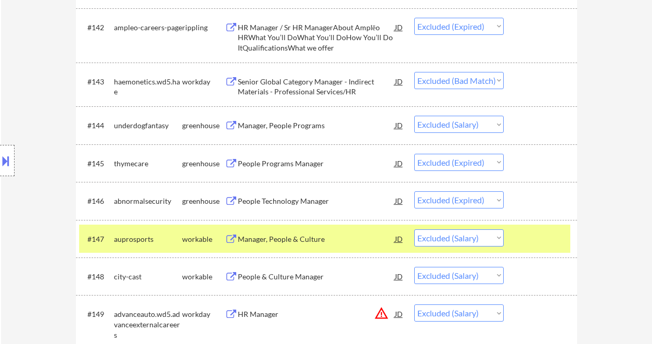
click at [284, 80] on div "Senior Global Category Manager - Indirect Materials - Professional Services/HR" at bounding box center [316, 87] width 157 height 20
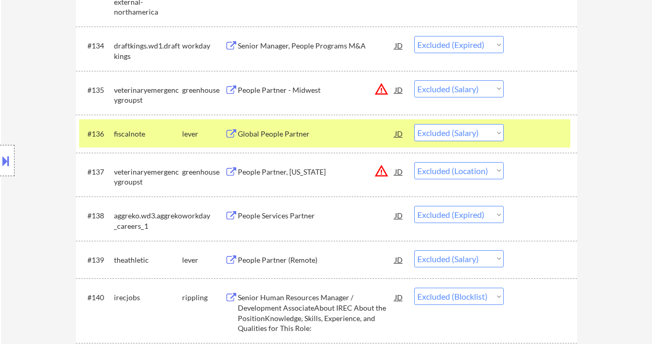
scroll to position [1656, 0]
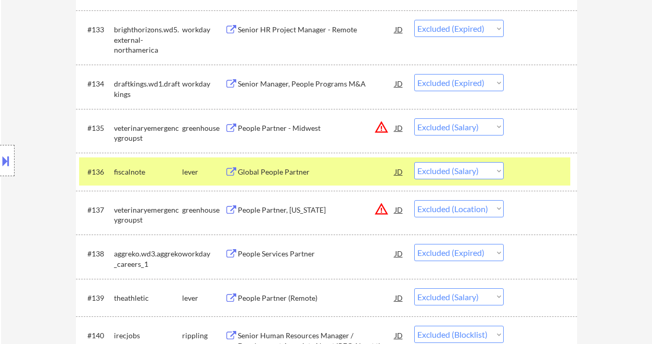
click at [286, 172] on div "Global People Partner" at bounding box center [316, 172] width 157 height 10
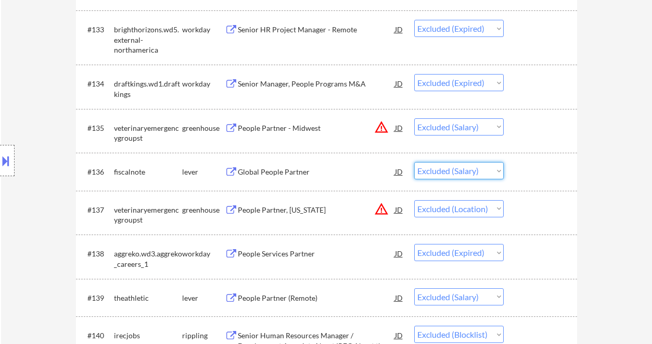
click at [477, 174] on select "Choose an option... Pending Applied Excluded (Questions) Excluded (Expired) Exc…" at bounding box center [459, 170] width 90 height 17
click at [414, 162] on select "Choose an option... Pending Applied Excluded (Questions) Excluded (Expired) Exc…" at bounding box center [459, 170] width 90 height 17
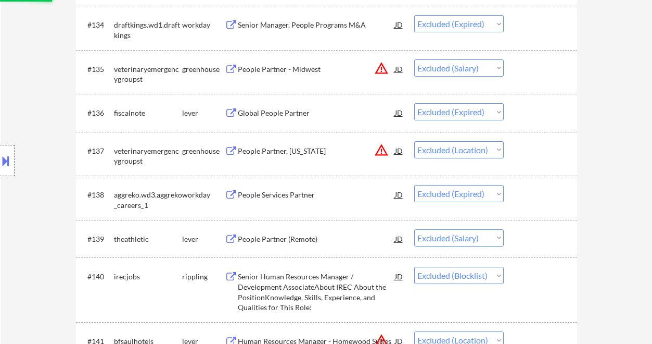
scroll to position [1795, 0]
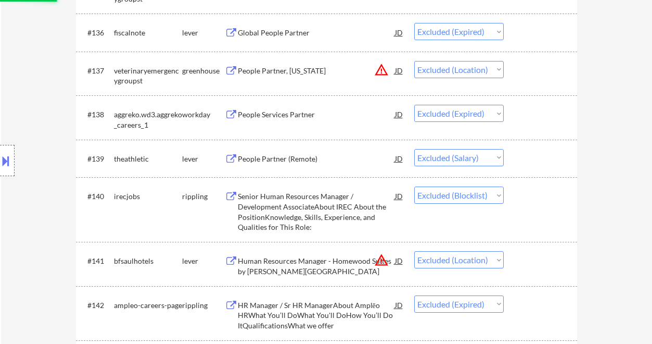
click at [281, 155] on div "People Partner (Remote)" at bounding box center [316, 159] width 157 height 10
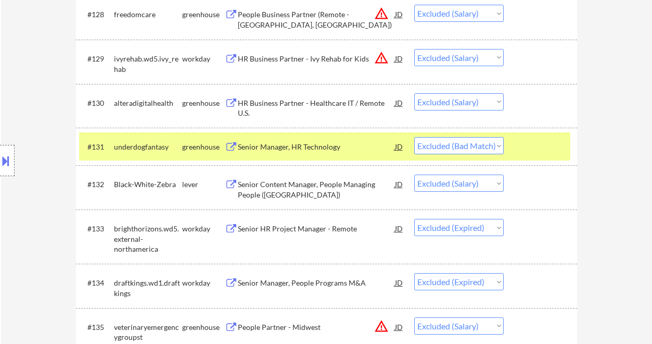
scroll to position [1447, 0]
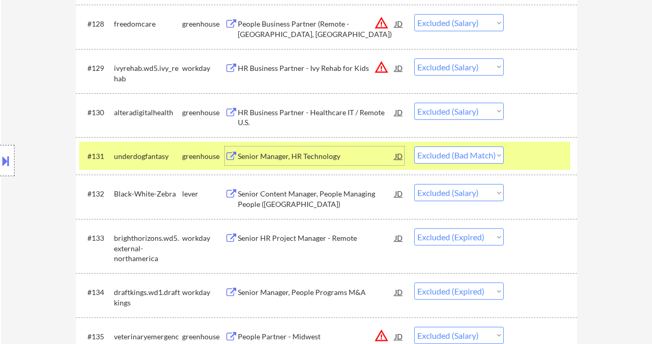
click at [301, 157] on div "Senior Manager, HR Technology" at bounding box center [316, 156] width 157 height 10
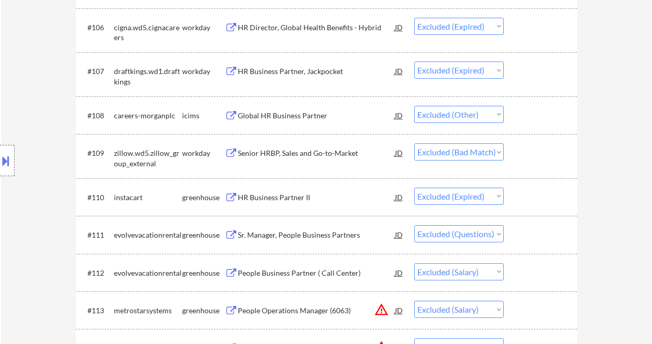
scroll to position [476, 0]
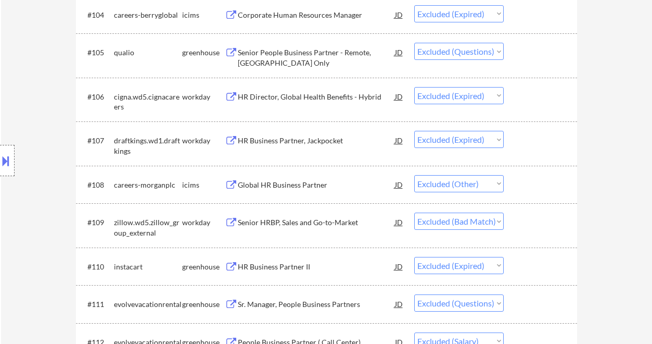
click at [326, 224] on div "Senior HRBP, Sales and Go-to-Market" at bounding box center [316, 222] width 157 height 10
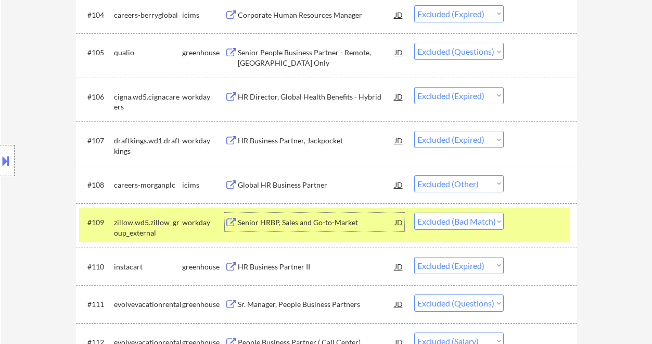
click at [459, 220] on select "Choose an option... Pending Applied Excluded (Questions) Excluded (Expired) Exc…" at bounding box center [459, 220] width 90 height 17
click at [414, 212] on select "Choose an option... Pending Applied Excluded (Questions) Excluded (Expired) Exc…" at bounding box center [459, 220] width 90 height 17
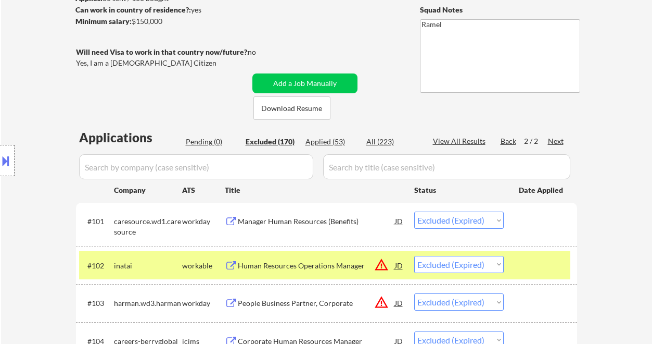
scroll to position [129, 0]
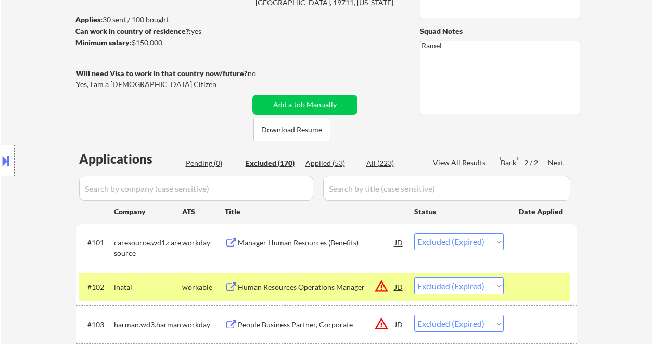
click at [507, 162] on div "Back" at bounding box center [509, 162] width 17 height 10
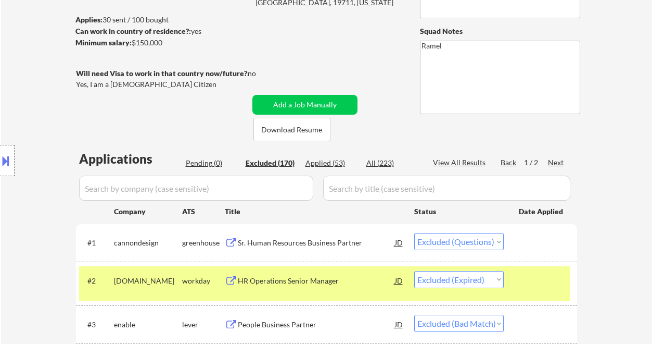
scroll to position [268, 0]
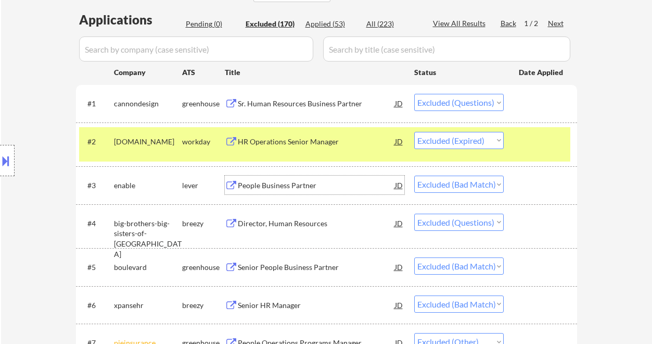
click at [283, 187] on div "People Business Partner" at bounding box center [316, 185] width 157 height 10
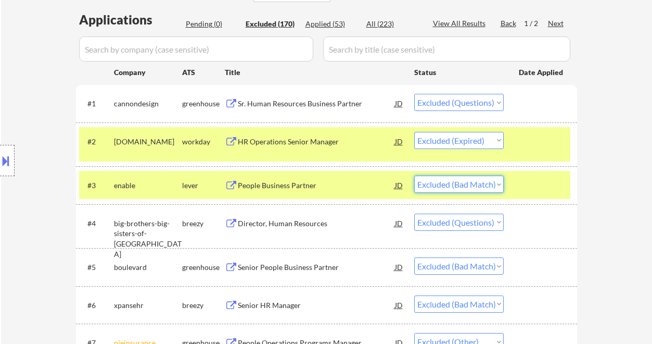
click at [464, 182] on select "Choose an option... Pending Applied Excluded (Questions) Excluded (Expired) Exc…" at bounding box center [459, 183] width 90 height 17
click at [414, 175] on select "Choose an option... Pending Applied Excluded (Questions) Excluded (Expired) Exc…" at bounding box center [459, 183] width 90 height 17
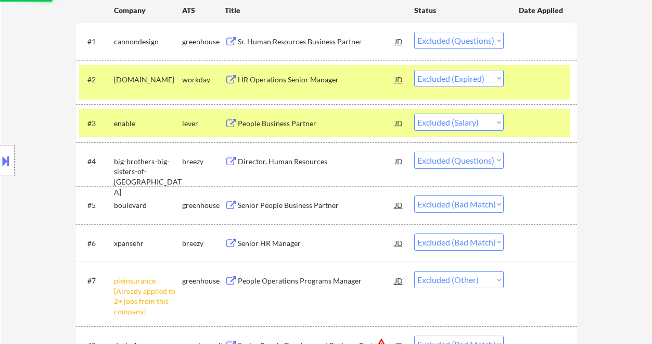
scroll to position [406, 0]
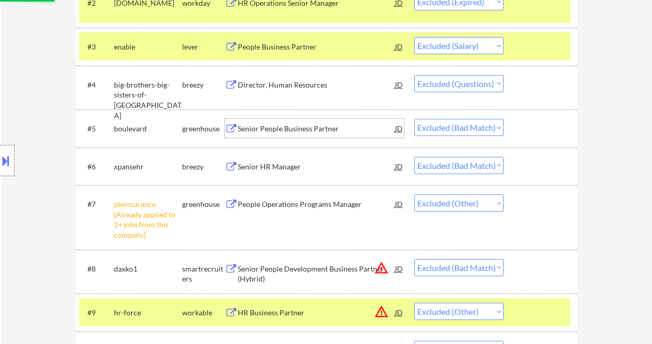
click at [303, 136] on div "Senior People Business Partner" at bounding box center [316, 128] width 157 height 19
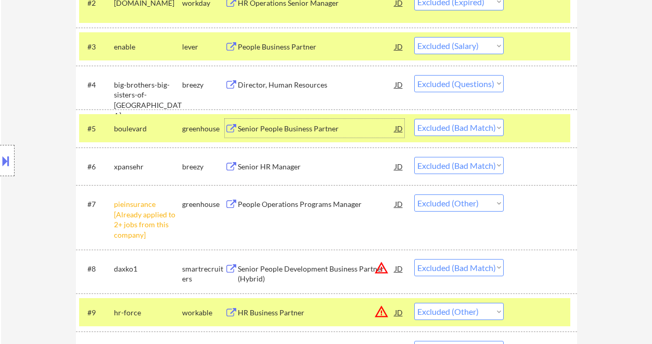
click at [462, 129] on select "Choose an option... Pending Applied Excluded (Questions) Excluded (Expired) Exc…" at bounding box center [459, 127] width 90 height 17
click at [414, 119] on select "Choose an option... Pending Applied Excluded (Questions) Excluded (Expired) Exc…" at bounding box center [459, 127] width 90 height 17
click at [284, 168] on div "Senior HR Manager" at bounding box center [316, 166] width 157 height 10
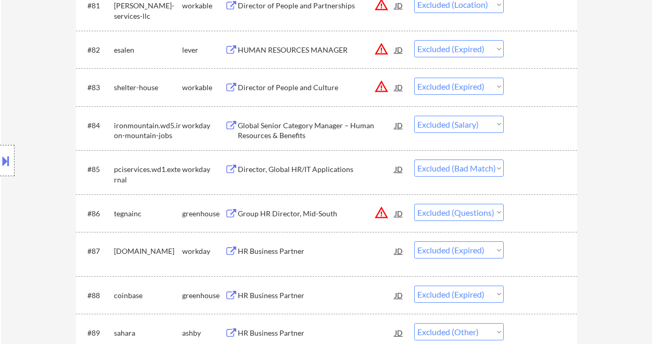
scroll to position [3599, 0]
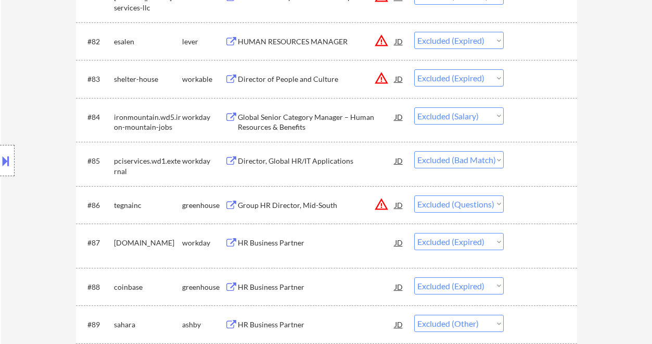
click at [310, 164] on div "Director, Global HR/IT Applications" at bounding box center [316, 161] width 157 height 10
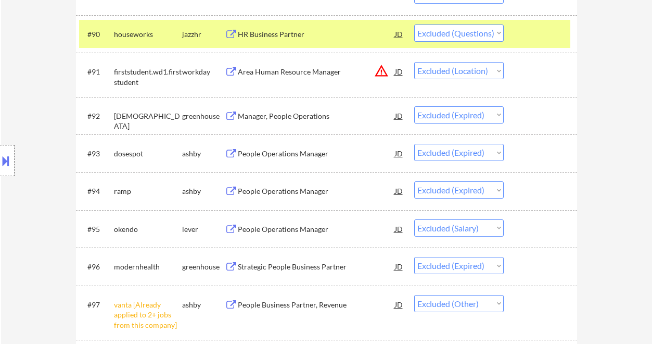
scroll to position [3876, 0]
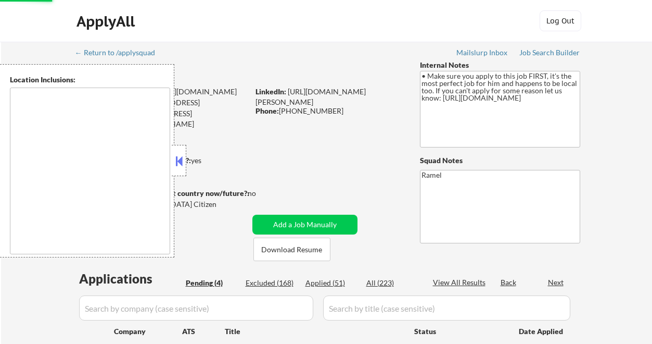
select select ""pending""
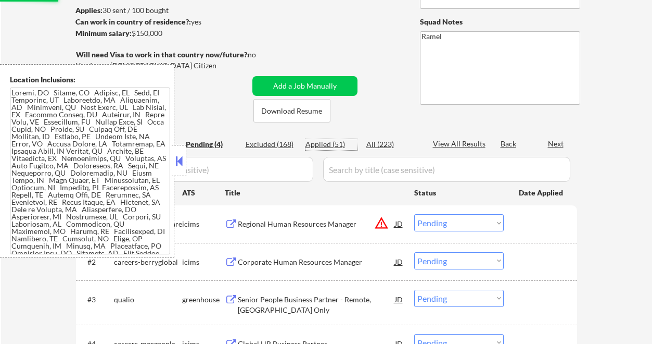
click at [330, 142] on div "Applications Pending (4) Excluded (168) Applied (51) All (223) View All Results…" at bounding box center [326, 259] width 501 height 256
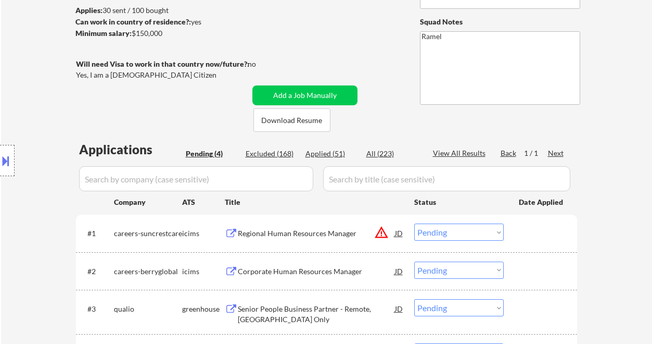
click at [29, 99] on div "Location Inclusions:" at bounding box center [93, 160] width 186 height 193
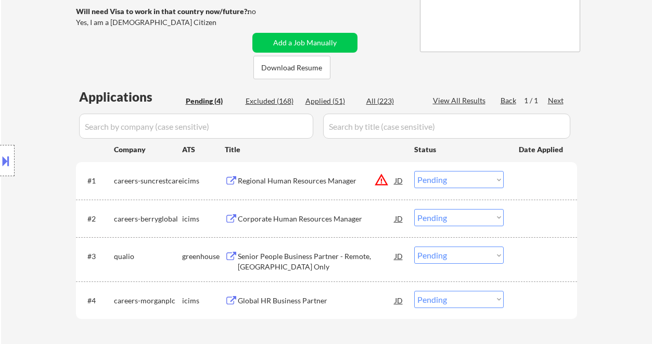
scroll to position [208, 0]
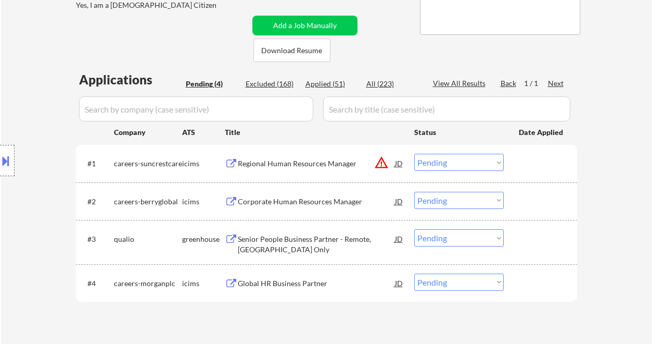
click at [7, 158] on button at bounding box center [5, 160] width 11 height 17
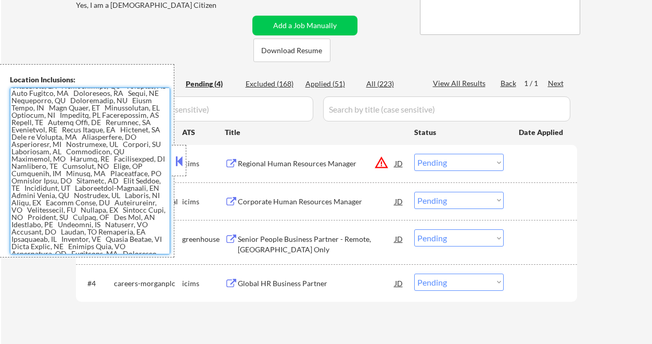
scroll to position [122, 0]
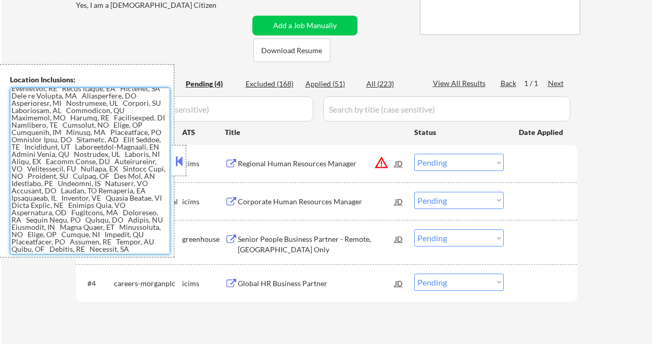
click at [184, 163] on button at bounding box center [178, 161] width 11 height 16
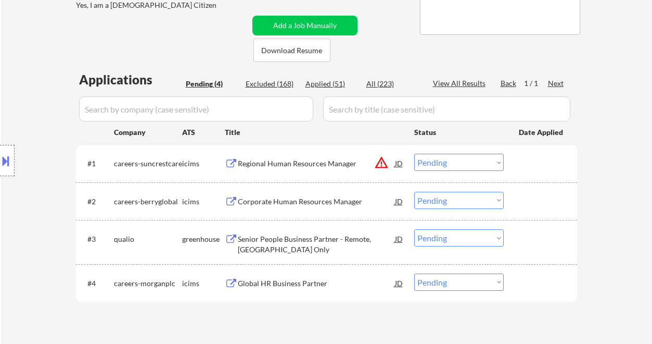
click at [300, 239] on div "Senior People Business Partner - Remote, [GEOGRAPHIC_DATA] Only" at bounding box center [316, 244] width 157 height 20
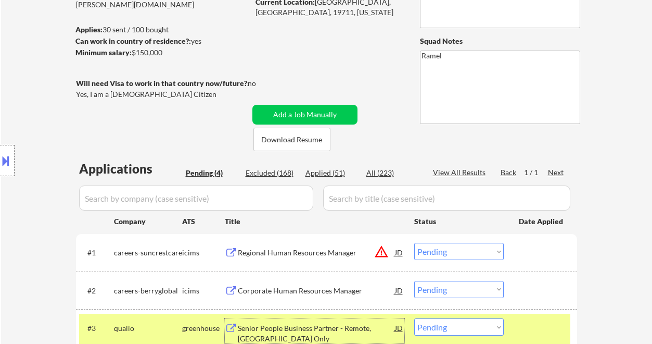
scroll to position [69, 0]
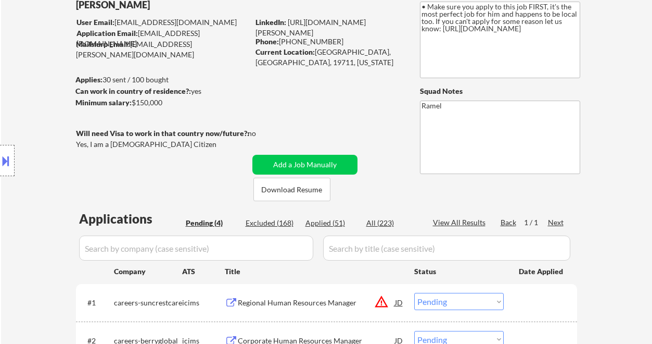
select select ""pending""
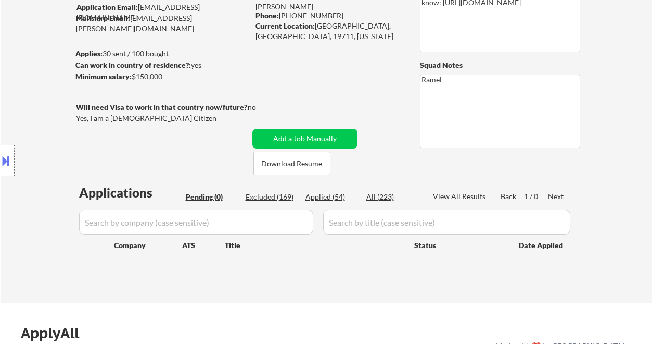
scroll to position [138, 0]
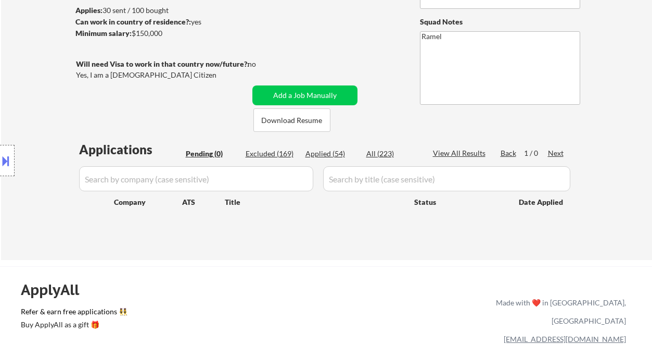
click at [339, 158] on div "Applied (54)" at bounding box center [332, 153] width 52 height 10
select select ""applied""
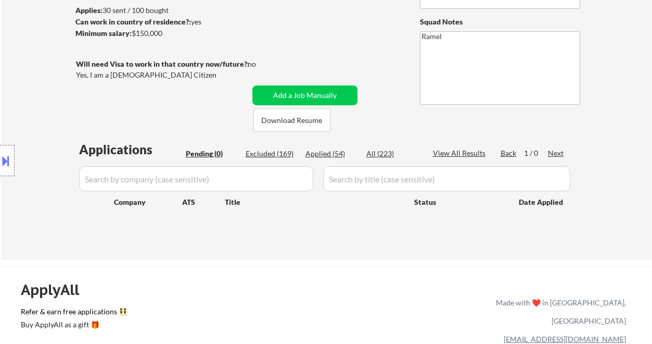
select select ""applied""
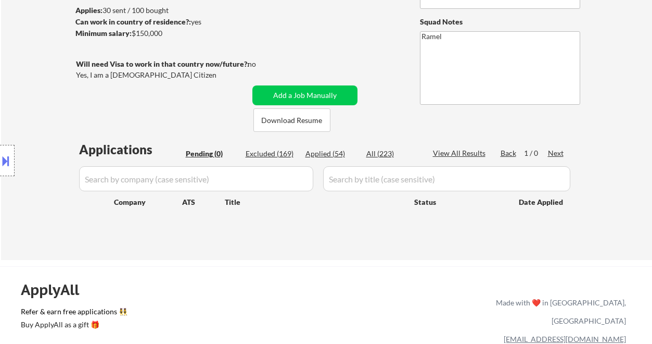
select select ""applied""
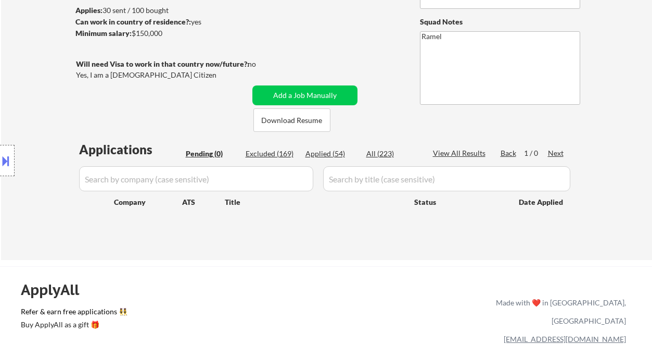
select select ""applied""
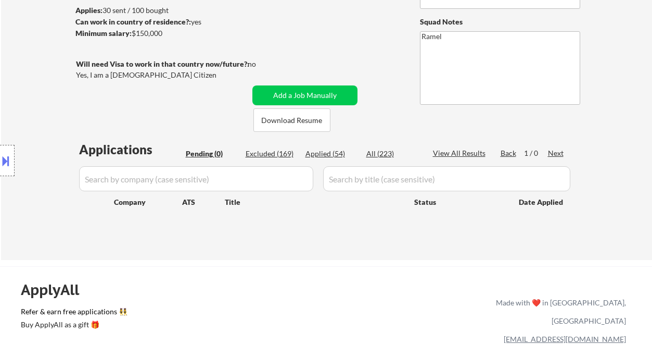
select select ""applied""
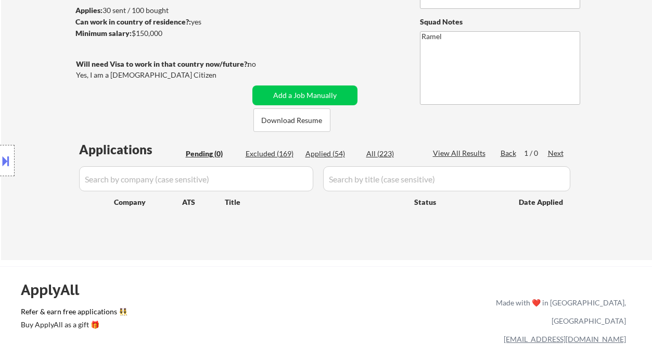
select select ""applied""
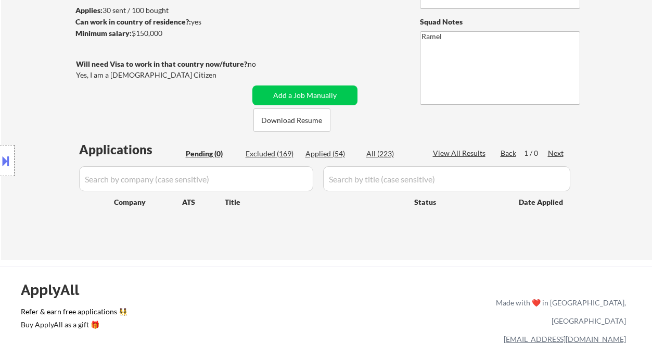
select select ""applied""
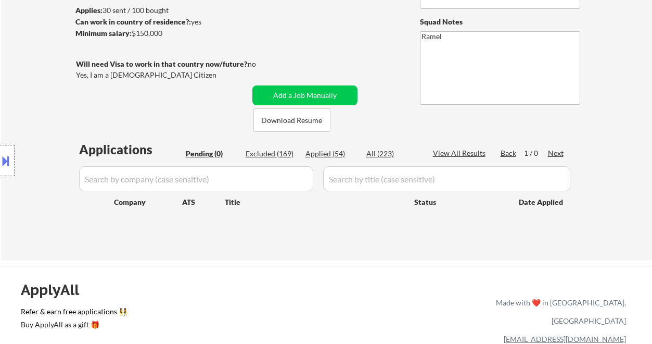
select select ""applied""
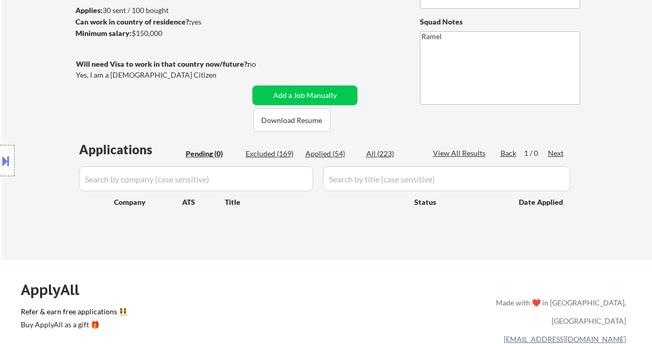
select select ""applied""
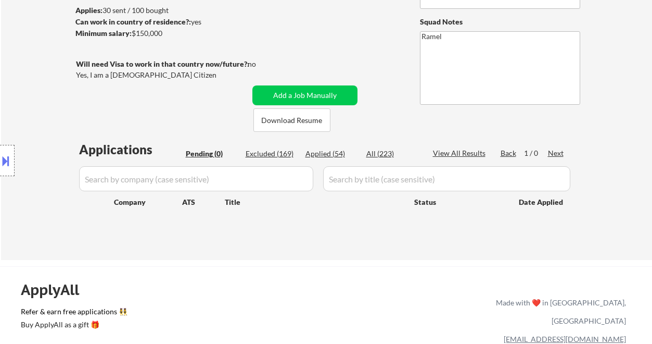
select select ""applied""
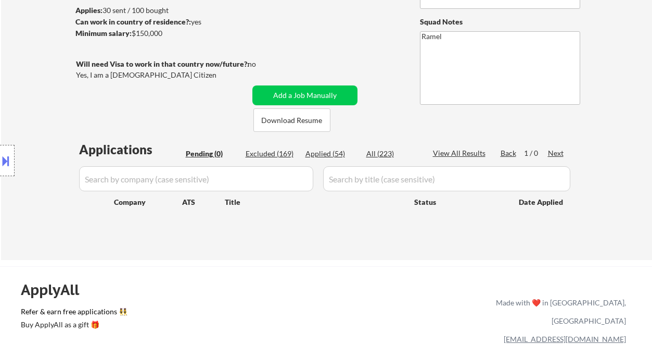
select select ""applied""
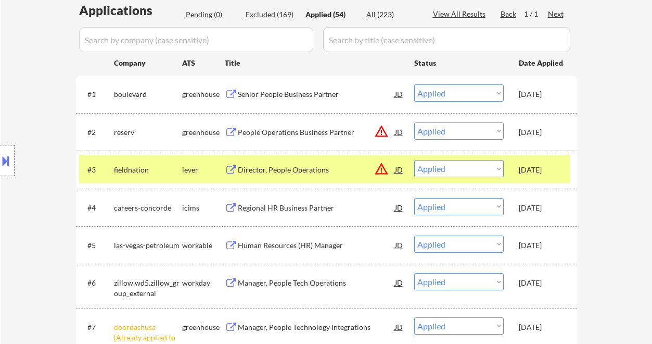
scroll to position [416, 0]
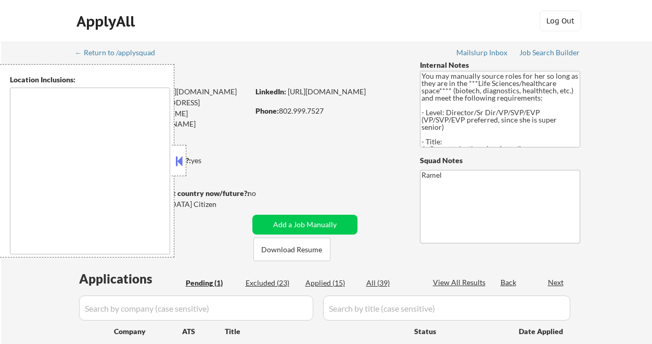
select select ""pending""
type textarea "[GEOGRAPHIC_DATA], [GEOGRAPHIC_DATA] [GEOGRAPHIC_DATA], [GEOGRAPHIC_DATA] [GEOG…"
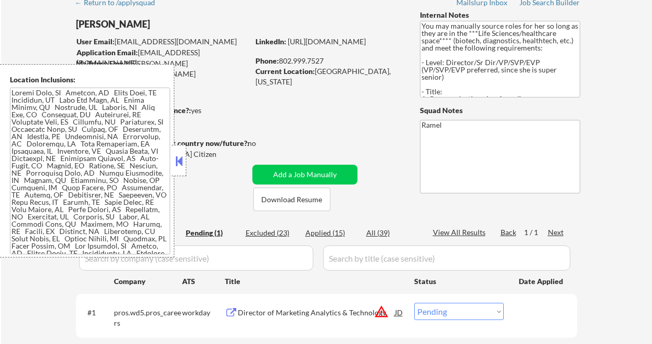
scroll to position [69, 0]
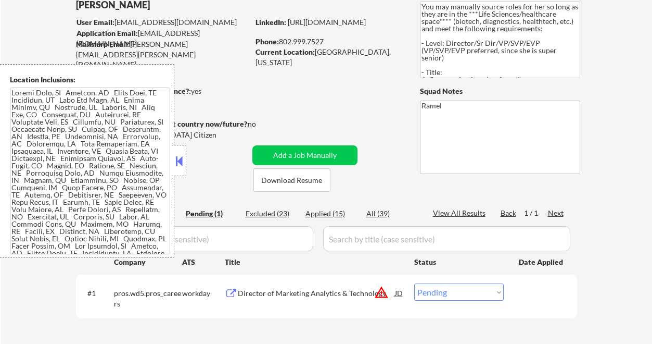
click at [182, 166] on button at bounding box center [178, 161] width 11 height 16
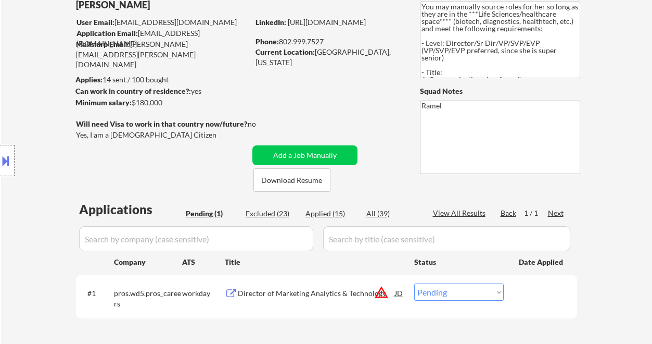
click at [326, 296] on div "Director of Marketing Analytics & Technology" at bounding box center [316, 293] width 157 height 10
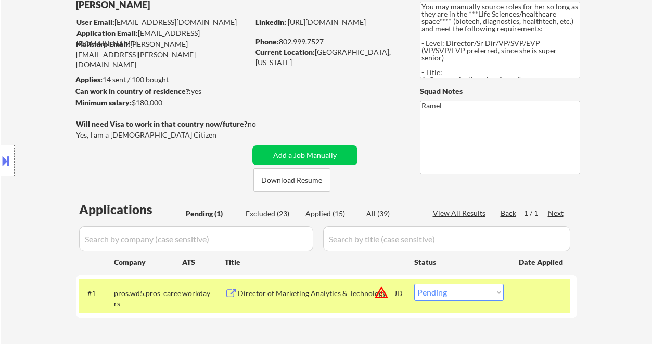
click at [22, 186] on div "Location Inclusions:" at bounding box center [93, 160] width 186 height 193
click at [302, 293] on div "Director of Marketing Analytics & Technology" at bounding box center [316, 293] width 157 height 10
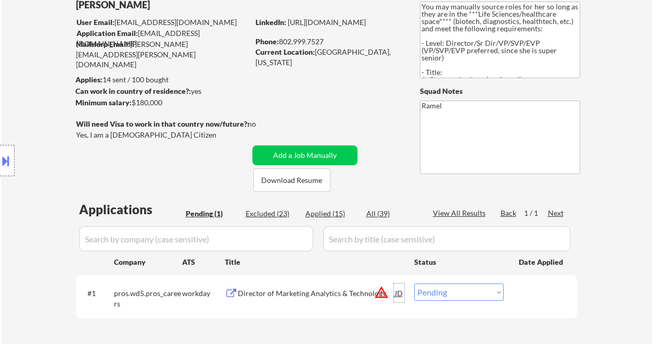
click at [401, 294] on div "JD" at bounding box center [399, 292] width 10 height 19
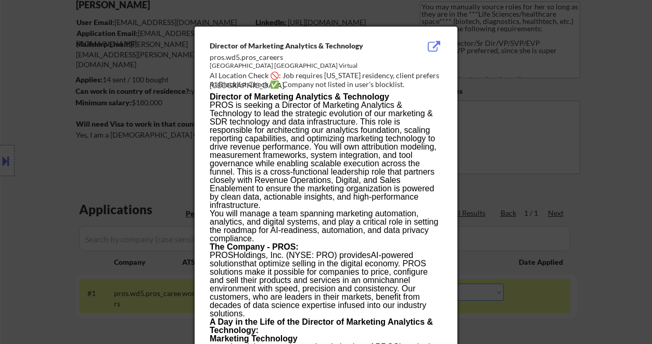
click at [607, 179] on div at bounding box center [326, 172] width 652 height 344
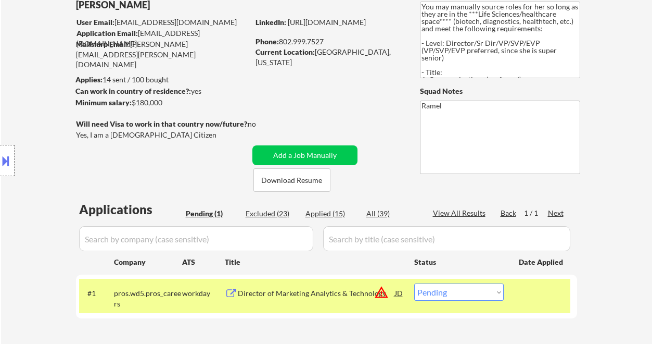
click at [11, 162] on div at bounding box center [7, 160] width 15 height 31
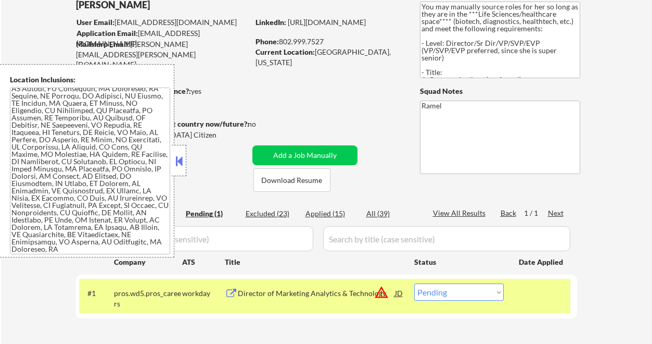
scroll to position [0, 0]
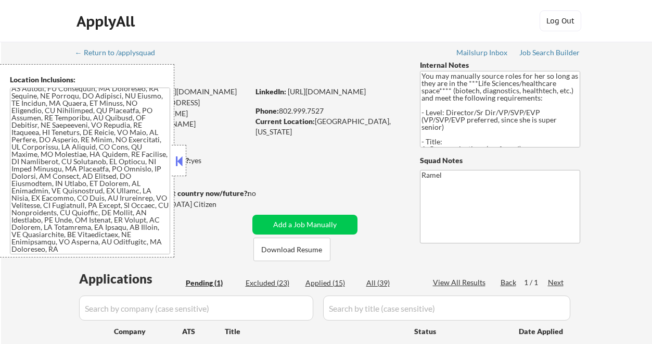
click at [182, 163] on button at bounding box center [178, 161] width 11 height 16
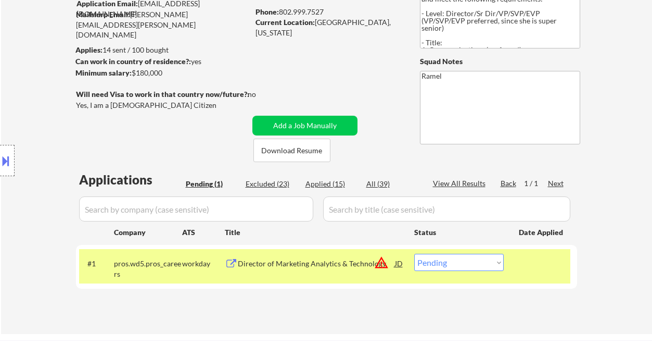
scroll to position [138, 0]
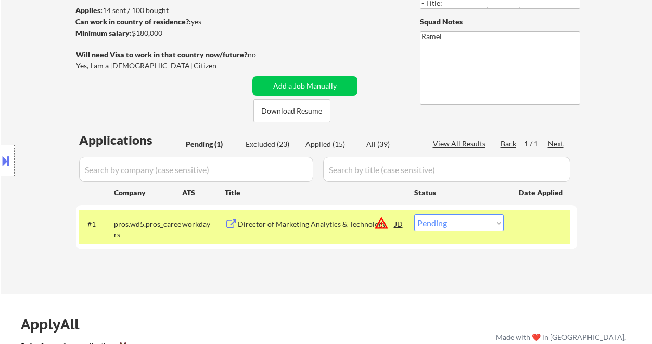
click at [481, 225] on select "Choose an option... Pending Applied Excluded (Questions) Excluded (Expired) Exc…" at bounding box center [459, 222] width 90 height 17
select select ""excluded__location_""
click at [414, 214] on select "Choose an option... Pending Applied Excluded (Questions) Excluded (Expired) Exc…" at bounding box center [459, 222] width 90 height 17
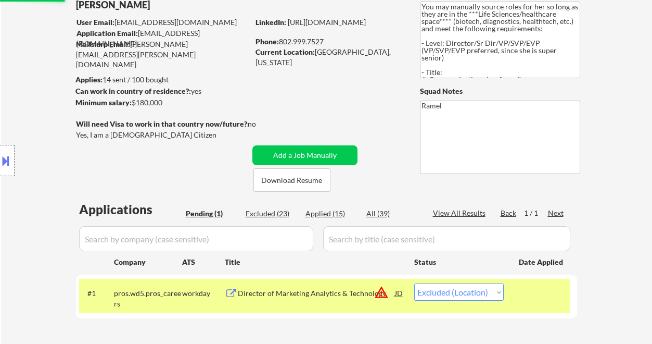
scroll to position [0, 0]
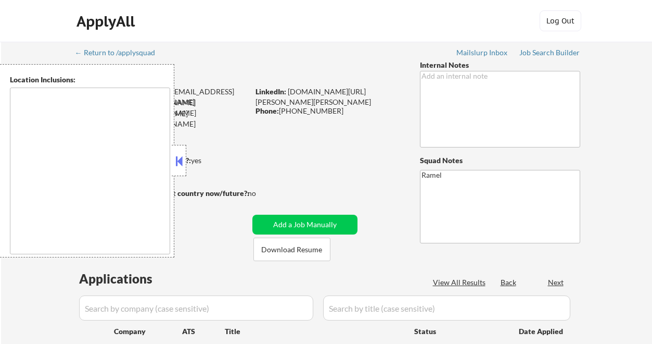
type textarea "[GEOGRAPHIC_DATA], [GEOGRAPHIC_DATA] [GEOGRAPHIC_DATA], [GEOGRAPHIC_DATA], [GEO…"
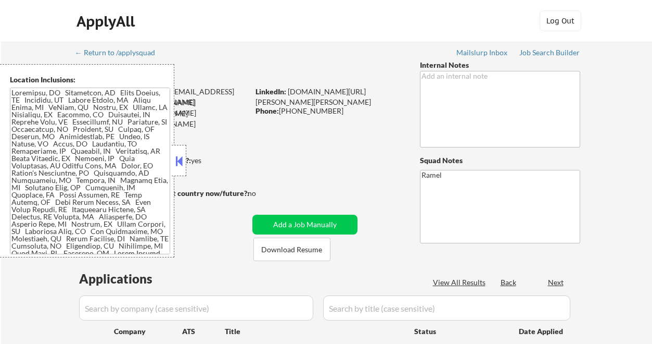
select select ""pending""
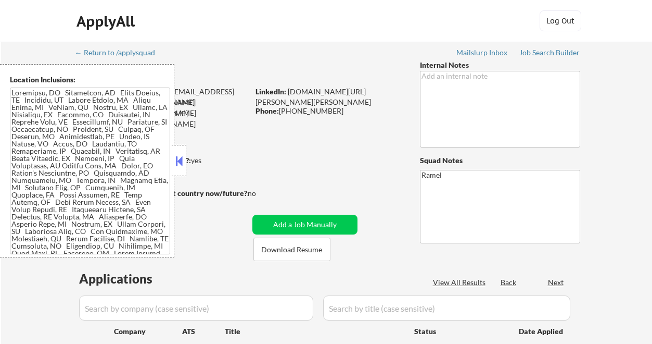
select select ""pending""
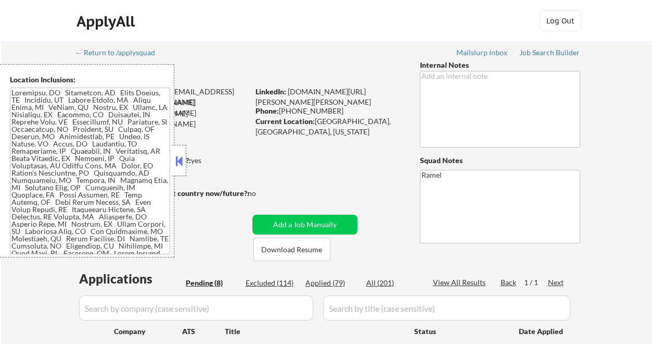
click at [175, 162] on button at bounding box center [178, 161] width 11 height 16
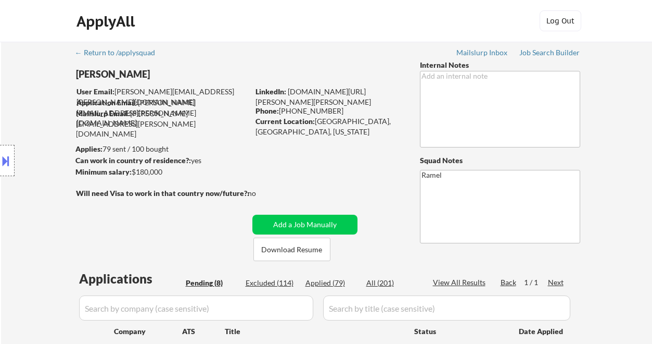
scroll to position [138, 0]
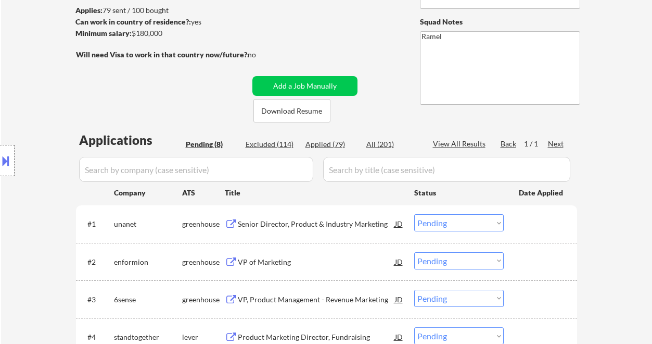
click at [314, 226] on div "Senior Director, Product & Industry Marketing" at bounding box center [316, 224] width 157 height 10
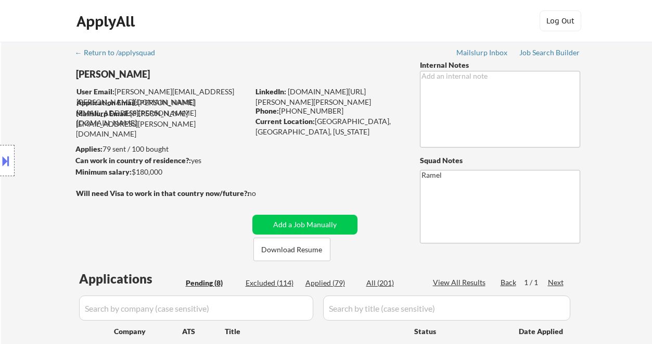
scroll to position [208, 0]
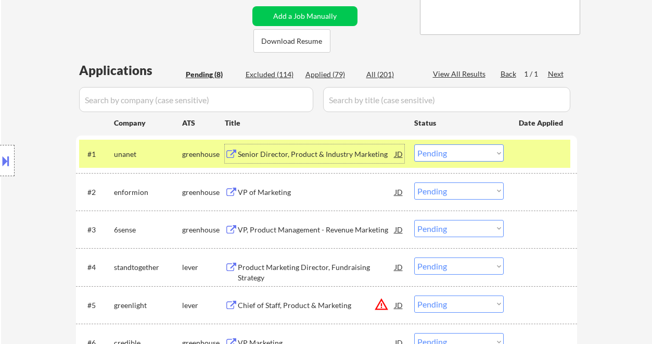
drag, startPoint x: 438, startPoint y: 153, endPoint x: 440, endPoint y: 161, distance: 8.2
click at [438, 153] on select "Choose an option... Pending Applied Excluded (Questions) Excluded (Expired) Exc…" at bounding box center [459, 152] width 90 height 17
click at [414, 144] on select "Choose an option... Pending Applied Excluded (Questions) Excluded (Expired) Exc…" at bounding box center [459, 152] width 90 height 17
click at [271, 195] on div "VP of Marketing" at bounding box center [316, 192] width 157 height 10
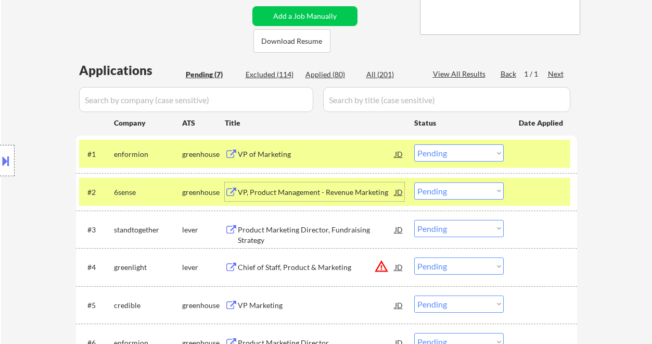
click at [432, 151] on select "Choose an option... Pending Applied Excluded (Questions) Excluded (Expired) Exc…" at bounding box center [459, 152] width 90 height 17
click at [414, 144] on select "Choose an option... Pending Applied Excluded (Questions) Excluded (Expired) Exc…" at bounding box center [459, 152] width 90 height 17
click at [307, 193] on div "VP, Product Management - Revenue Marketing" at bounding box center [316, 192] width 157 height 10
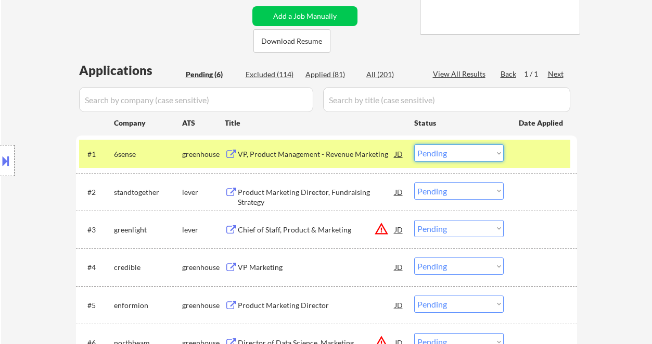
drag, startPoint x: 440, startPoint y: 152, endPoint x: 446, endPoint y: 159, distance: 8.9
click at [440, 152] on select "Choose an option... Pending Applied Excluded (Questions) Excluded (Expired) Exc…" at bounding box center [459, 152] width 90 height 17
click at [414, 144] on select "Choose an option... Pending Applied Excluded (Questions) Excluded (Expired) Exc…" at bounding box center [459, 152] width 90 height 17
click at [309, 193] on div "Product Marketing Director, Fundraising Strategy" at bounding box center [316, 197] width 157 height 20
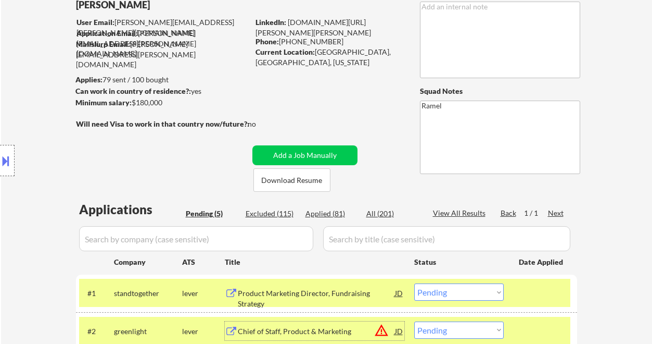
scroll to position [277, 0]
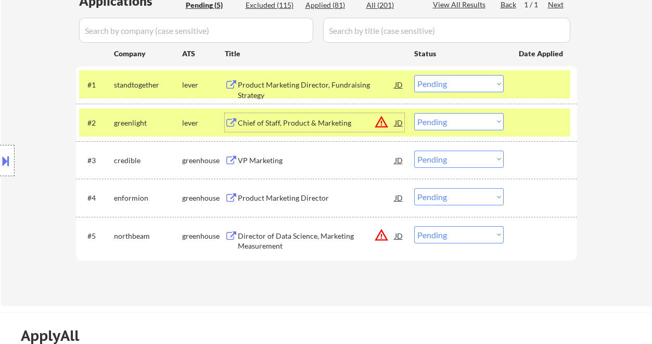
click at [439, 87] on select "Choose an option... Pending Applied Excluded (Questions) Excluded (Expired) Exc…" at bounding box center [459, 83] width 90 height 17
click at [414, 75] on select "Choose an option... Pending Applied Excluded (Questions) Excluded (Expired) Exc…" at bounding box center [459, 83] width 90 height 17
click at [265, 161] on div "VP Marketing" at bounding box center [316, 160] width 157 height 10
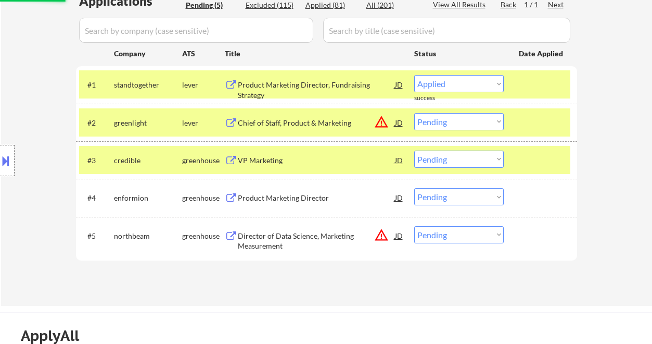
select select ""pending""
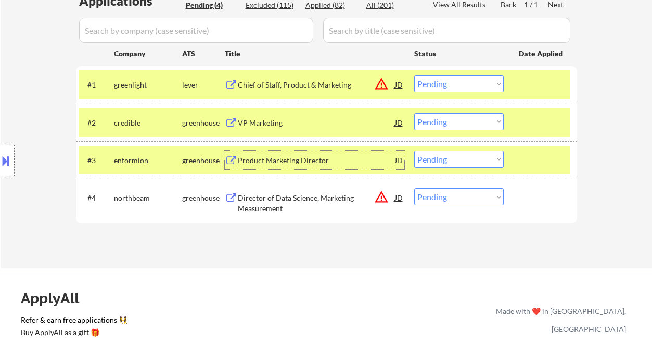
click at [401, 121] on div "JD" at bounding box center [399, 122] width 10 height 19
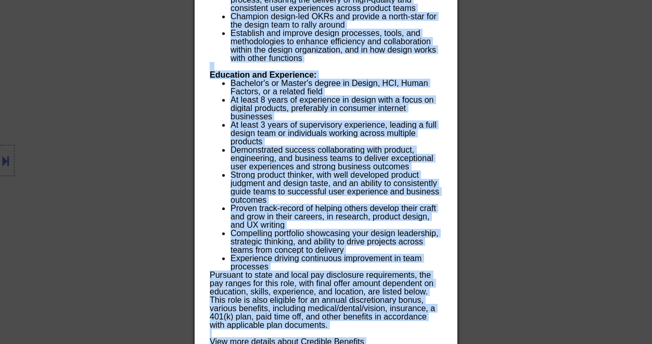
scroll to position [1028, 0]
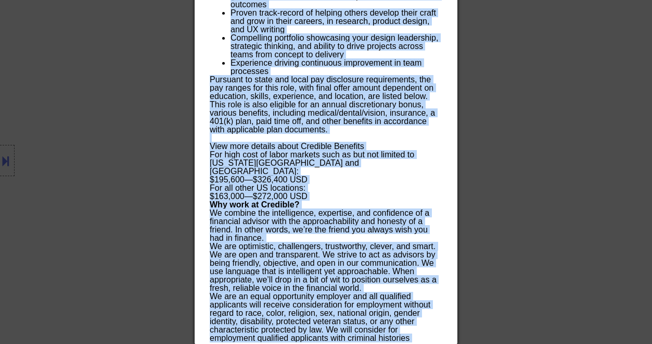
copy div "LO Ipsumdolo sitametc Adipis, Elitse Doeius TE Incididu Utlab ✅: Etdolo'm aliqu…"
drag, startPoint x: 210, startPoint y: 45, endPoint x: 325, endPoint y: 339, distance: 316.1
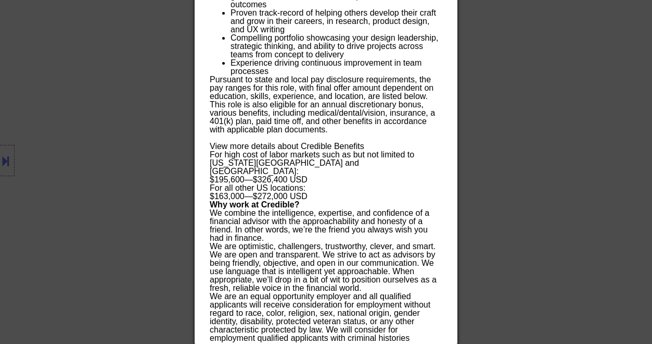
click at [527, 173] on div at bounding box center [326, 172] width 652 height 344
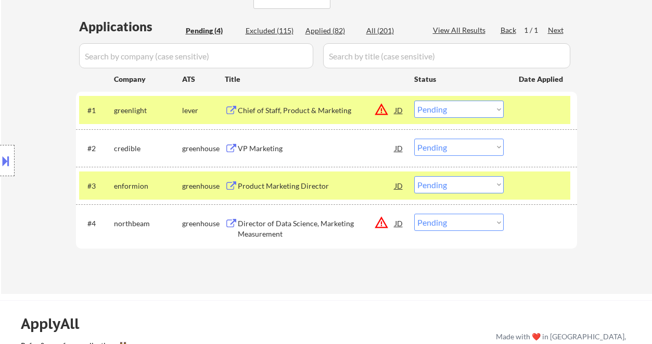
scroll to position [249, 0]
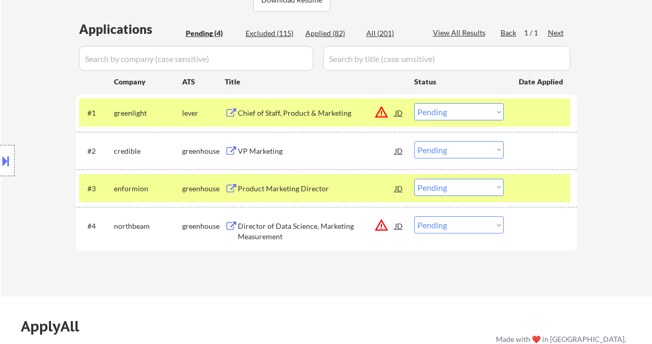
click at [400, 150] on div "JD" at bounding box center [399, 150] width 10 height 19
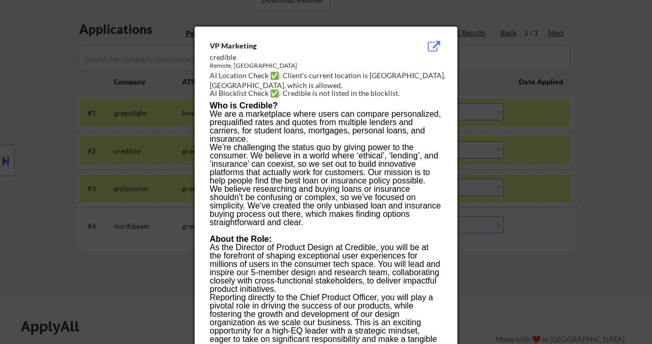
click at [522, 227] on div at bounding box center [326, 172] width 652 height 344
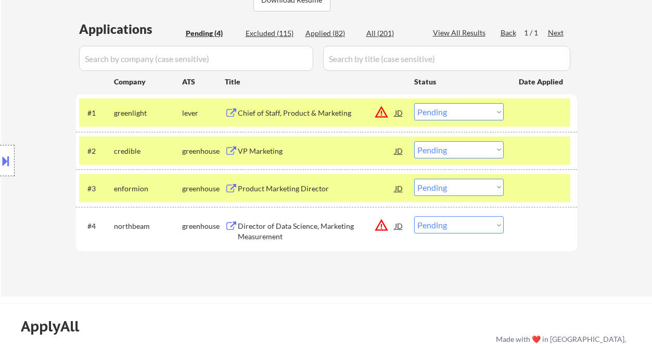
click at [457, 152] on select "Choose an option... Pending Applied Excluded (Questions) Excluded (Expired) Exc…" at bounding box center [459, 149] width 90 height 17
click at [414, 141] on select "Choose an option... Pending Applied Excluded (Questions) Excluded (Expired) Exc…" at bounding box center [459, 149] width 90 height 17
click at [276, 193] on div "Product Marketing Director" at bounding box center [316, 188] width 157 height 10
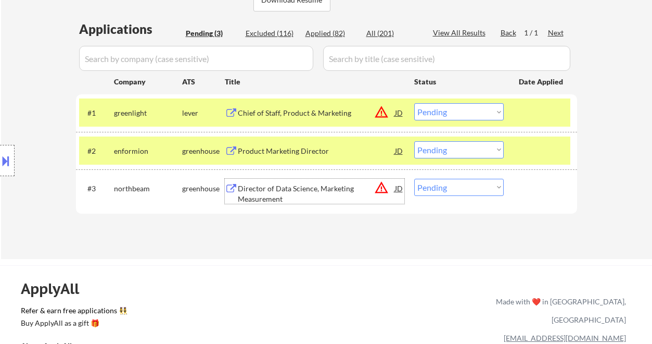
click at [429, 150] on select "Choose an option... Pending Applied Excluded (Questions) Excluded (Expired) Exc…" at bounding box center [459, 149] width 90 height 17
click at [414, 141] on select "Choose an option... Pending Applied Excluded (Questions) Excluded (Expired) Exc…" at bounding box center [459, 149] width 90 height 17
select select ""pending""
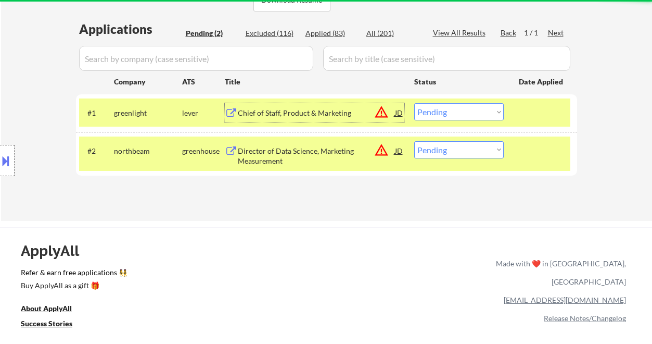
click at [299, 117] on div "Chief of Staff, Product & Marketing" at bounding box center [316, 113] width 157 height 10
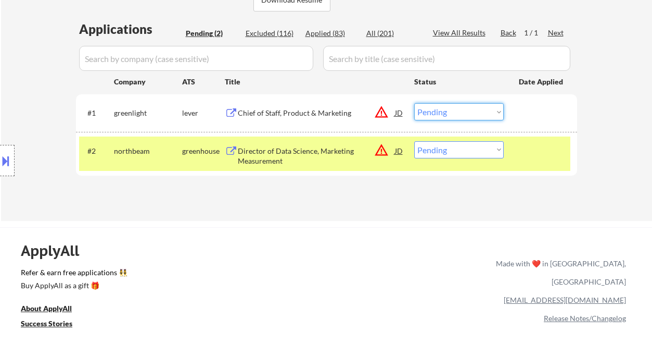
drag, startPoint x: 415, startPoint y: 109, endPoint x: 453, endPoint y: 119, distance: 38.8
click at [415, 109] on select "Choose an option... Pending Applied Excluded (Questions) Excluded (Expired) Exc…" at bounding box center [459, 111] width 90 height 17
click at [414, 103] on select "Choose an option... Pending Applied Excluded (Questions) Excluded (Expired) Exc…" at bounding box center [459, 111] width 90 height 17
click at [291, 149] on div "Director of Data Science, Marketing Measurement" at bounding box center [316, 156] width 157 height 20
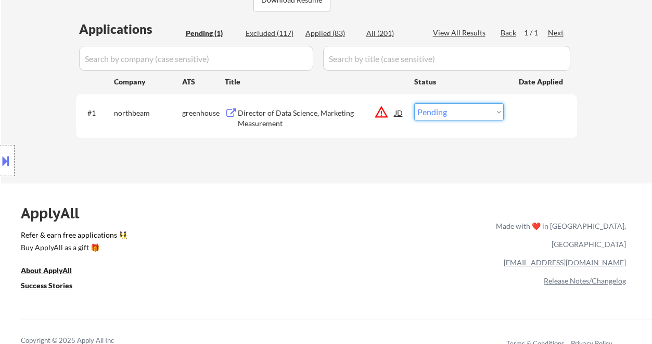
drag, startPoint x: 454, startPoint y: 108, endPoint x: 463, endPoint y: 119, distance: 13.7
click at [454, 108] on select "Choose an option... Pending Applied Excluded (Questions) Excluded (Expired) Exc…" at bounding box center [459, 111] width 90 height 17
select select ""excluded__bad_match_""
click at [414, 103] on select "Choose an option... Pending Applied Excluded (Questions) Excluded (Expired) Exc…" at bounding box center [459, 111] width 90 height 17
click at [328, 33] on div "Applied (83)" at bounding box center [332, 33] width 52 height 10
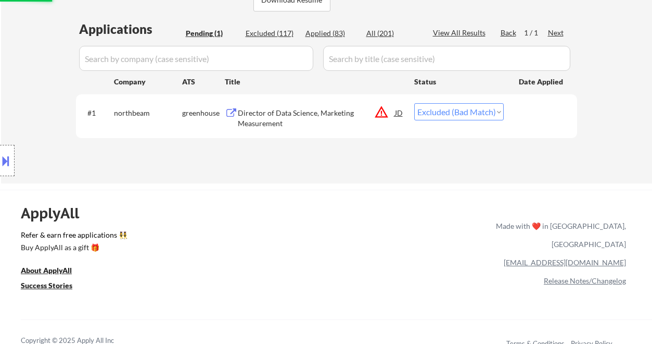
select select ""applied""
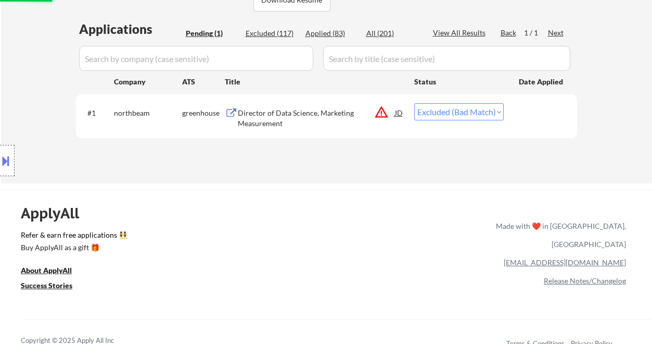
select select ""applied""
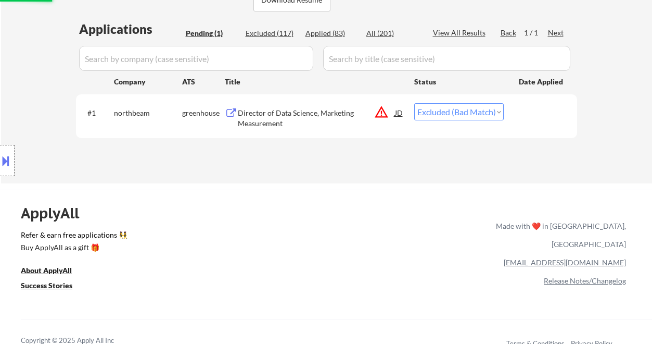
select select ""applied""
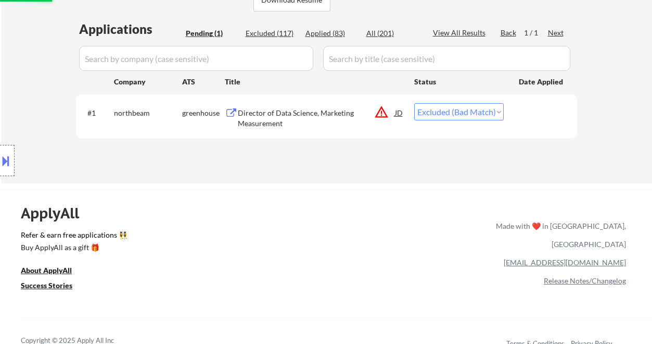
select select ""applied""
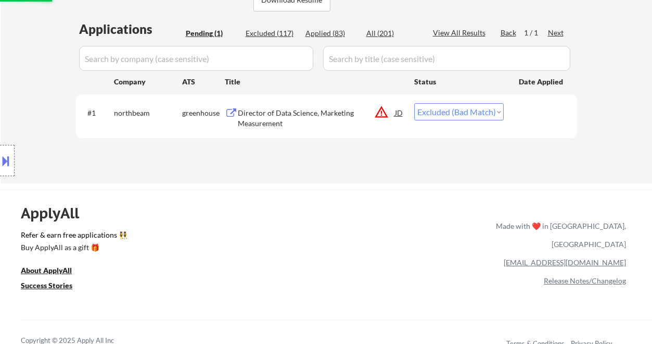
select select ""applied""
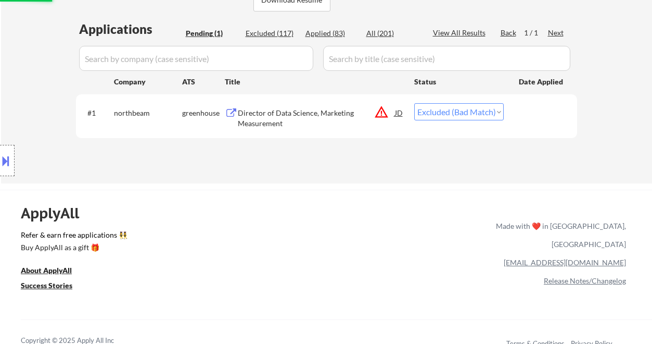
select select ""applied""
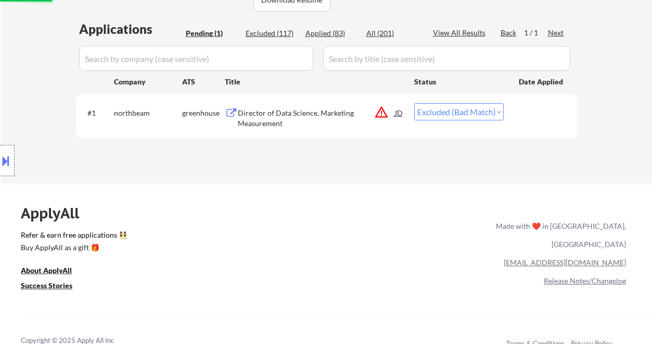
select select ""applied""
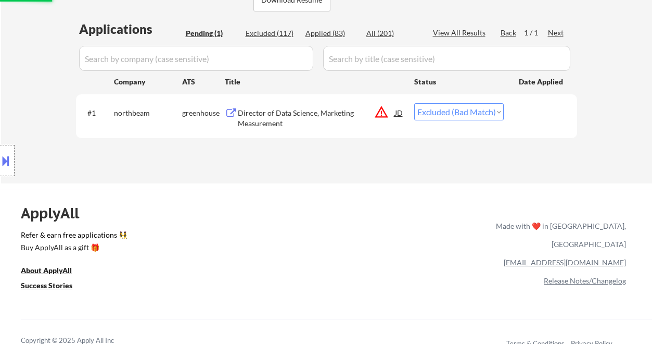
select select ""applied""
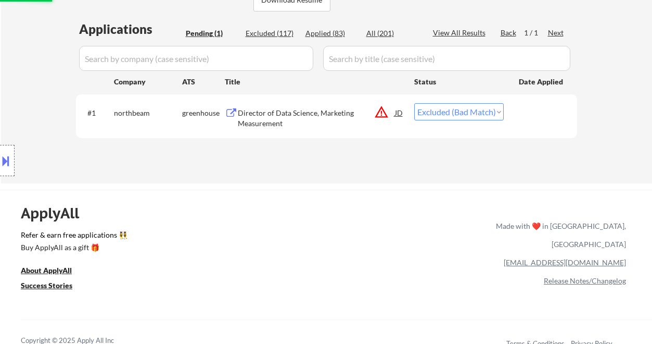
select select ""applied""
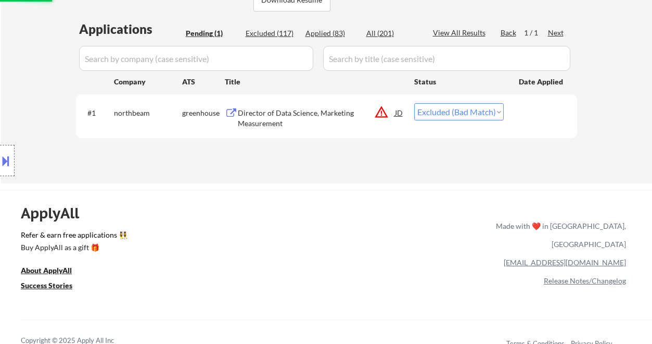
select select ""applied""
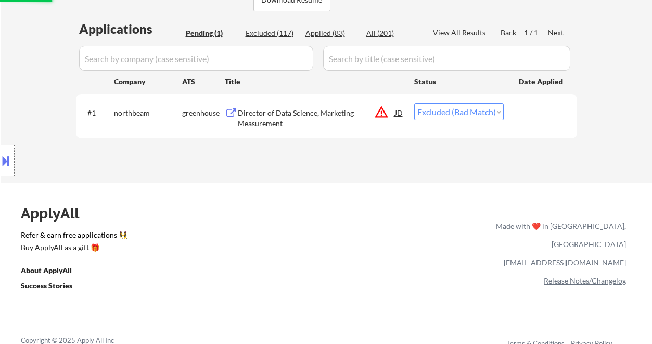
select select ""applied""
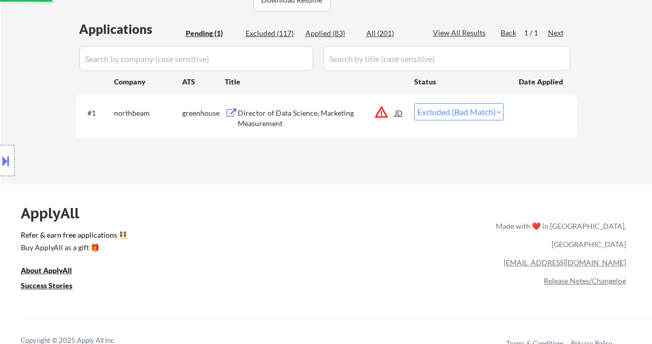
select select ""applied""
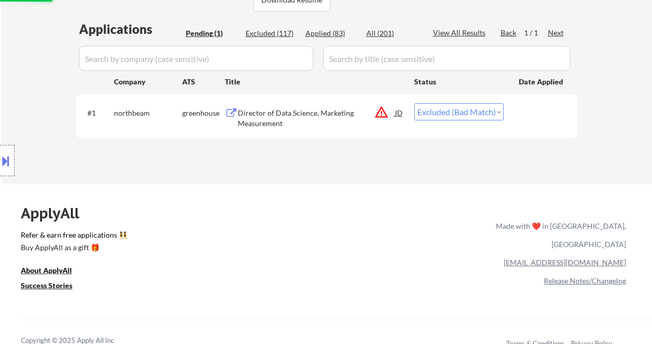
select select ""applied""
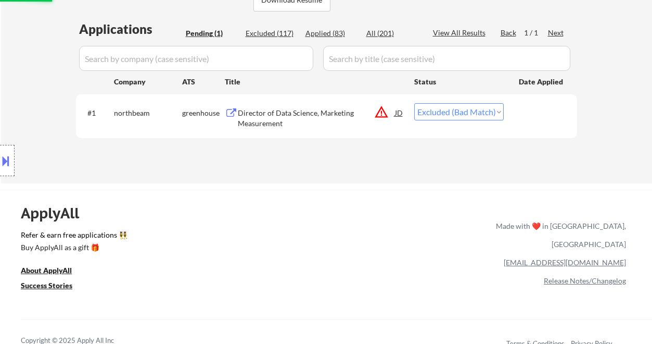
select select ""applied""
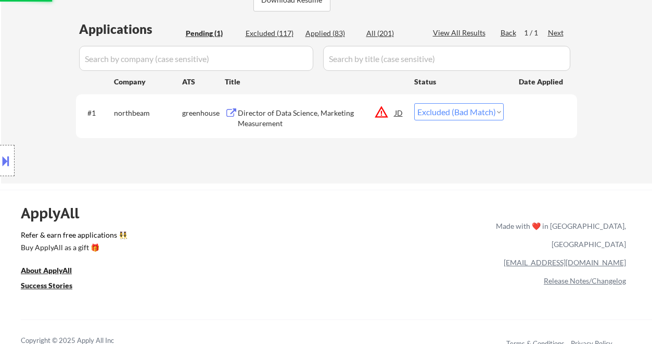
select select ""applied""
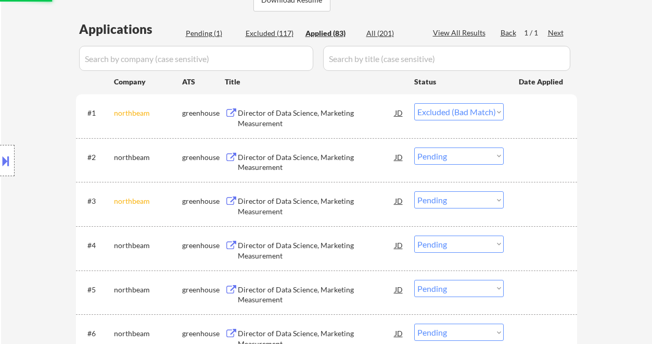
select select ""applied""
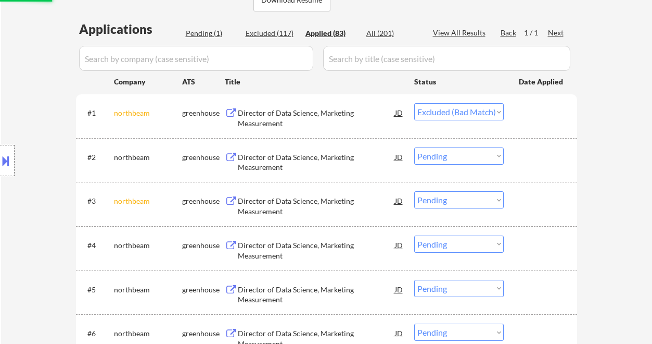
select select ""applied""
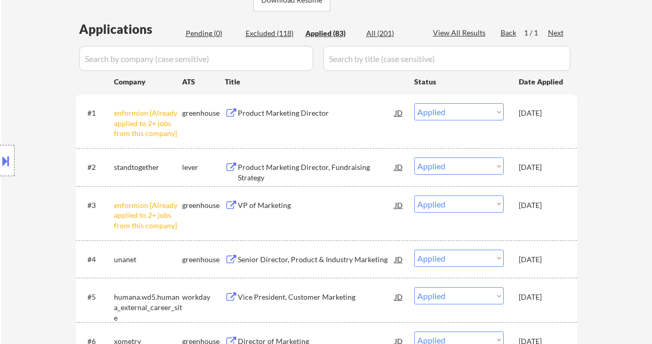
click at [28, 69] on div "Location Inclusions:" at bounding box center [93, 160] width 186 height 193
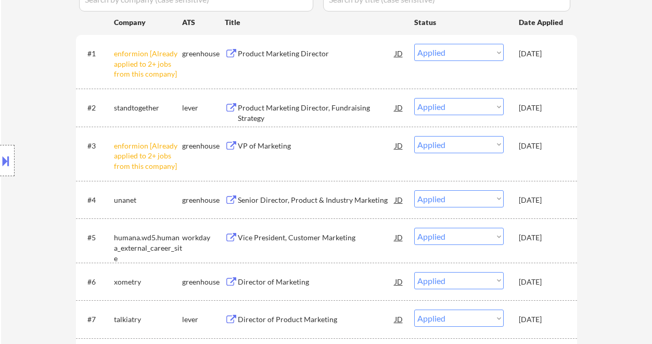
scroll to position [319, 0]
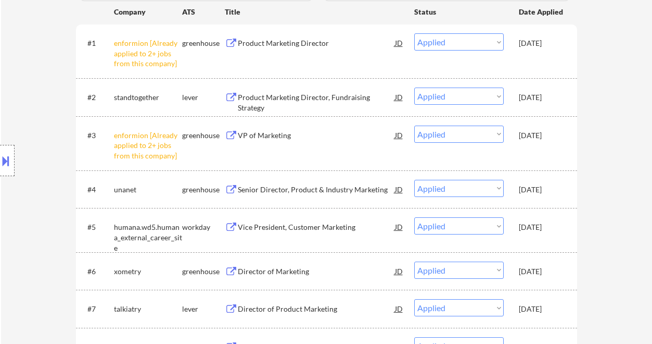
drag, startPoint x: 11, startPoint y: 33, endPoint x: 69, endPoint y: 1, distance: 66.4
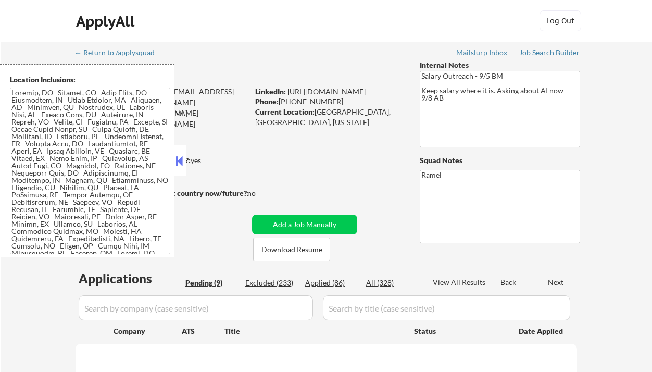
select select ""pending""
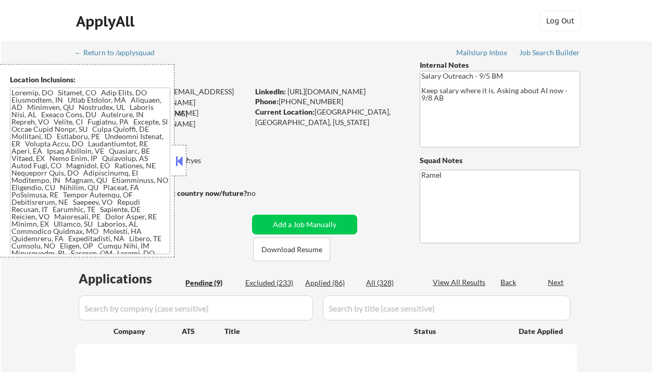
select select ""pending""
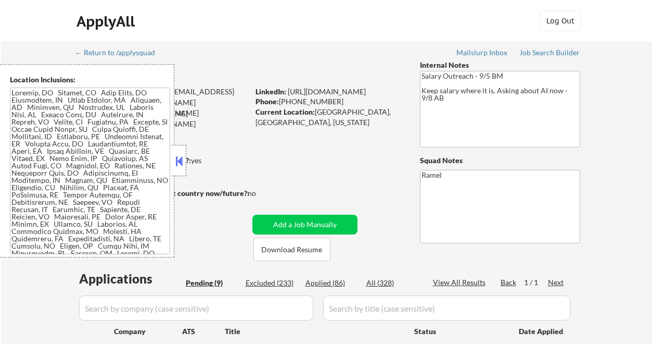
click at [182, 160] on button at bounding box center [178, 161] width 11 height 16
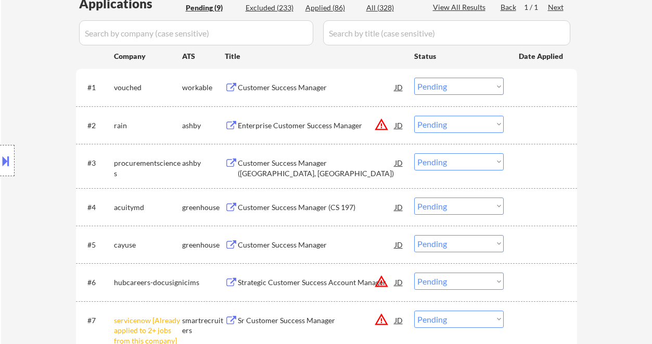
scroll to position [208, 0]
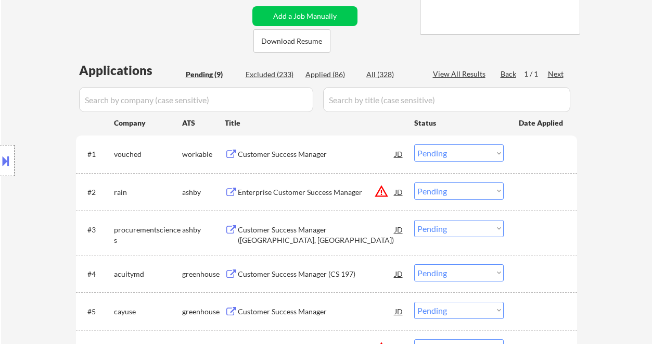
click at [286, 158] on div "Customer Success Manager" at bounding box center [316, 154] width 157 height 10
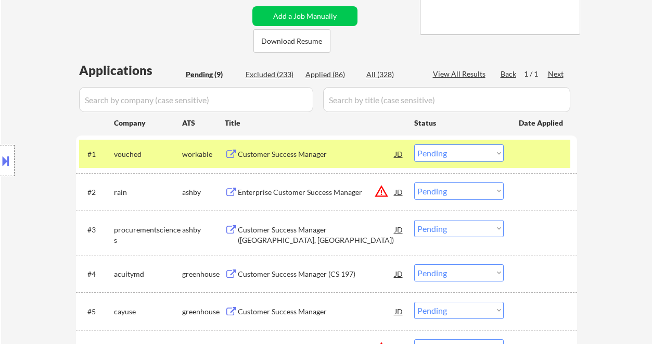
drag, startPoint x: 18, startPoint y: 47, endPoint x: 122, endPoint y: 91, distance: 112.4
click at [18, 47] on div "← Return to /applysquad Mailslurp Inbox Job Search Builder Tom Hunt User Email:…" at bounding box center [326, 187] width 651 height 709
click at [441, 151] on select "Choose an option... Pending Applied Excluded (Questions) Excluded (Expired) Exc…" at bounding box center [459, 152] width 90 height 17
click at [414, 144] on select "Choose an option... Pending Applied Excluded (Questions) Excluded (Expired) Exc…" at bounding box center [459, 152] width 90 height 17
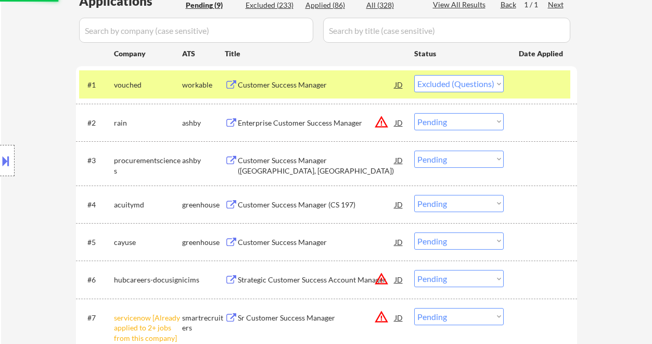
click at [296, 204] on div "Customer Success Manager (CS 197)" at bounding box center [316, 204] width 157 height 10
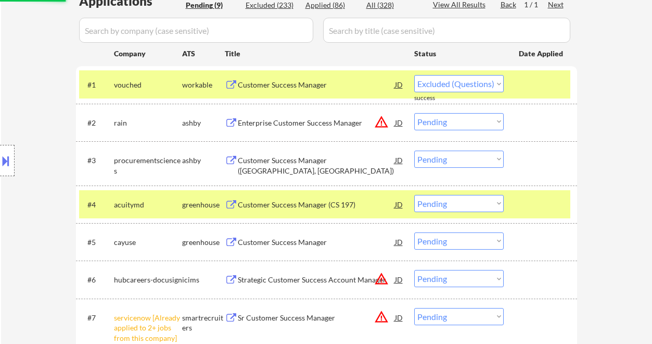
select select ""pending""
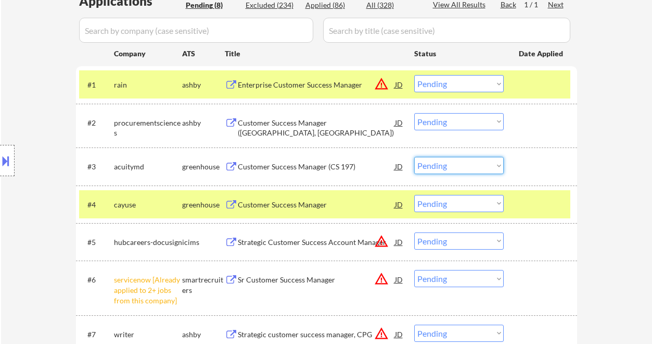
drag, startPoint x: 440, startPoint y: 164, endPoint x: 445, endPoint y: 173, distance: 9.8
click at [440, 164] on select "Choose an option... Pending Applied Excluded (Questions) Excluded (Expired) Exc…" at bounding box center [459, 165] width 90 height 17
click at [414, 157] on select "Choose an option... Pending Applied Excluded (Questions) Excluded (Expired) Exc…" at bounding box center [459, 165] width 90 height 17
click at [287, 208] on div "Customer Success Manager" at bounding box center [316, 204] width 157 height 10
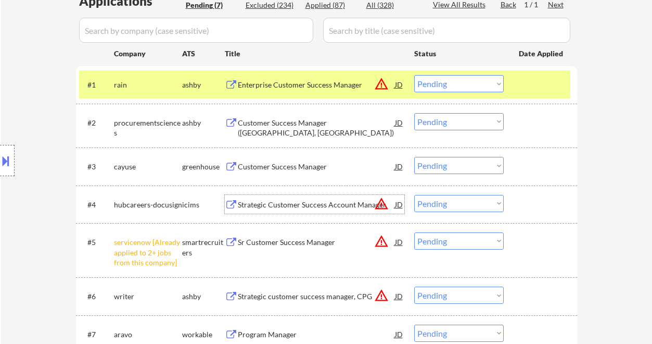
drag, startPoint x: 447, startPoint y: 164, endPoint x: 455, endPoint y: 173, distance: 11.8
click at [447, 164] on select "Choose an option... Pending Applied Excluded (Questions) Excluded (Expired) Exc…" at bounding box center [459, 165] width 90 height 17
click at [414, 157] on select "Choose an option... Pending Applied Excluded (Questions) Excluded (Expired) Exc…" at bounding box center [459, 165] width 90 height 17
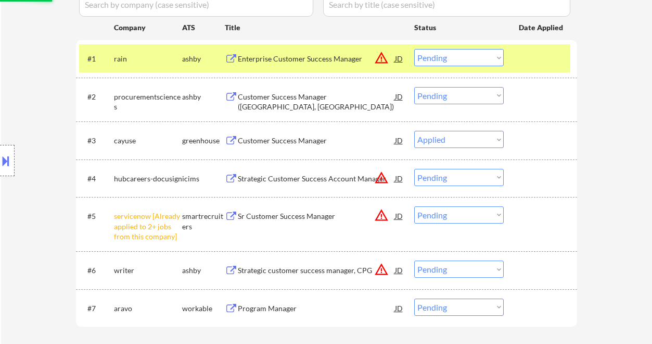
scroll to position [416, 0]
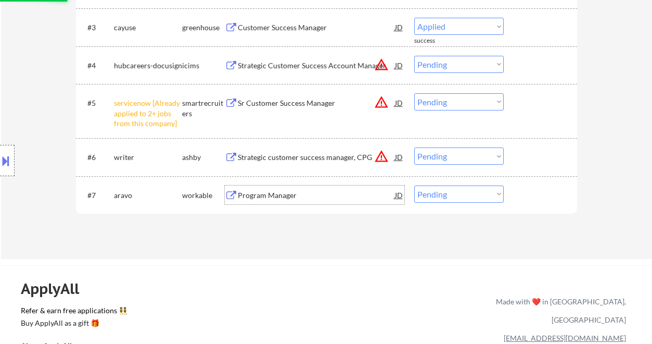
click at [291, 196] on div "Program Manager" at bounding box center [316, 195] width 157 height 10
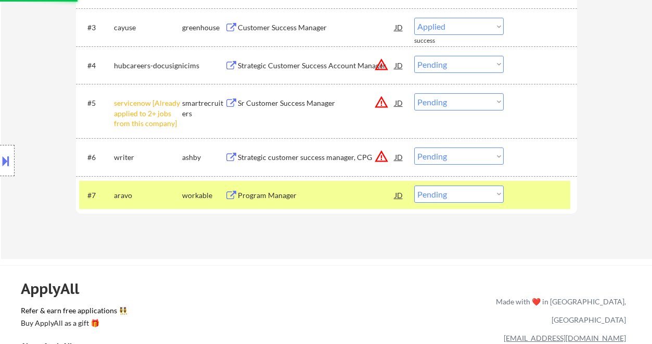
select select ""pending""
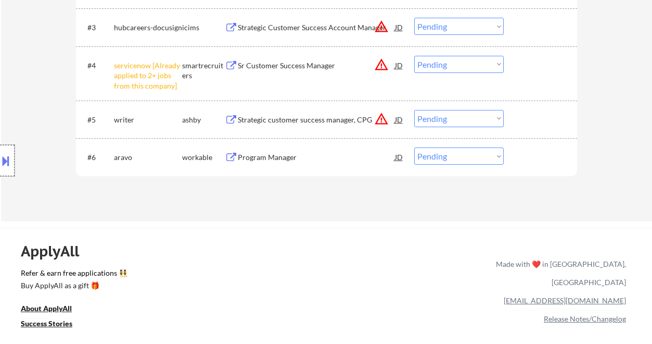
click at [12, 161] on div at bounding box center [7, 160] width 15 height 31
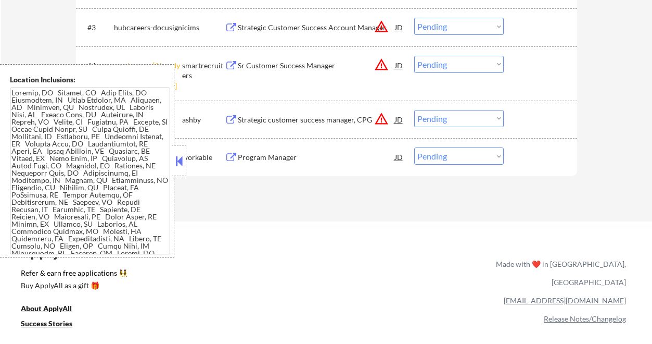
click at [176, 161] on button at bounding box center [178, 161] width 11 height 16
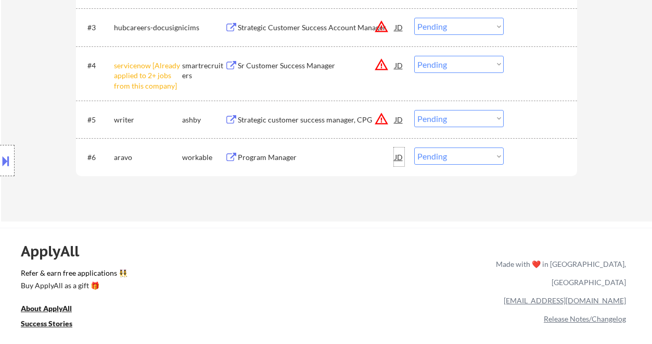
click at [403, 157] on div "JD" at bounding box center [399, 156] width 10 height 19
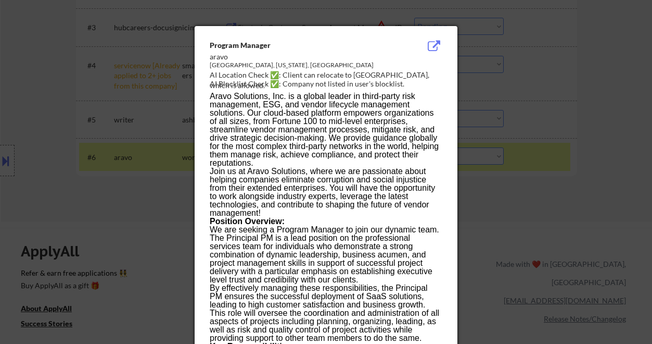
click at [356, 75] on div "AI Location Check ✅: Client can relocate to GA, which is allowed." at bounding box center [328, 80] width 237 height 20
copy div "GA"
click at [147, 158] on div at bounding box center [326, 172] width 652 height 344
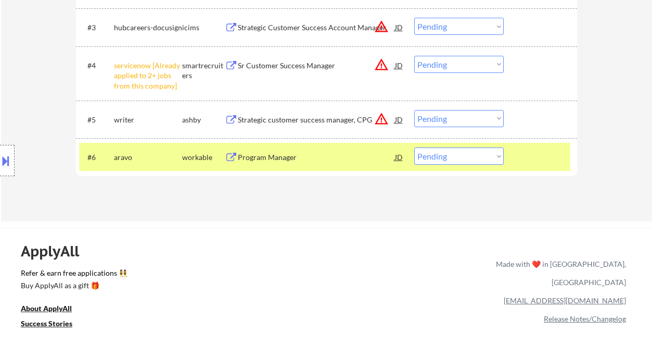
click at [8, 162] on button at bounding box center [5, 160] width 11 height 17
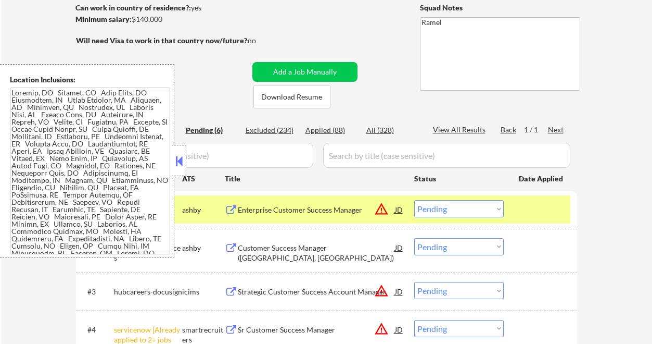
scroll to position [230, 0]
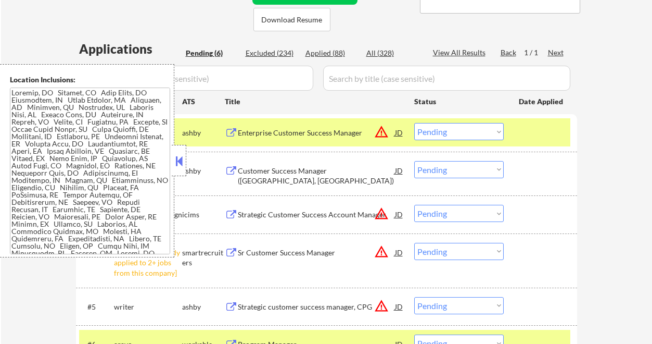
click at [183, 161] on button at bounding box center [178, 161] width 11 height 16
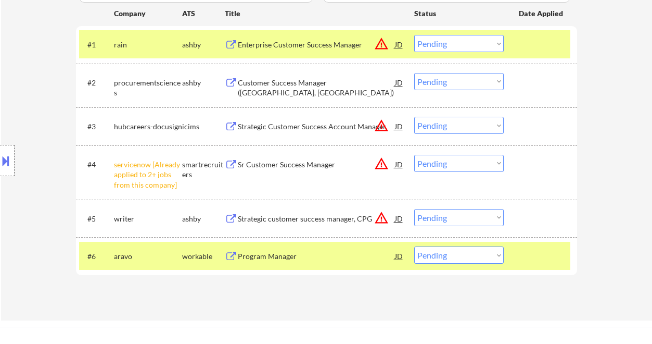
scroll to position [368, 0]
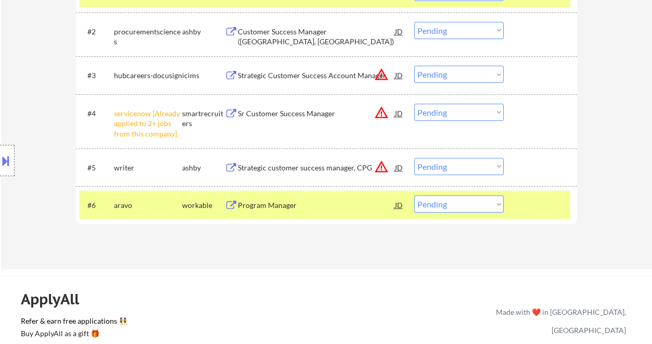
drag, startPoint x: 436, startPoint y: 203, endPoint x: 441, endPoint y: 207, distance: 5.9
click at [436, 203] on select "Choose an option... Pending Applied Excluded (Questions) Excluded (Expired) Exc…" at bounding box center [459, 203] width 90 height 17
select select ""excluded""
click at [414, 195] on select "Choose an option... Pending Applied Excluded (Questions) Excluded (Expired) Exc…" at bounding box center [459, 203] width 90 height 17
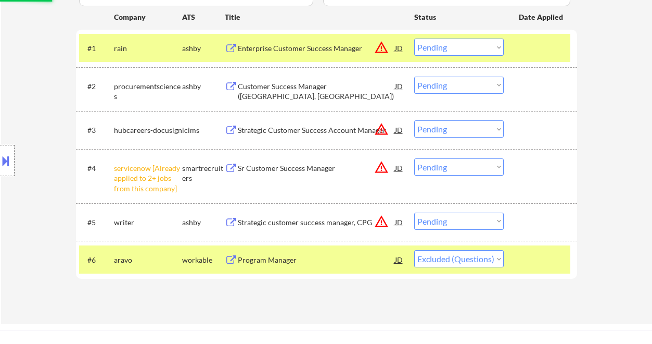
scroll to position [299, 0]
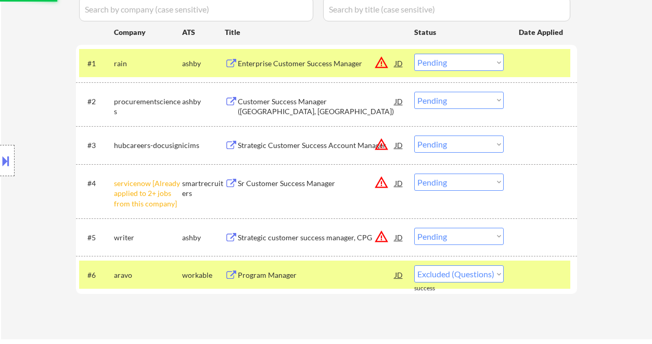
click at [287, 66] on div "Enterprise Customer Success Manager" at bounding box center [316, 63] width 157 height 10
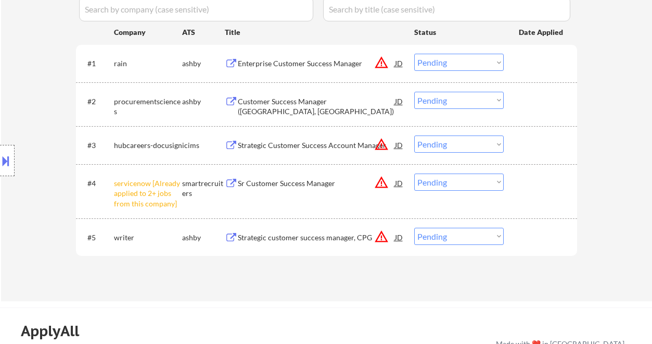
click at [10, 164] on button at bounding box center [5, 160] width 11 height 17
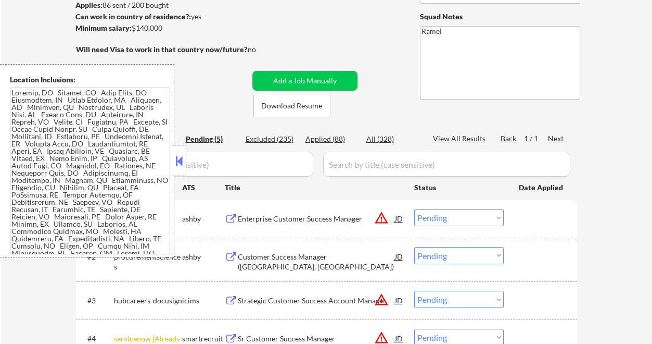
scroll to position [91, 0]
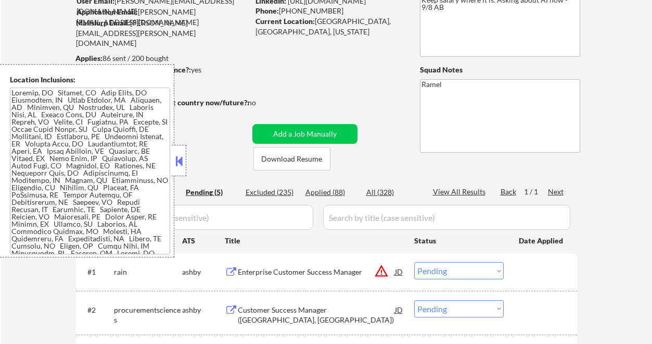
click at [177, 161] on button at bounding box center [178, 161] width 11 height 16
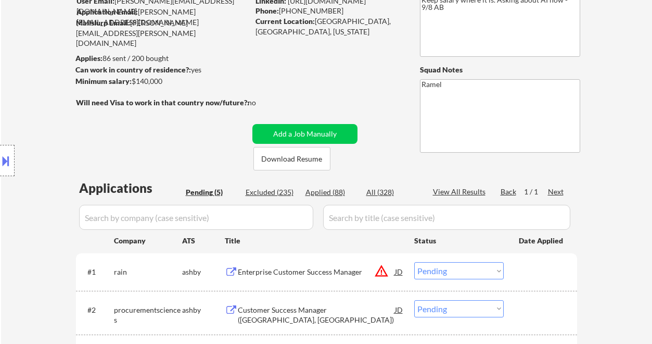
scroll to position [230, 0]
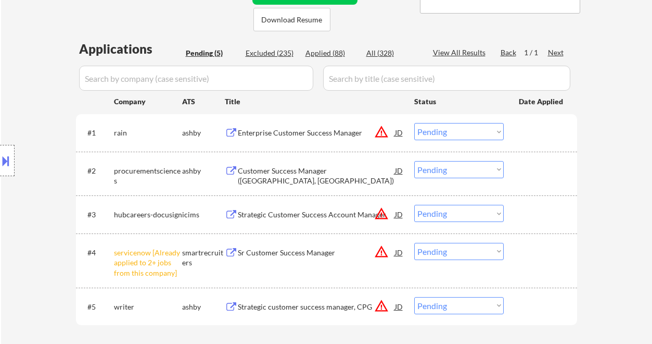
drag, startPoint x: 443, startPoint y: 128, endPoint x: 457, endPoint y: 139, distance: 18.2
click at [443, 129] on select "Choose an option... Pending Applied Excluded (Questions) Excluded (Expired) Exc…" at bounding box center [459, 131] width 90 height 17
click at [414, 123] on select "Choose an option... Pending Applied Excluded (Questions) Excluded (Expired) Exc…" at bounding box center [459, 131] width 90 height 17
click at [295, 169] on div "Customer Success Manager (Salt Lake City, UT)" at bounding box center [316, 176] width 157 height 20
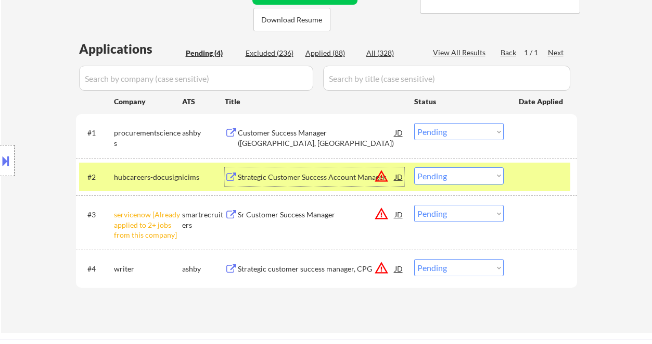
drag, startPoint x: 432, startPoint y: 125, endPoint x: 436, endPoint y: 130, distance: 5.9
click at [432, 125] on select "Choose an option... Pending Applied Excluded (Questions) Excluded (Expired) Exc…" at bounding box center [459, 131] width 90 height 17
click at [440, 134] on select "Choose an option... Pending Applied Excluded (Questions) Excluded (Expired) Exc…" at bounding box center [459, 131] width 90 height 17
click at [414, 123] on select "Choose an option... Pending Applied Excluded (Questions) Excluded (Expired) Exc…" at bounding box center [459, 131] width 90 height 17
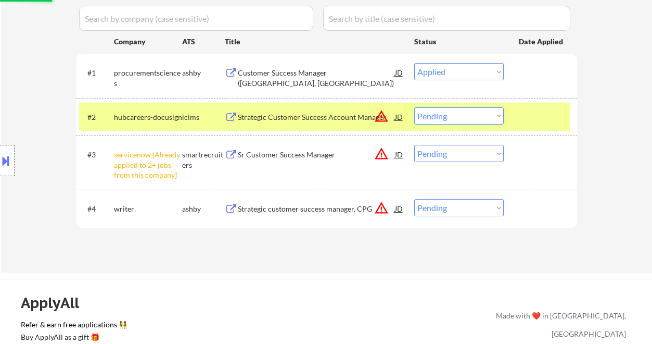
scroll to position [299, 0]
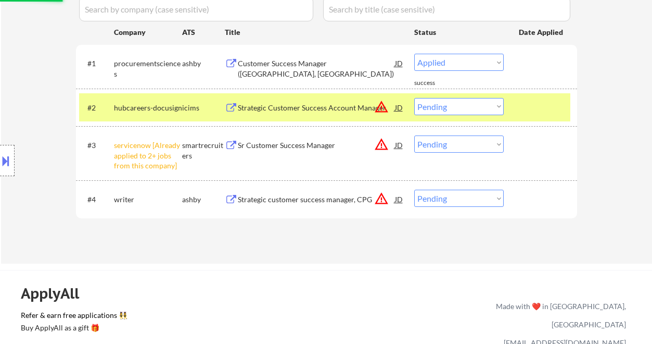
click at [400, 106] on div "JD" at bounding box center [399, 107] width 10 height 19
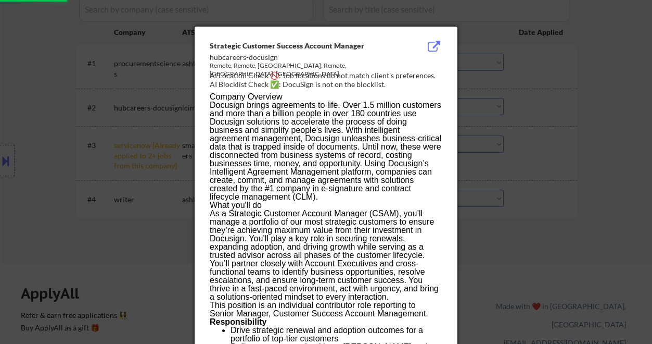
select select ""pending""
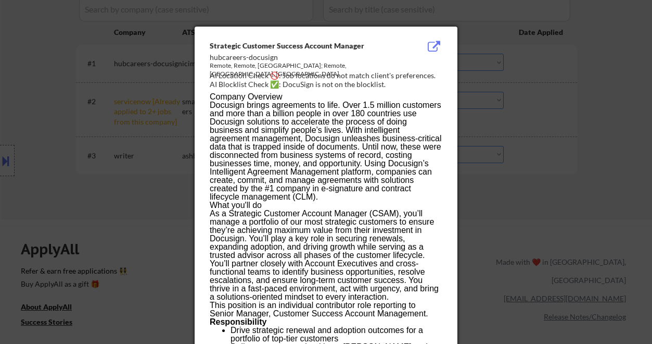
click at [562, 136] on div at bounding box center [326, 172] width 652 height 344
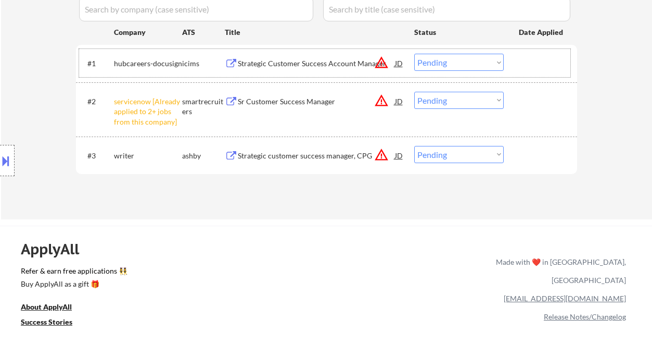
click at [271, 73] on div "#1 hubcareers-docusign icims Strategic Customer Success Account Manager JD warn…" at bounding box center [324, 63] width 491 height 28
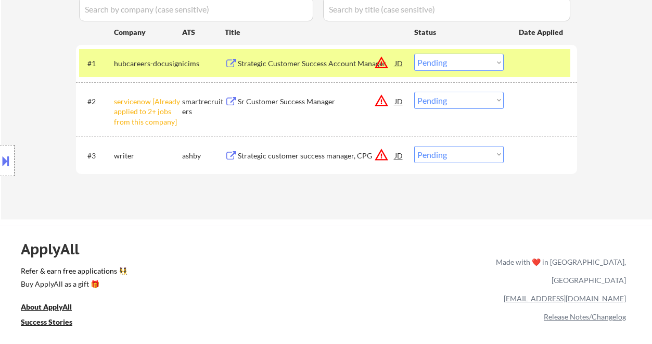
click at [422, 103] on select "Choose an option... Pending Applied Excluded (Questions) Excluded (Expired) Exc…" at bounding box center [459, 100] width 90 height 17
click at [414, 92] on select "Choose an option... Pending Applied Excluded (Questions) Excluded (Expired) Exc…" at bounding box center [459, 100] width 90 height 17
click at [276, 154] on div "Strategic customer success manager, CPG" at bounding box center [316, 155] width 157 height 10
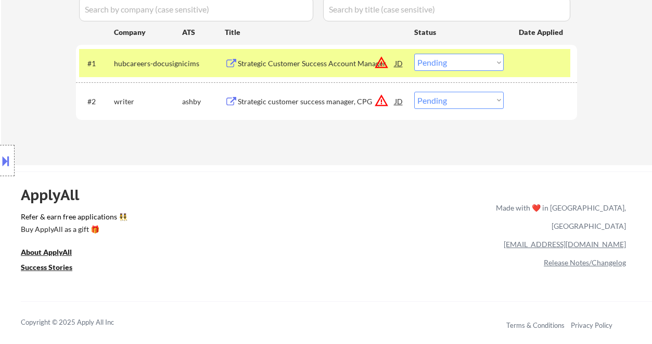
click at [429, 101] on select "Choose an option... Pending Applied Excluded (Questions) Excluded (Expired) Exc…" at bounding box center [459, 100] width 90 height 17
select select ""excluded__location_""
click at [414, 92] on select "Choose an option... Pending Applied Excluded (Questions) Excluded (Expired) Exc…" at bounding box center [459, 100] width 90 height 17
click at [312, 64] on div "Strategic Customer Success Account Manager" at bounding box center [316, 63] width 157 height 10
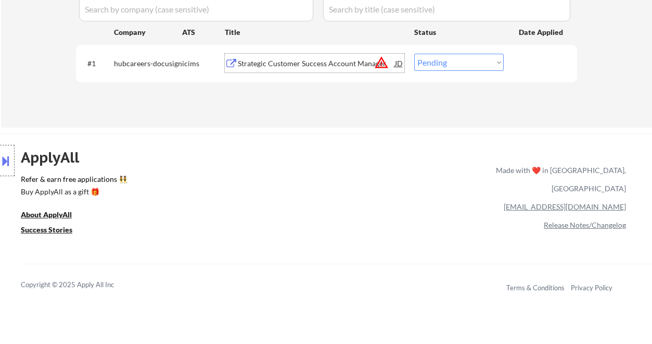
drag, startPoint x: 442, startPoint y: 59, endPoint x: 449, endPoint y: 70, distance: 12.4
click at [442, 59] on select "Choose an option... Pending Applied Excluded (Questions) Excluded (Expired) Exc…" at bounding box center [459, 62] width 90 height 17
click at [414, 54] on select "Choose an option... Pending Applied Excluded (Questions) Excluded (Expired) Exc…" at bounding box center [459, 62] width 90 height 17
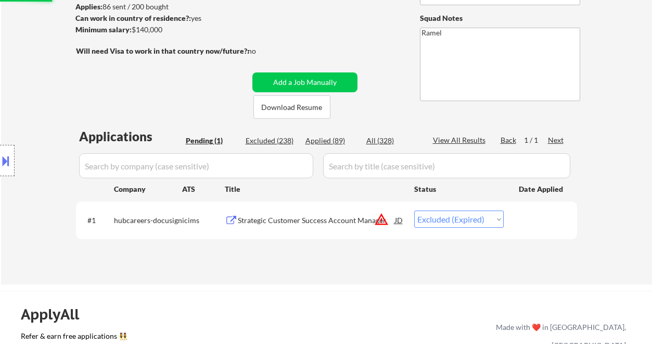
scroll to position [91, 0]
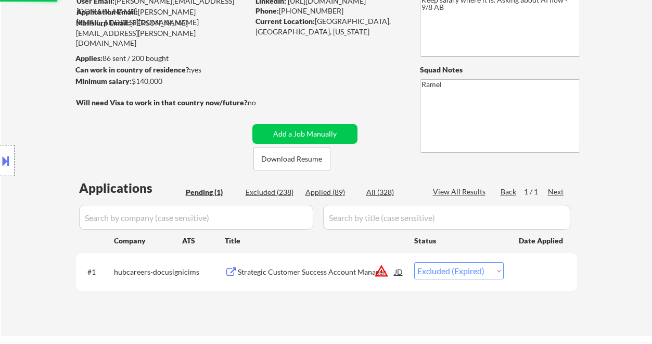
click at [337, 192] on div "Applied (89)" at bounding box center [332, 192] width 52 height 10
select select ""applied""
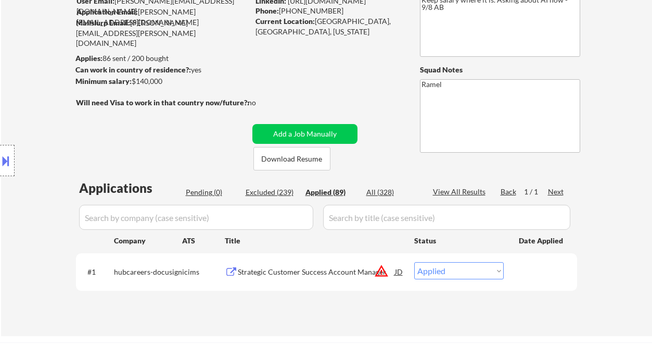
select select ""applied""
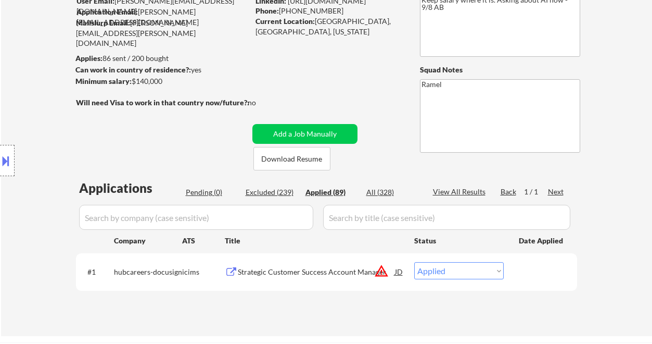
select select ""applied""
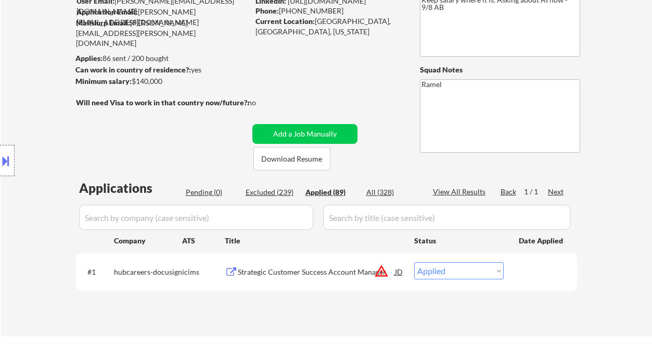
select select ""applied""
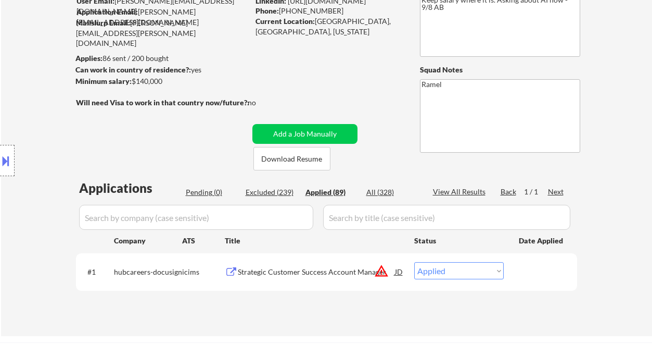
select select ""applied""
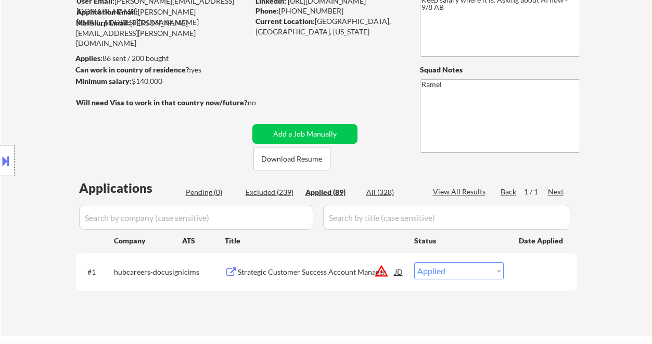
select select ""applied""
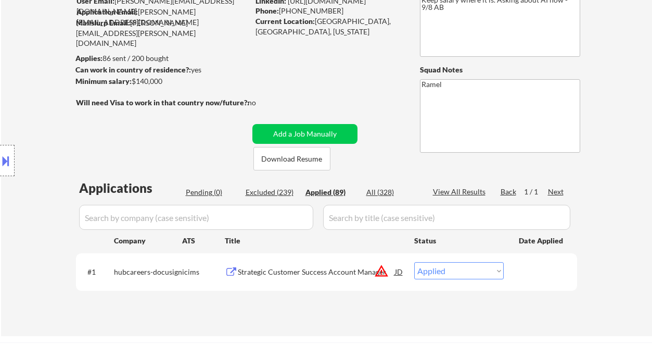
select select ""applied""
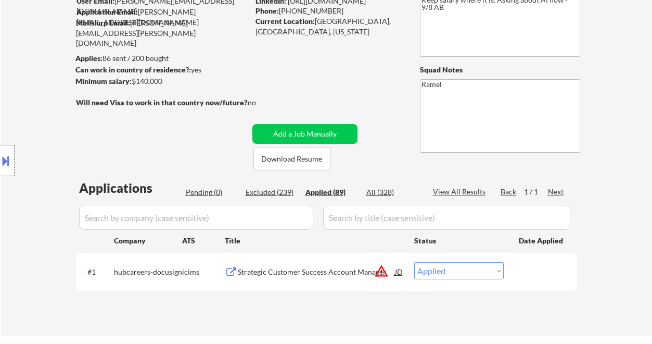
select select ""applied""
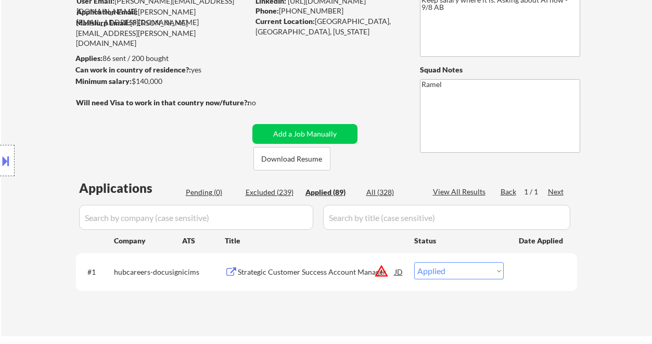
select select ""applied""
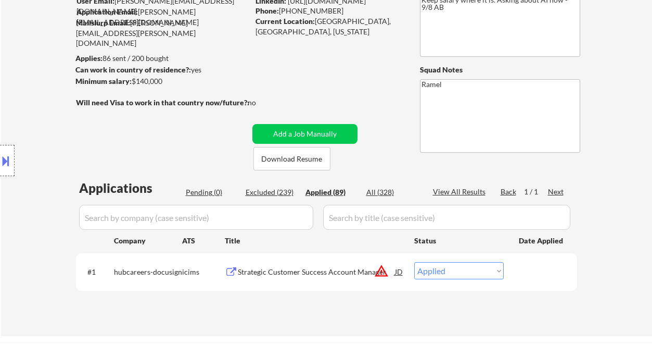
select select ""applied""
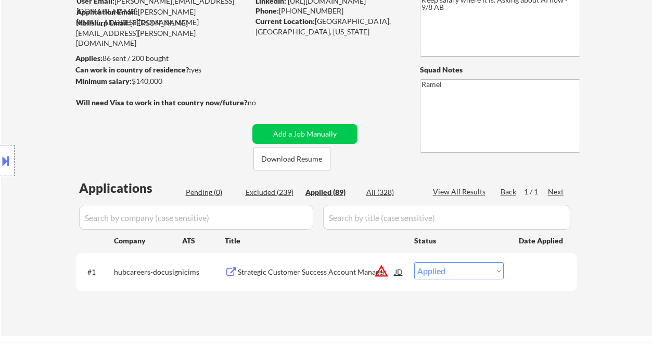
select select ""applied""
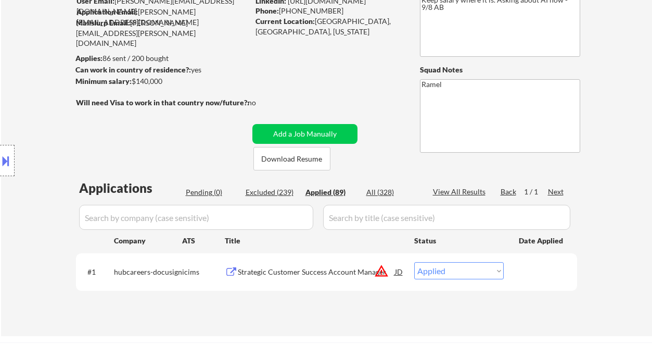
select select ""applied""
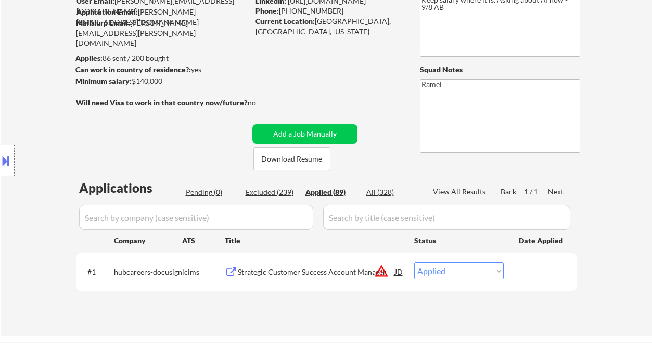
select select ""applied""
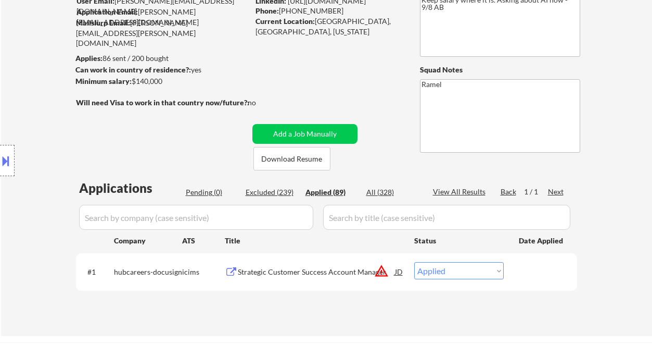
select select ""applied""
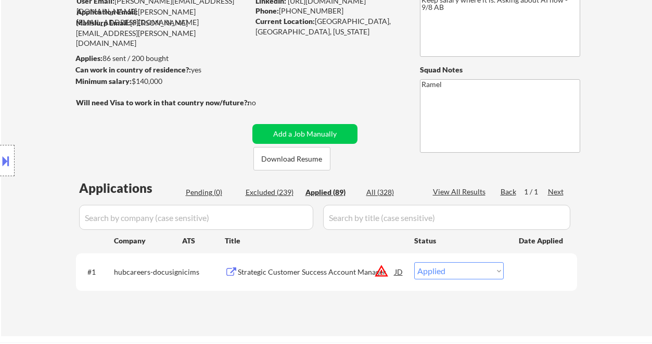
select select ""applied""
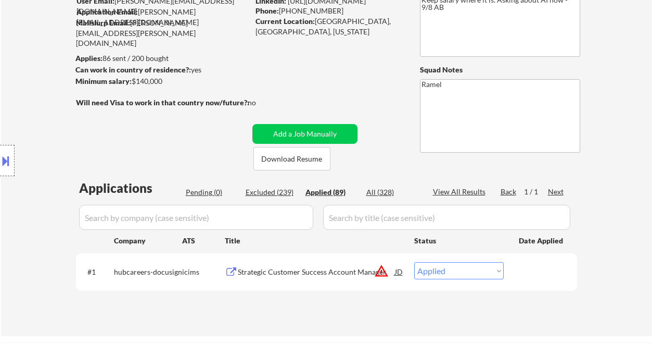
select select ""applied""
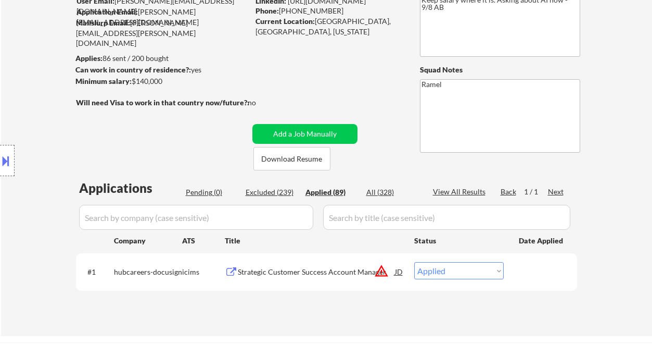
select select ""applied""
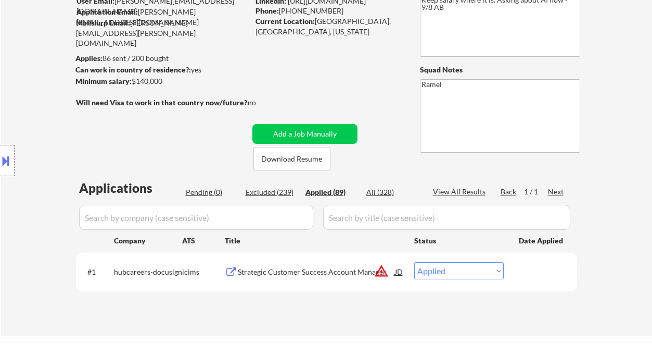
select select ""applied""
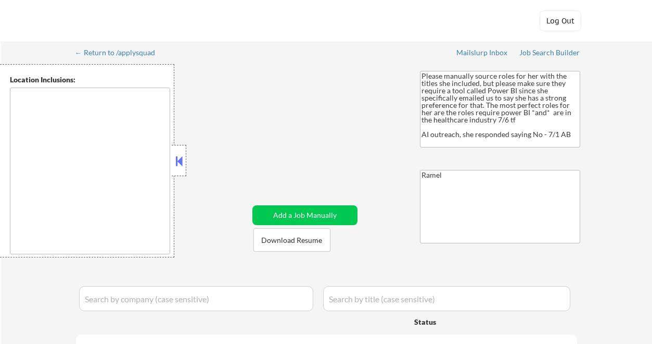
type textarea "[GEOGRAPHIC_DATA], [GEOGRAPHIC_DATA] [GEOGRAPHIC_DATA], [GEOGRAPHIC_DATA] [GEOG…"
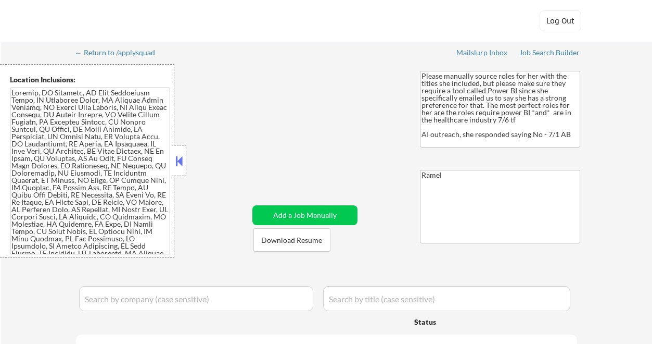
select select ""pending""
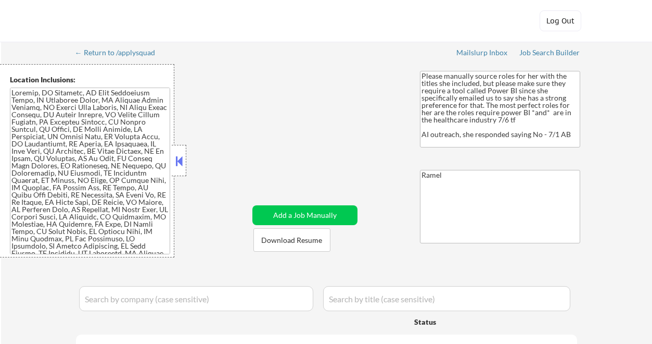
select select ""pending""
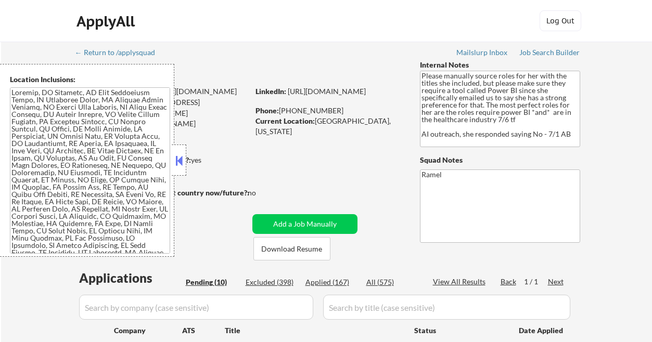
click at [182, 158] on button at bounding box center [178, 161] width 11 height 16
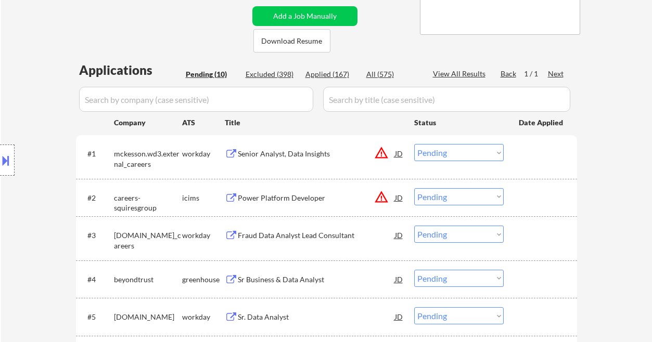
scroll to position [277, 0]
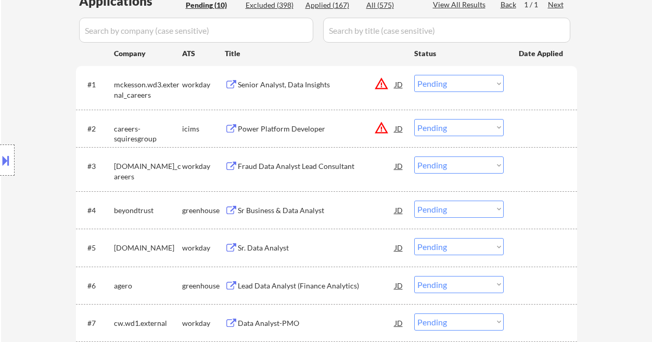
click at [20, 68] on div "Location Inclusions:" at bounding box center [93, 160] width 186 height 193
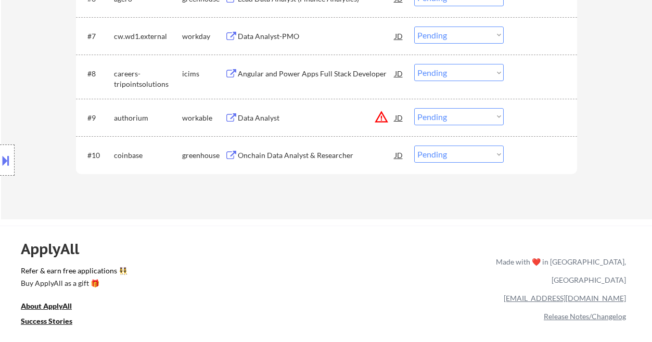
scroll to position [555, 0]
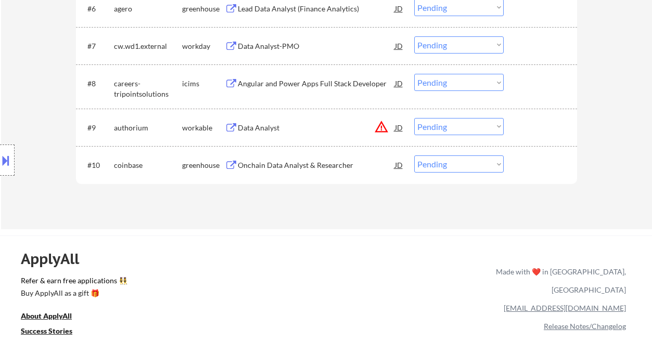
click at [281, 162] on div "Onchain Data Analyst & Researcher" at bounding box center [316, 165] width 157 height 10
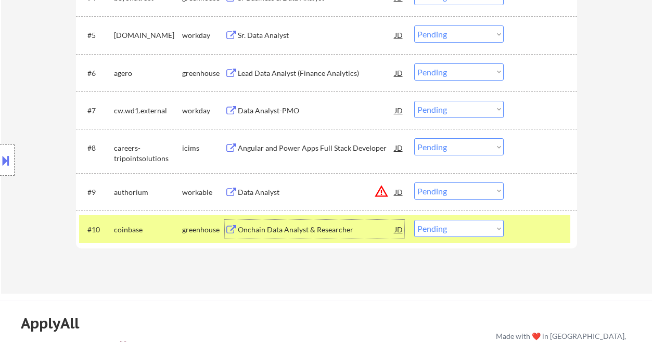
scroll to position [416, 0]
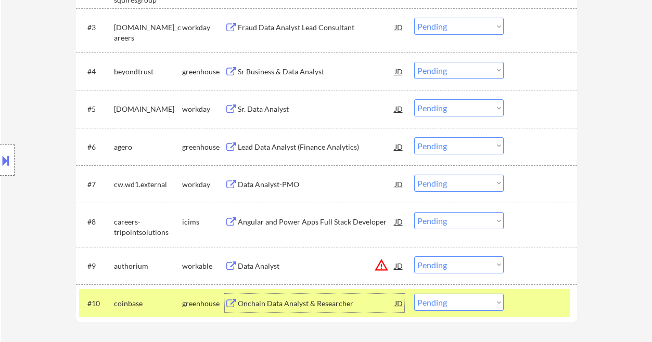
click at [263, 145] on div "Lead Data Analyst (Finance Analytics)" at bounding box center [316, 147] width 157 height 10
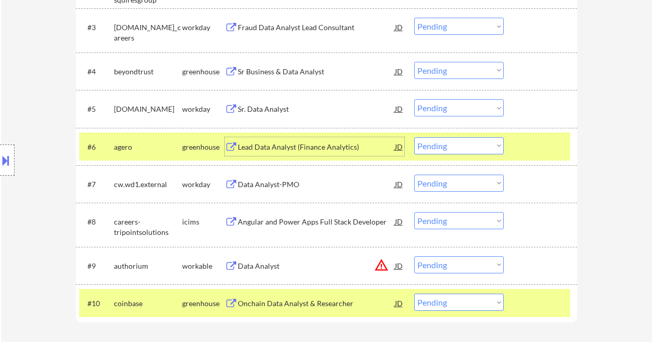
click at [8, 162] on button at bounding box center [5, 160] width 11 height 17
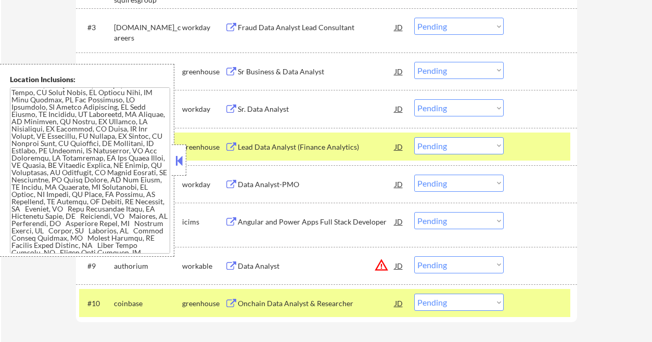
scroll to position [274, 0]
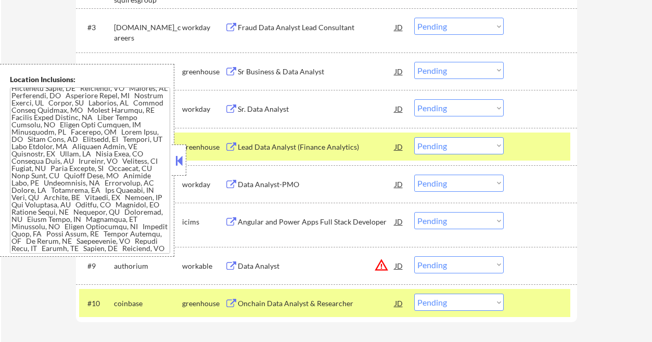
click at [183, 159] on button at bounding box center [178, 161] width 11 height 16
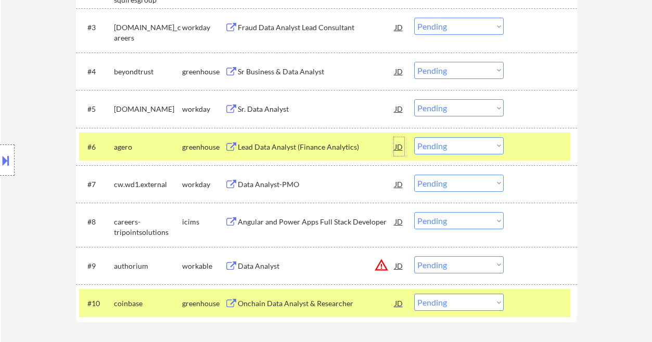
click at [403, 146] on div "JD" at bounding box center [399, 146] width 10 height 19
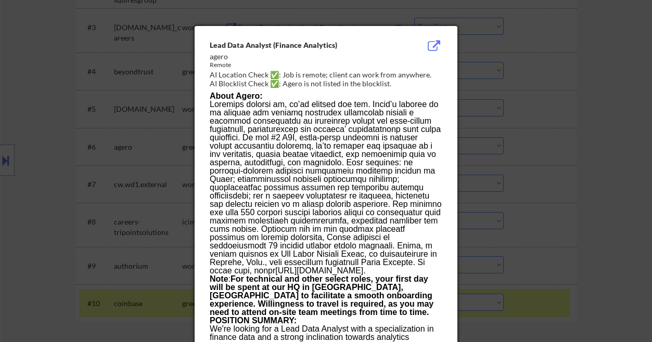
click at [617, 139] on div at bounding box center [326, 171] width 652 height 342
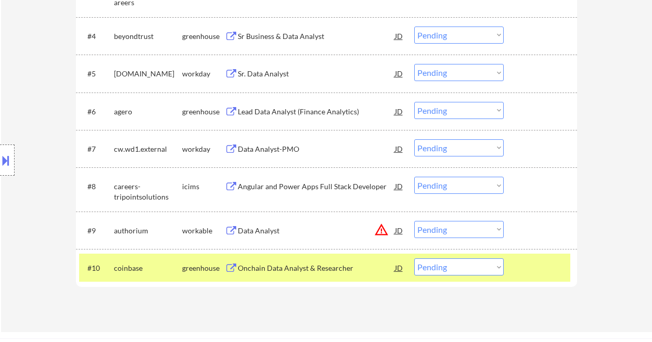
scroll to position [462, 0]
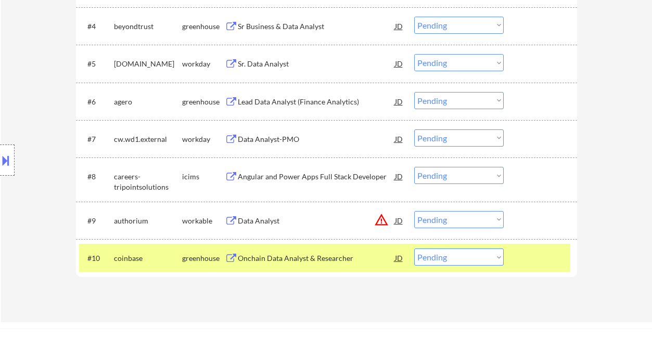
click at [430, 100] on select "Choose an option... Pending Applied Excluded (Questions) Excluded (Expired) Exc…" at bounding box center [459, 100] width 90 height 17
click at [414, 92] on select "Choose an option... Pending Applied Excluded (Questions) Excluded (Expired) Exc…" at bounding box center [459, 100] width 90 height 17
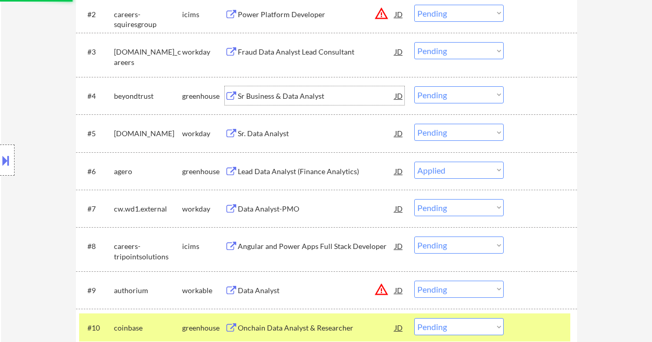
click at [265, 100] on div "Sr Business & Data Analyst" at bounding box center [316, 96] width 157 height 10
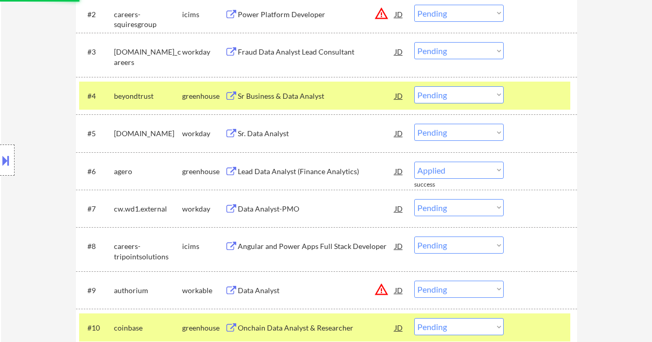
select select ""pending""
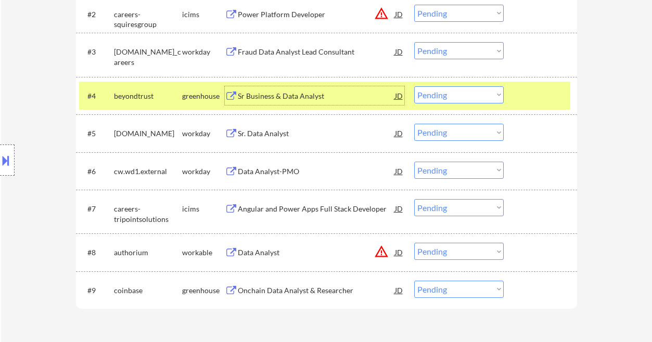
drag, startPoint x: 428, startPoint y: 94, endPoint x: 435, endPoint y: 98, distance: 7.9
click at [428, 94] on select "Choose an option... Pending Applied Excluded (Questions) Excluded (Expired) Exc…" at bounding box center [459, 94] width 90 height 17
click at [414, 86] on select "Choose an option... Pending Applied Excluded (Questions) Excluded (Expired) Exc…" at bounding box center [459, 94] width 90 height 17
click at [257, 135] on div "Sr. Data Analyst" at bounding box center [316, 134] width 157 height 10
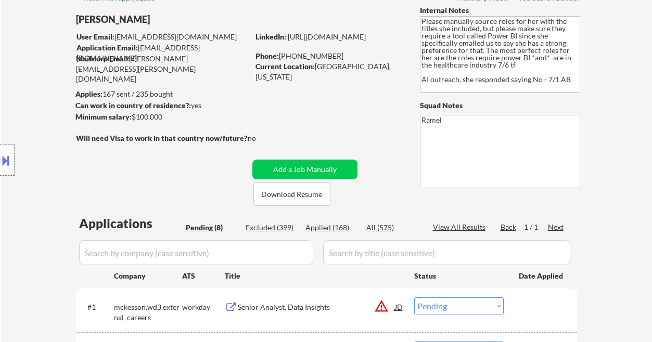
scroll to position [28, 0]
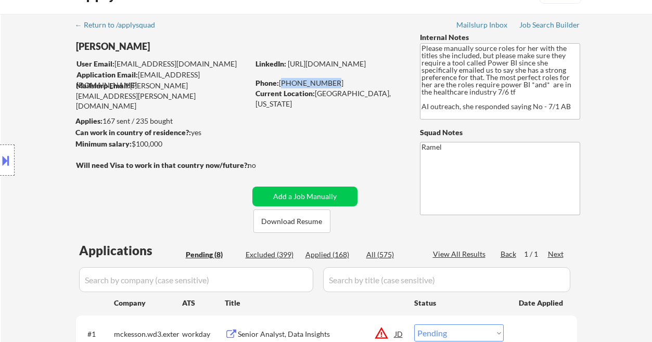
drag, startPoint x: 328, startPoint y: 80, endPoint x: 280, endPoint y: 80, distance: 48.4
click at [280, 80] on div "Phone: [PHONE_NUMBER]" at bounding box center [329, 83] width 147 height 10
copy div "[PHONE_NUMBER]"
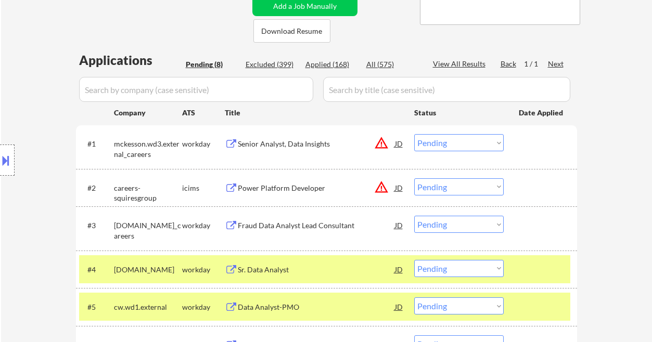
scroll to position [236, 0]
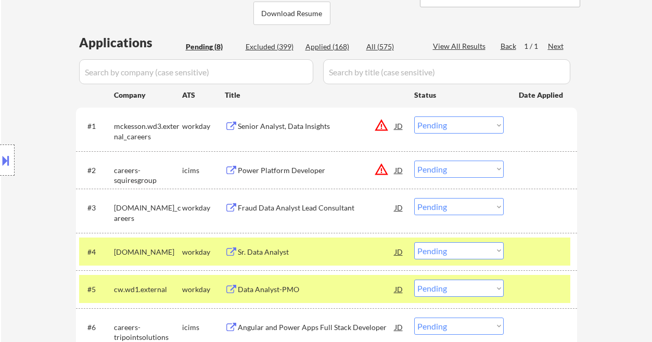
click at [398, 255] on div "JD" at bounding box center [399, 252] width 10 height 19
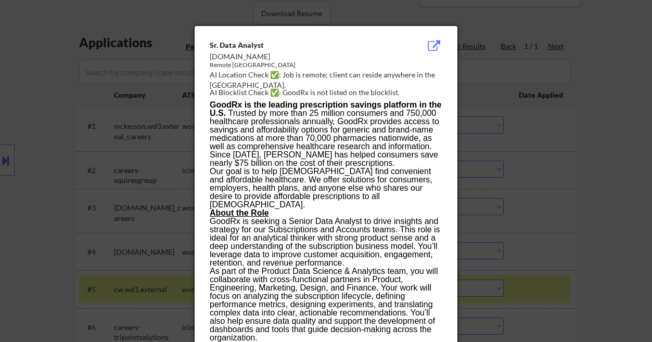
click at [571, 230] on div at bounding box center [326, 171] width 652 height 342
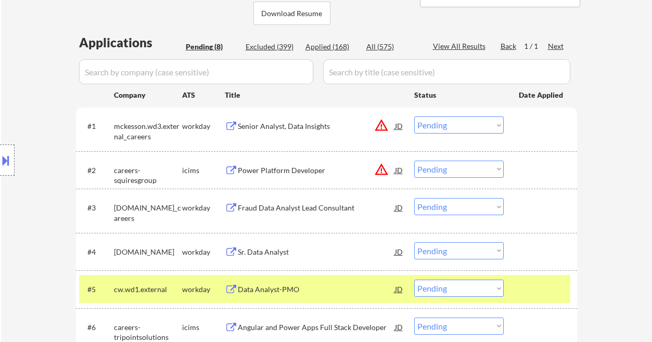
click at [399, 254] on div "JD" at bounding box center [399, 252] width 10 height 19
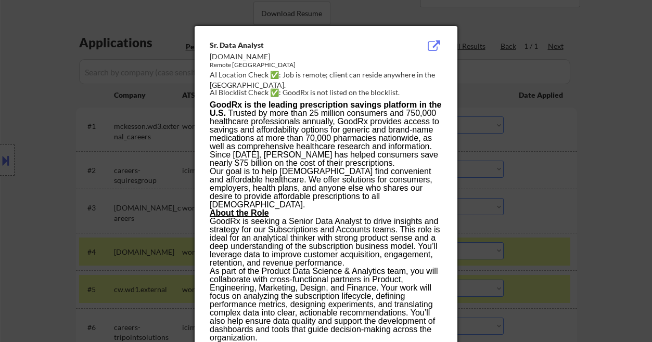
click at [32, 167] on div at bounding box center [326, 171] width 652 height 342
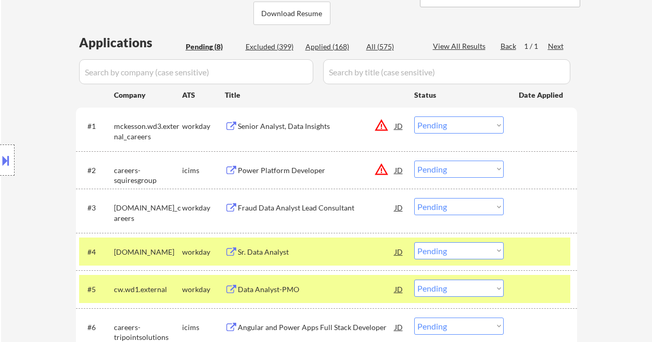
click at [6, 155] on button at bounding box center [5, 160] width 11 height 17
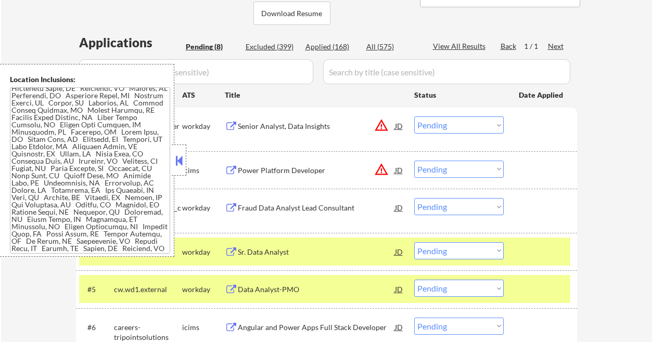
click at [183, 159] on button at bounding box center [178, 161] width 11 height 16
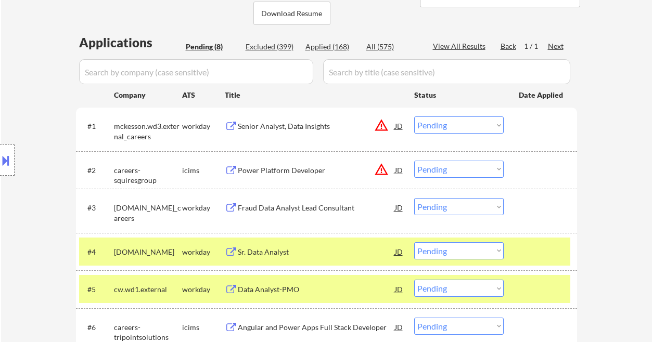
scroll to position [305, 0]
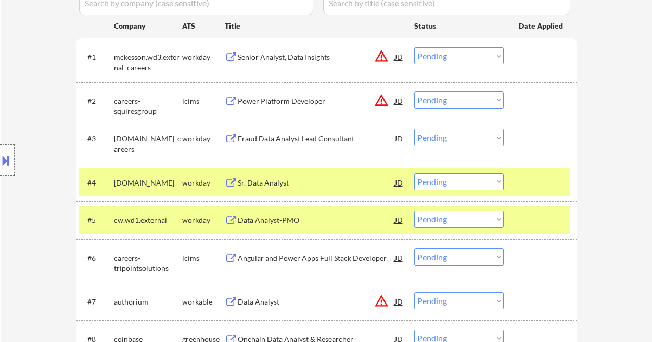
click at [435, 178] on select "Choose an option... Pending Applied Excluded (Questions) Excluded (Expired) Exc…" at bounding box center [459, 181] width 90 height 17
click at [414, 173] on select "Choose an option... Pending Applied Excluded (Questions) Excluded (Expired) Exc…" at bounding box center [459, 181] width 90 height 17
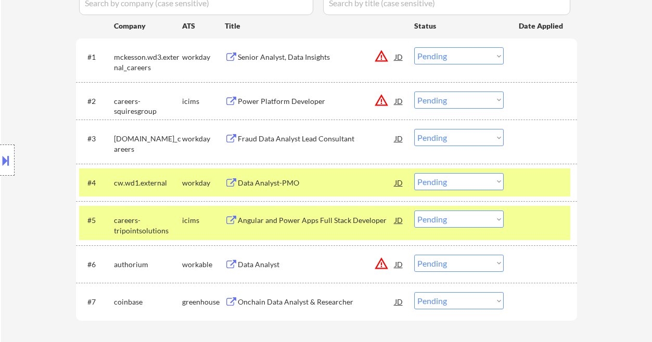
click at [268, 186] on div "Data Analyst-PMO" at bounding box center [316, 183] width 157 height 10
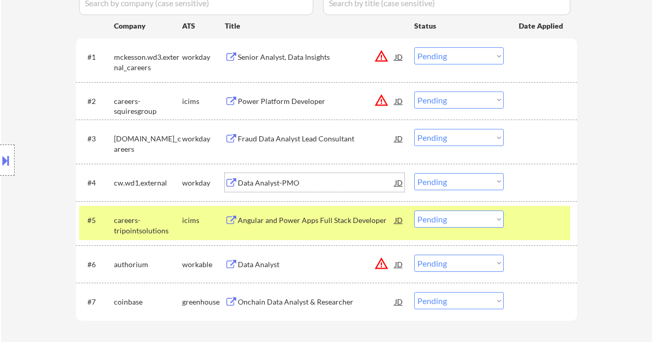
drag, startPoint x: 436, startPoint y: 181, endPoint x: 448, endPoint y: 189, distance: 14.9
click at [436, 181] on select "Choose an option... Pending Applied Excluded (Questions) Excluded (Expired) Exc…" at bounding box center [459, 181] width 90 height 17
click at [414, 173] on select "Choose an option... Pending Applied Excluded (Questions) Excluded (Expired) Exc…" at bounding box center [459, 181] width 90 height 17
click at [294, 136] on div "Fraud Data Analyst Lead Consultant" at bounding box center [316, 139] width 157 height 10
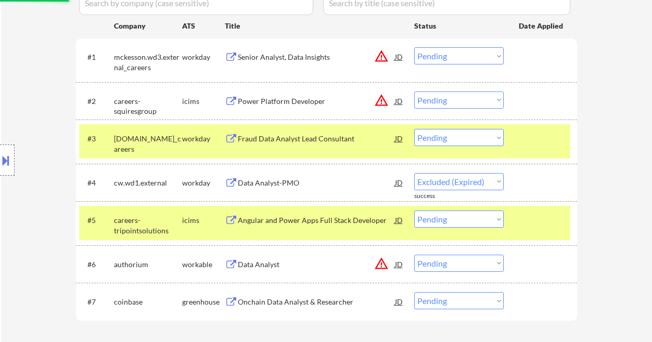
select select ""pending""
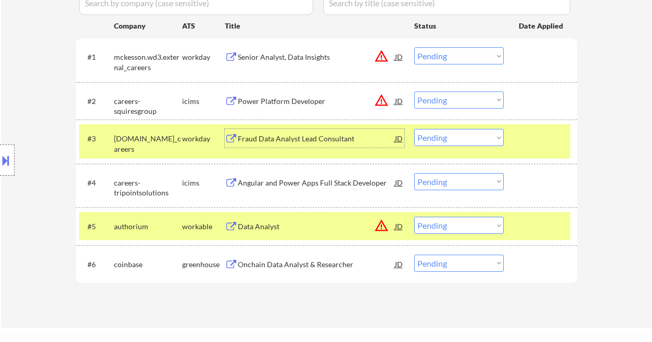
click at [426, 134] on select "Choose an option... Pending Applied Excluded (Questions) Excluded (Expired) Exc…" at bounding box center [459, 137] width 90 height 17
click at [414, 129] on select "Choose an option... Pending Applied Excluded (Questions) Excluded (Expired) Exc…" at bounding box center [459, 137] width 90 height 17
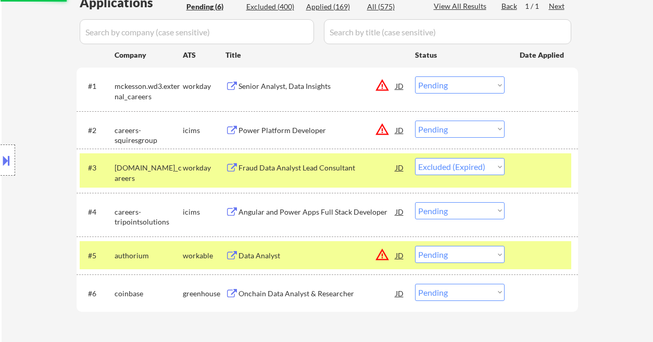
scroll to position [236, 0]
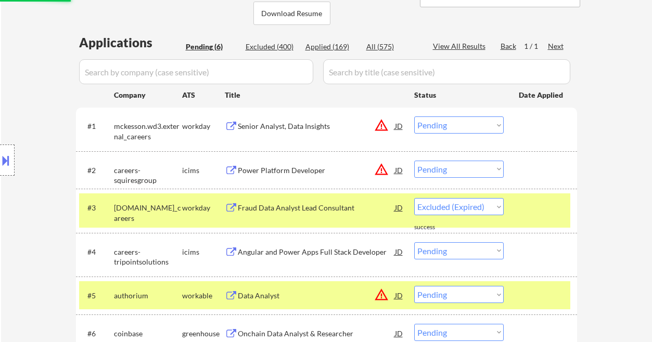
select select ""pending""
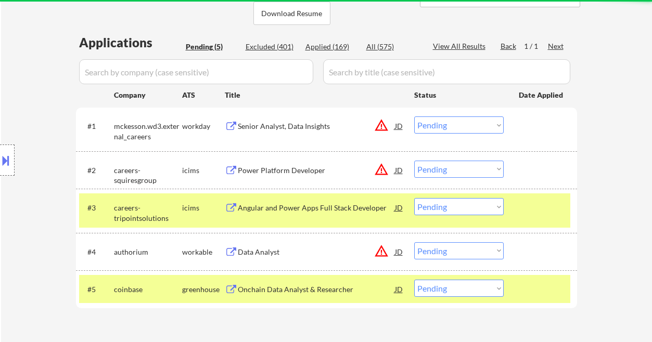
click at [269, 130] on div "Senior Analyst, Data Insights" at bounding box center [316, 126] width 157 height 10
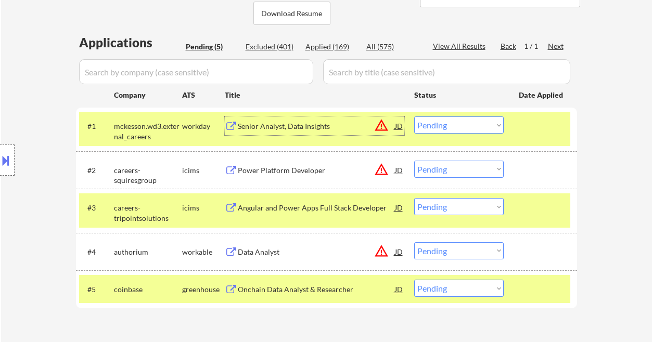
click at [451, 125] on select "Choose an option... Pending Applied Excluded (Questions) Excluded (Expired) Exc…" at bounding box center [459, 125] width 90 height 17
click at [414, 117] on select "Choose an option... Pending Applied Excluded (Questions) Excluded (Expired) Exc…" at bounding box center [459, 125] width 90 height 17
click at [301, 173] on div "Power Platform Developer" at bounding box center [316, 171] width 157 height 10
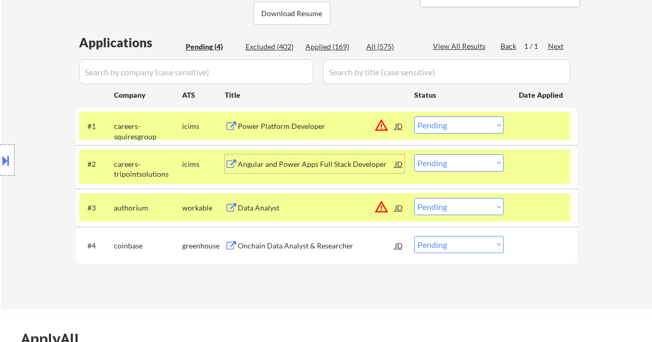
click at [434, 122] on select "Choose an option... Pending Applied Excluded (Questions) Excluded (Expired) Exc…" at bounding box center [459, 125] width 90 height 17
click at [414, 117] on select "Choose an option... Pending Applied Excluded (Questions) Excluded (Expired) Exc…" at bounding box center [459, 125] width 90 height 17
click at [263, 201] on div "Data Analyst" at bounding box center [316, 207] width 157 height 19
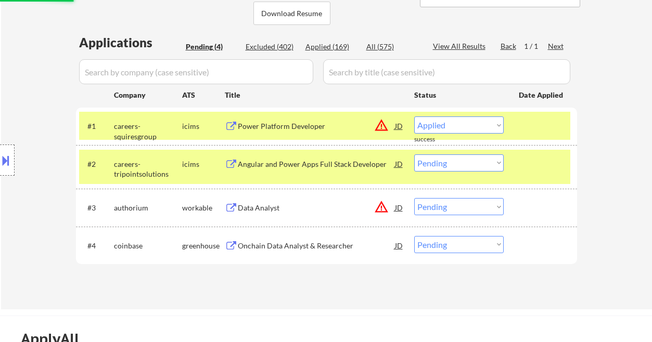
select select ""pending""
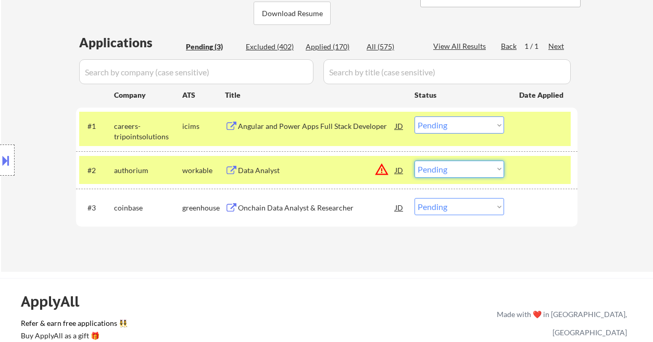
drag, startPoint x: 456, startPoint y: 176, endPoint x: 463, endPoint y: 177, distance: 6.3
click at [456, 176] on select "Choose an option... Pending Applied Excluded (Questions) Excluded (Expired) Exc…" at bounding box center [459, 169] width 90 height 17
click at [414, 161] on select "Choose an option... Pending Applied Excluded (Questions) Excluded (Expired) Exc…" at bounding box center [459, 169] width 90 height 17
click at [262, 128] on div "Angular and Power Apps Full Stack Developer" at bounding box center [316, 126] width 157 height 10
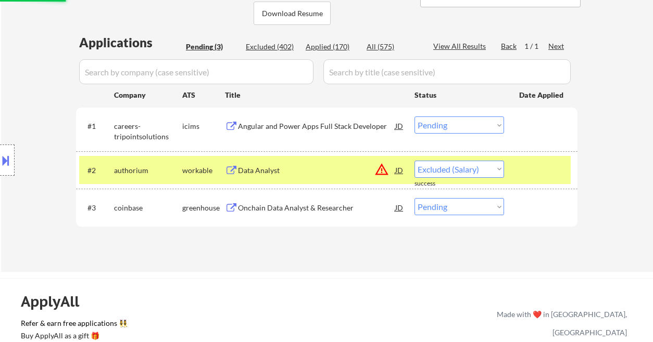
select select ""pending""
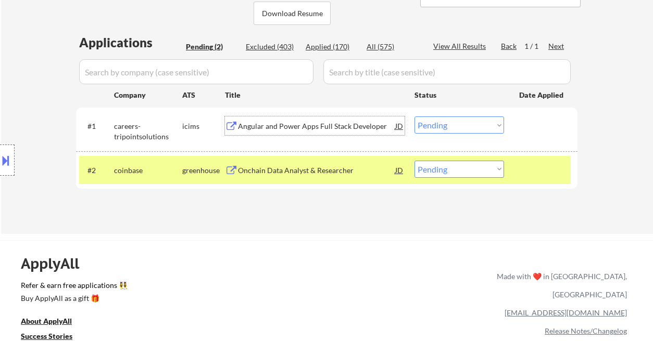
drag, startPoint x: 460, startPoint y: 128, endPoint x: 471, endPoint y: 133, distance: 12.3
click at [460, 128] on select "Choose an option... Pending Applied Excluded (Questions) Excluded (Expired) Exc…" at bounding box center [459, 125] width 90 height 17
click at [451, 131] on select "Choose an option... Pending Applied Excluded (Questions) Excluded (Expired) Exc…" at bounding box center [459, 125] width 90 height 17
click at [414, 117] on select "Choose an option... Pending Applied Excluded (Questions) Excluded (Expired) Exc…" at bounding box center [459, 125] width 90 height 17
click at [286, 174] on div "Onchain Data Analyst & Researcher" at bounding box center [316, 171] width 157 height 10
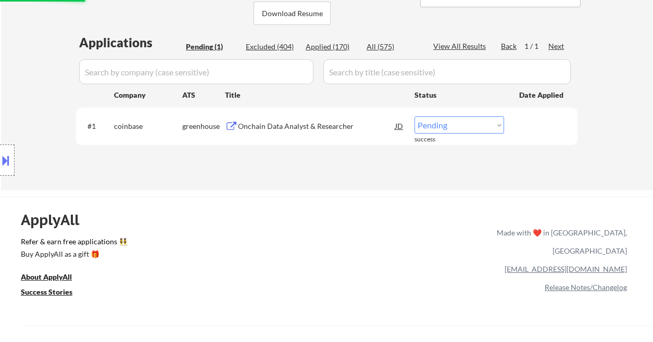
click at [454, 125] on select "Choose an option... Pending Applied Excluded (Questions) Excluded (Expired) Exc…" at bounding box center [459, 125] width 90 height 17
click at [414, 117] on select "Choose an option... Pending Applied Excluded (Questions) Excluded (Expired) Exc…" at bounding box center [459, 125] width 90 height 17
click at [334, 45] on div "Applied (170)" at bounding box center [332, 47] width 52 height 10
select select ""applied""
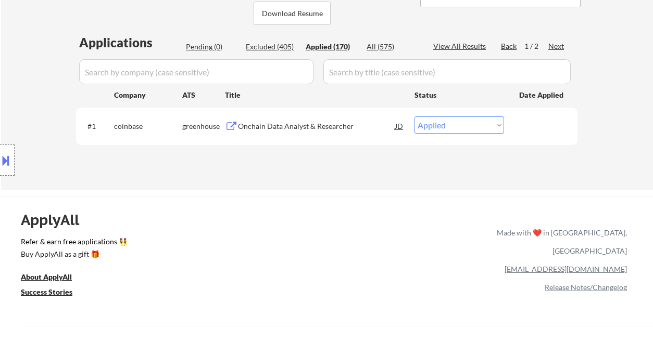
select select ""applied""
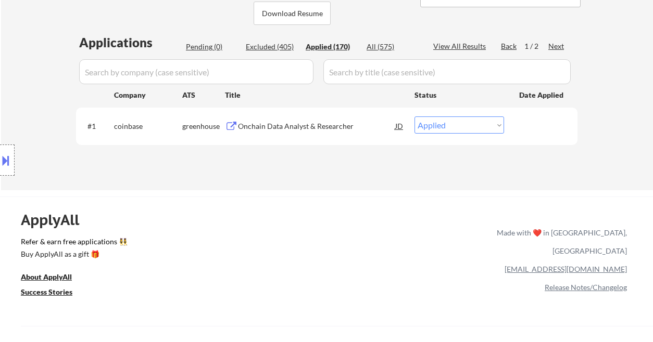
select select ""applied""
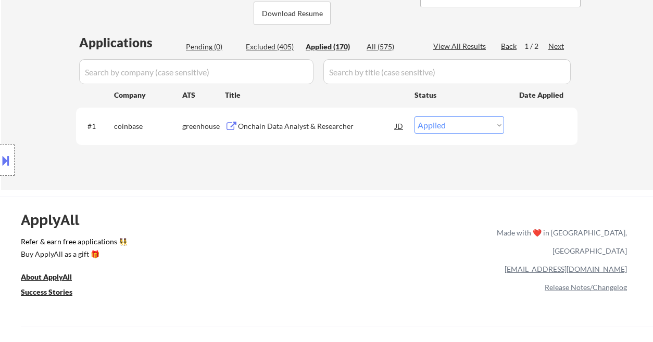
select select ""applied""
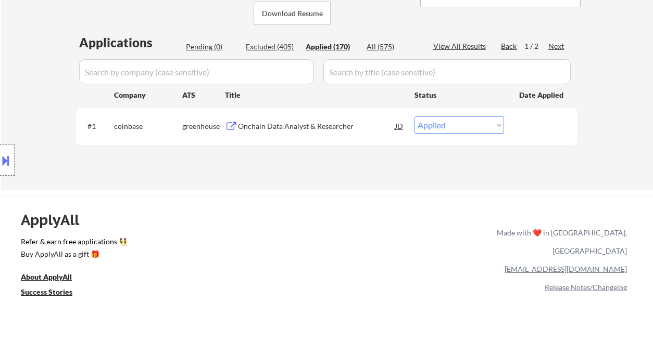
select select ""applied""
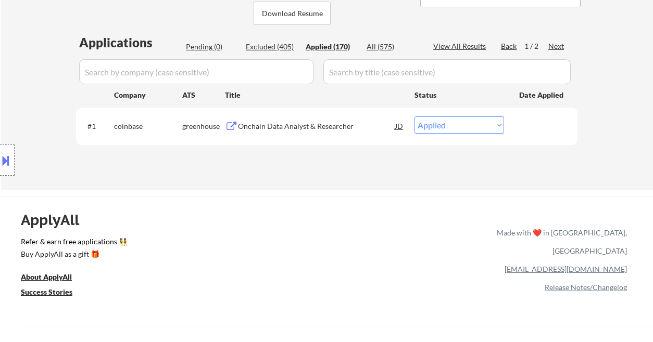
select select ""applied""
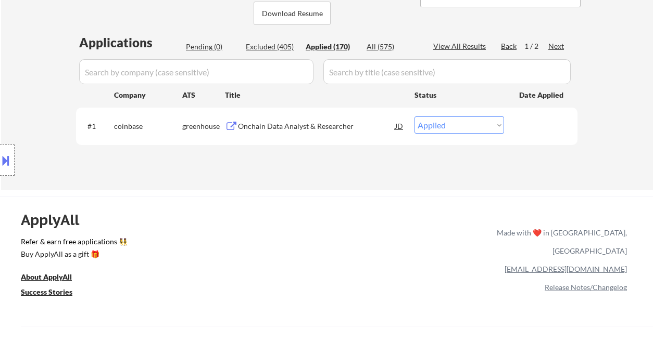
select select ""applied""
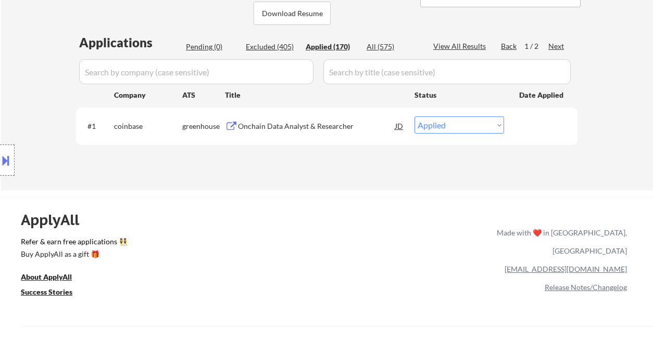
select select ""applied""
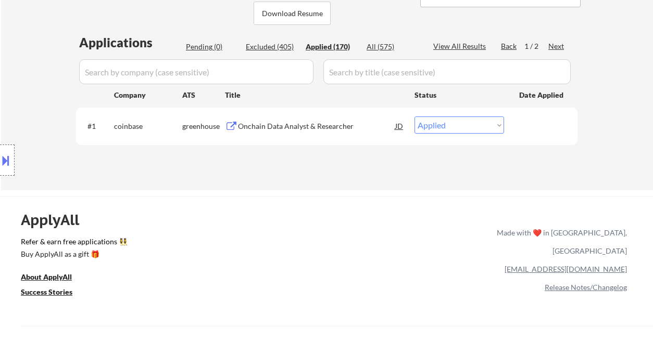
select select ""applied""
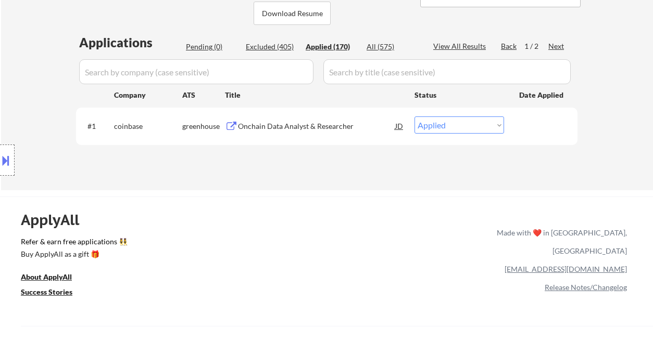
select select ""applied""
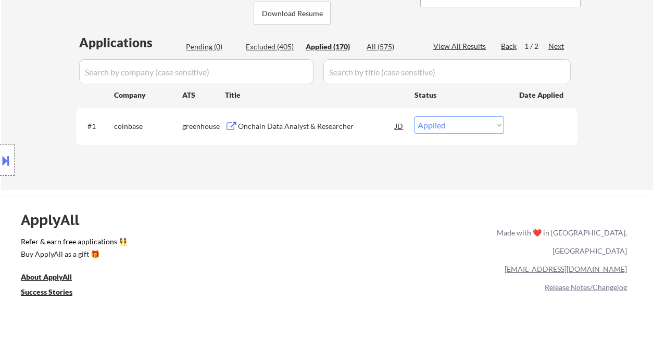
select select ""applied""
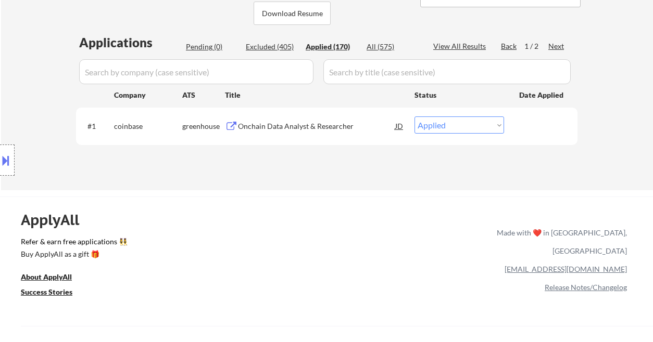
select select ""applied""
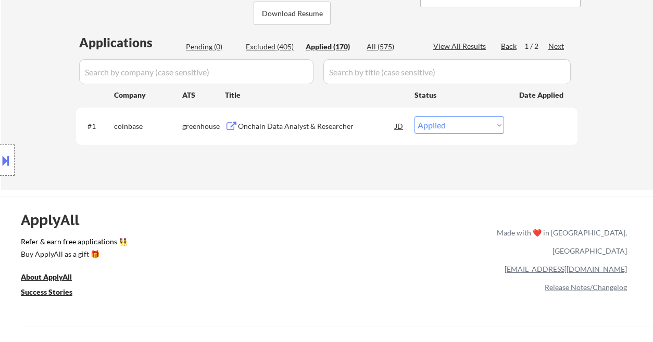
select select ""applied""
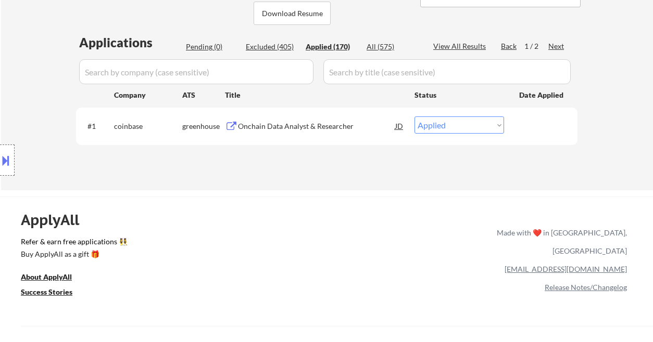
select select ""applied""
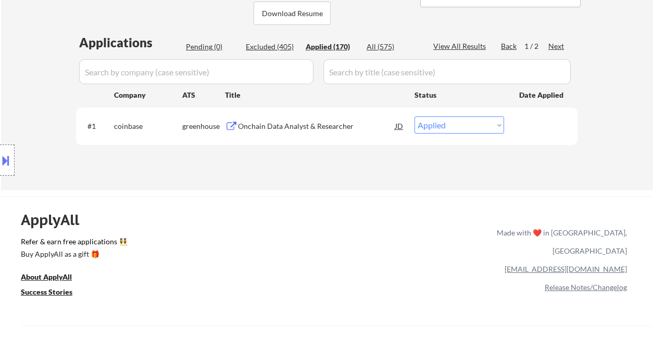
select select ""applied""
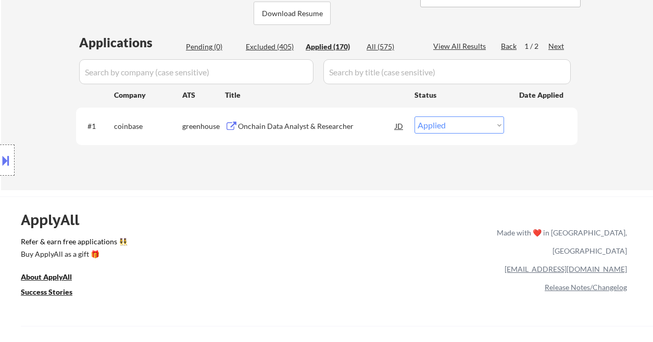
select select ""applied""
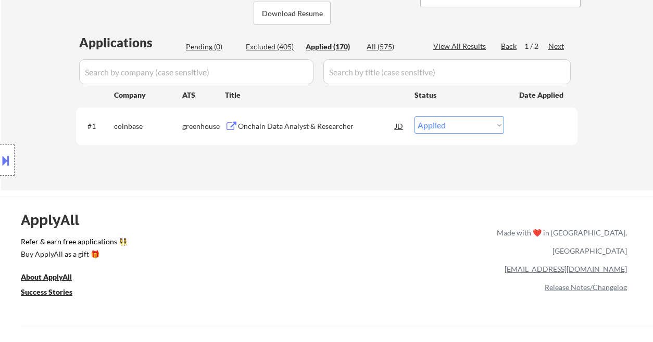
select select ""applied""
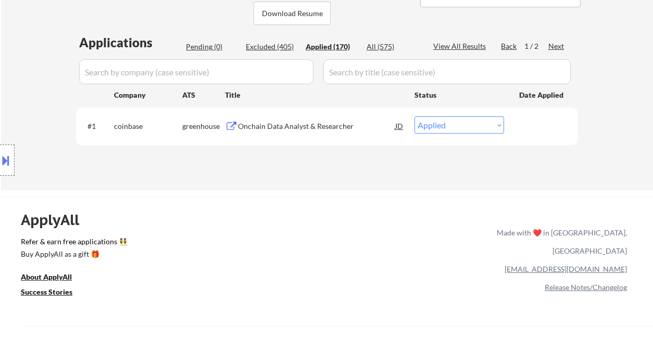
select select ""applied""
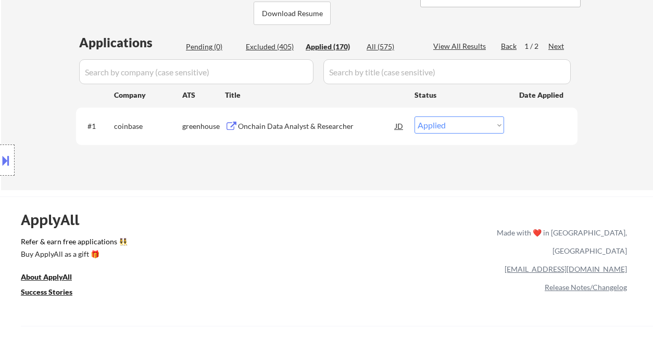
select select ""applied""
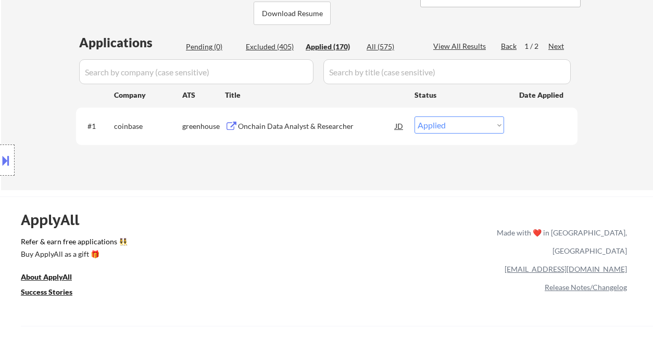
select select ""applied""
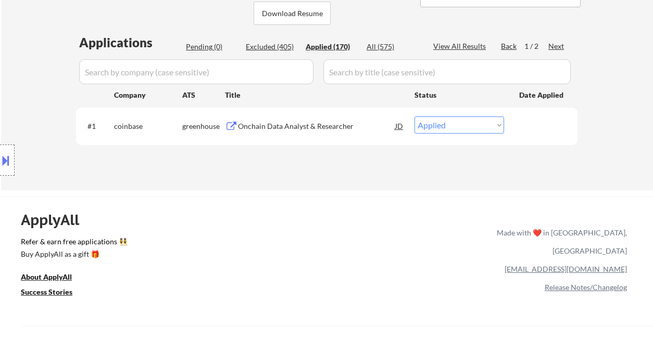
select select ""applied""
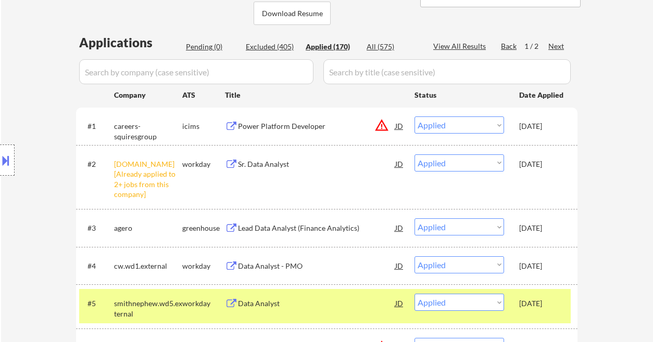
drag, startPoint x: 10, startPoint y: 92, endPoint x: 18, endPoint y: 83, distance: 12.2
click at [10, 92] on div "Location Inclusions:" at bounding box center [93, 160] width 186 height 193
